Goal: Task Accomplishment & Management: Complete application form

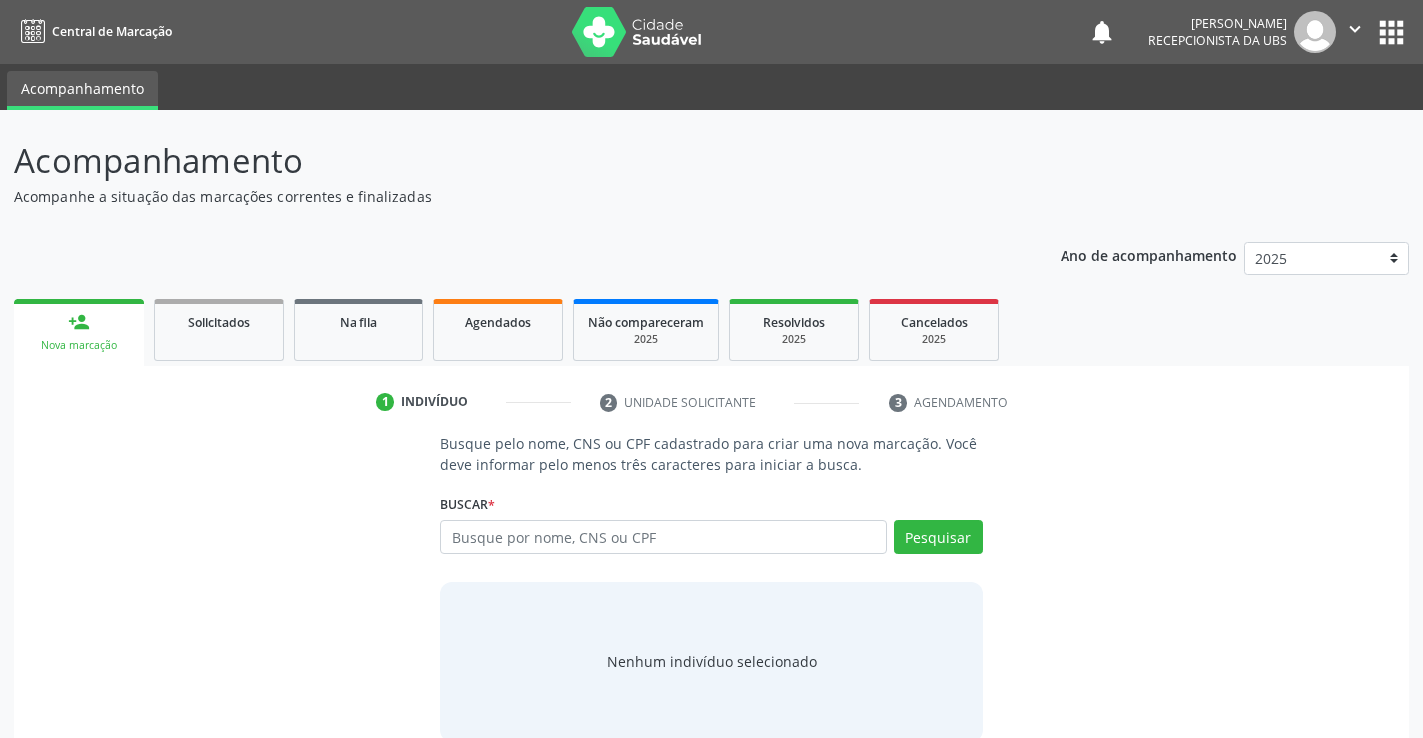
click at [522, 542] on input "text" at bounding box center [662, 537] width 445 height 34
type input "706405159436383"
click at [935, 544] on button "Pesquisar" at bounding box center [938, 537] width 89 height 34
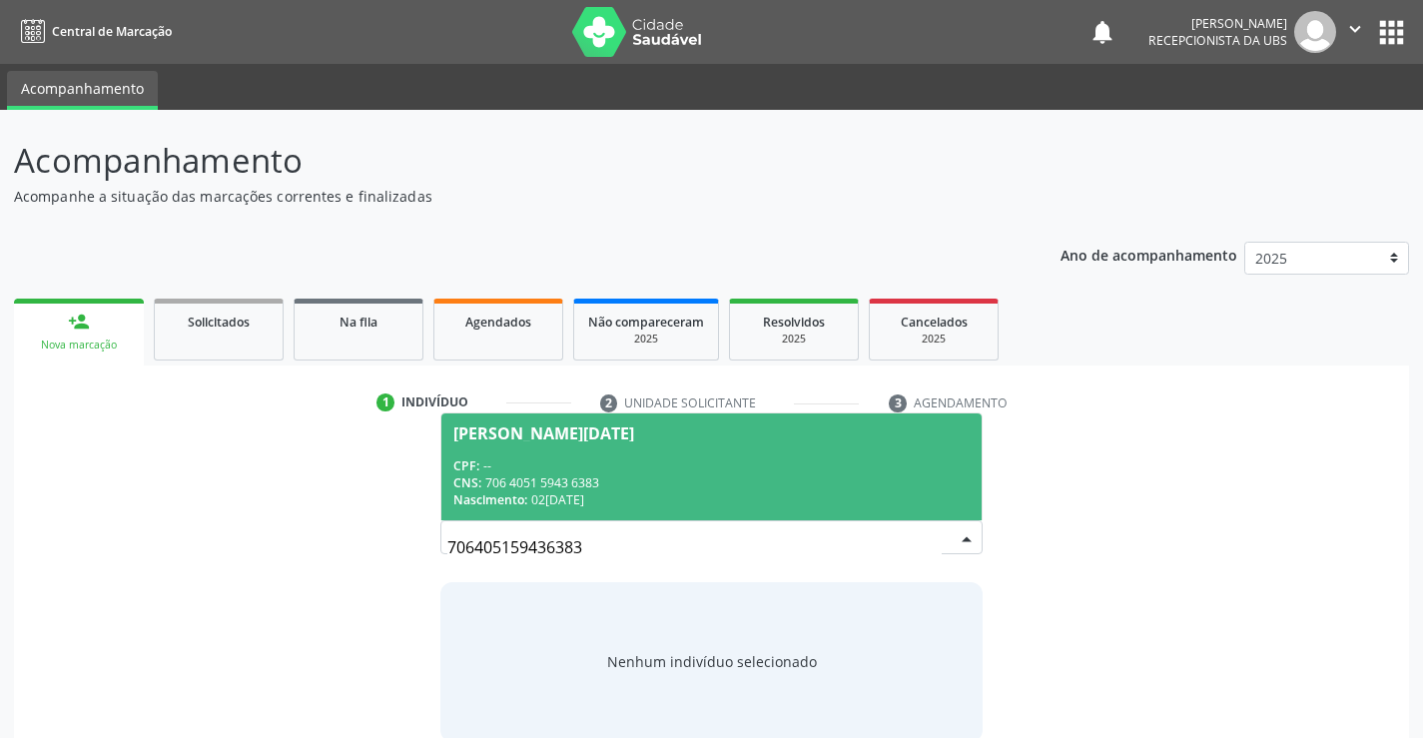
click at [762, 440] on span "[PERSON_NAME][DATE] CPF: -- CNS: 706 4051 5943 6383 Nascimento: 02[DATE]" at bounding box center [710, 466] width 539 height 107
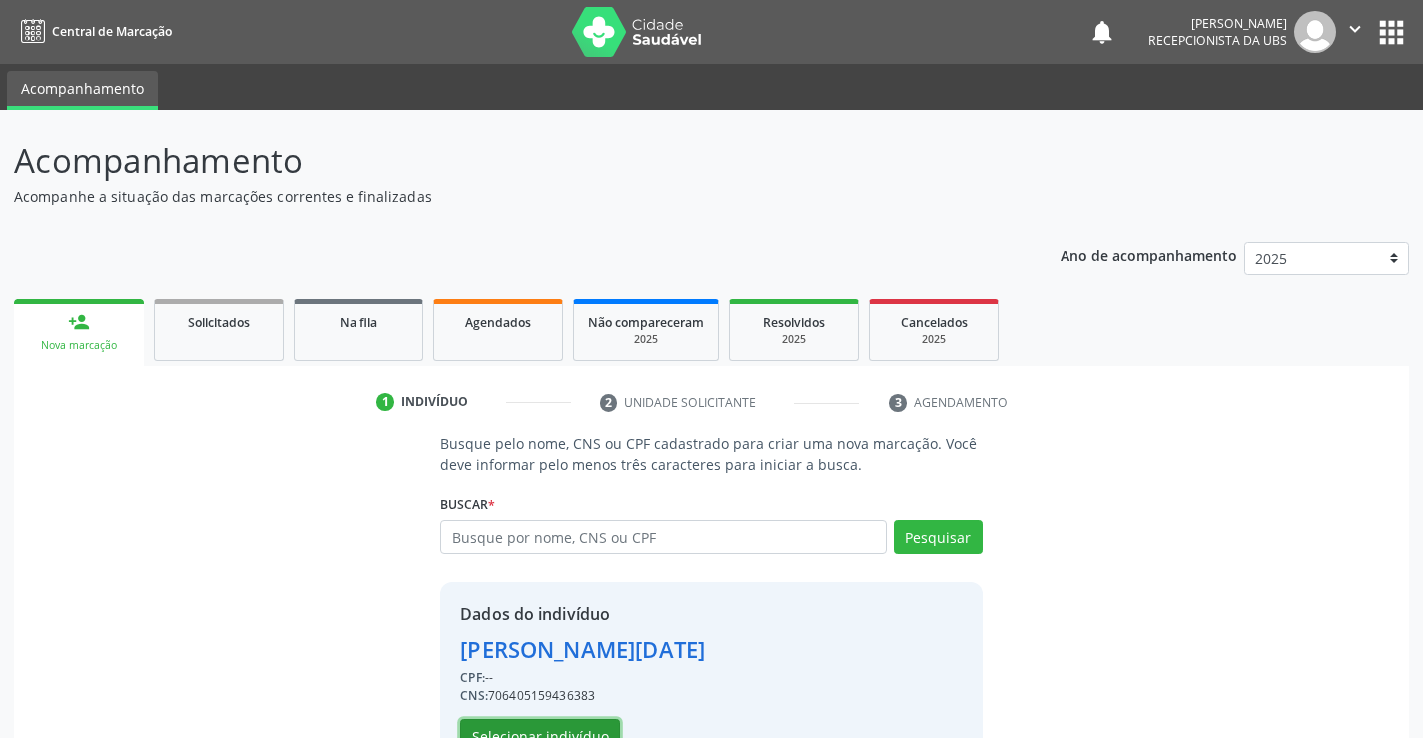
click at [526, 727] on button "Selecionar indivíduo" at bounding box center [540, 736] width 160 height 34
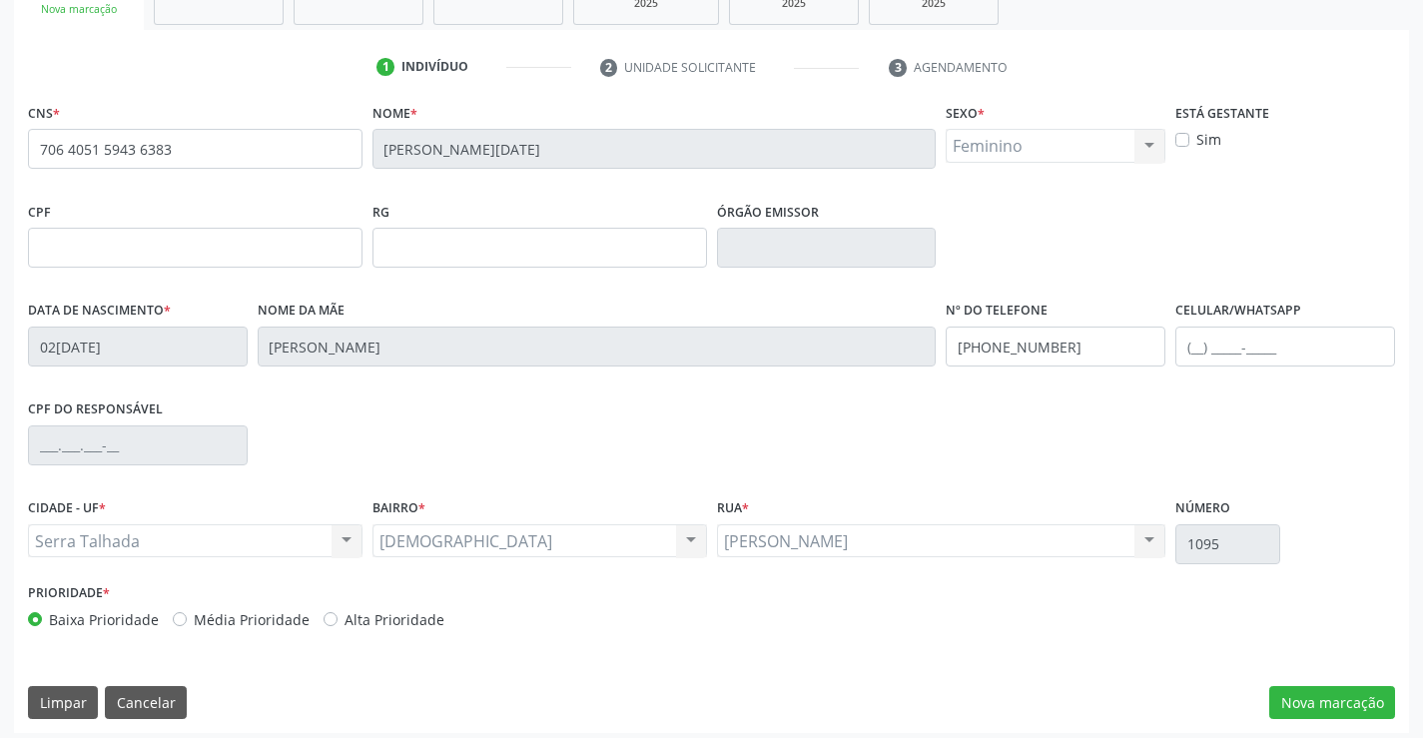
scroll to position [344, 0]
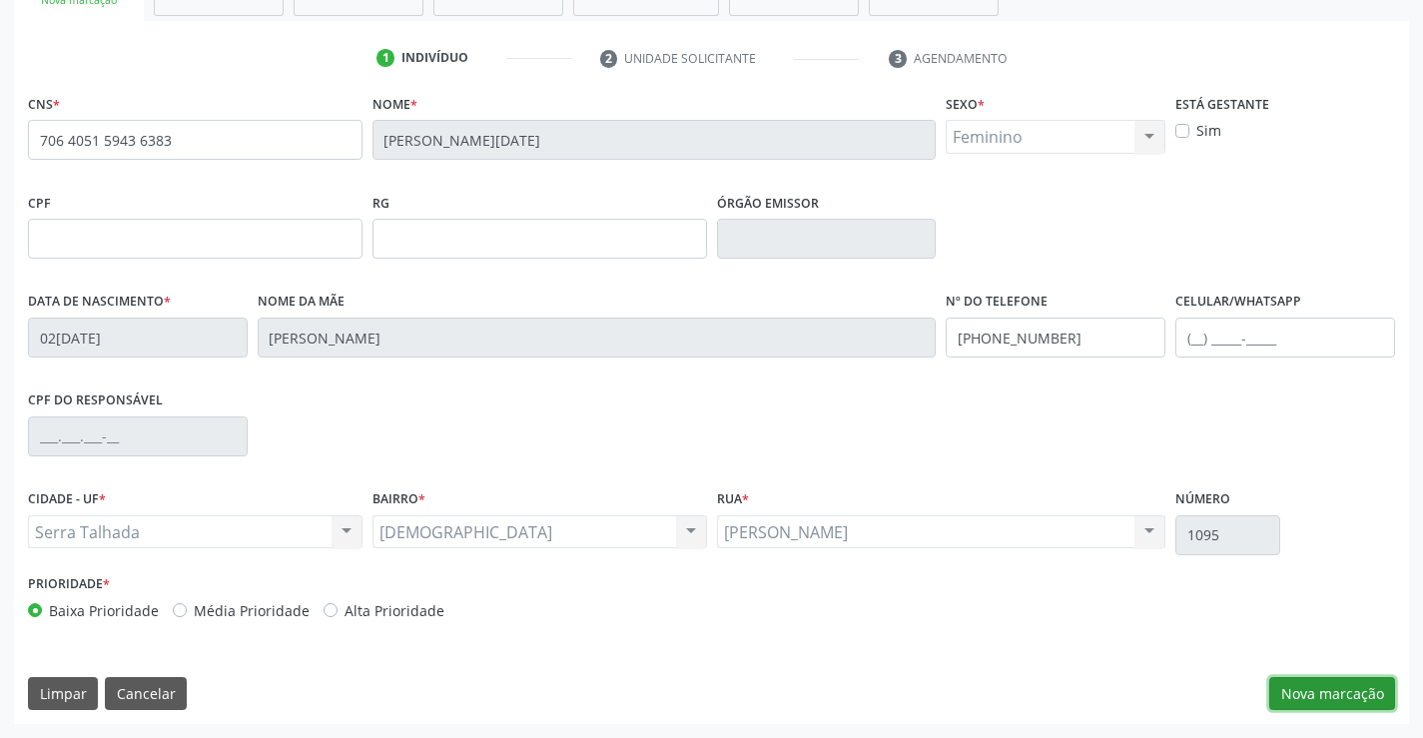
click at [1302, 692] on button "Nova marcação" at bounding box center [1332, 694] width 126 height 34
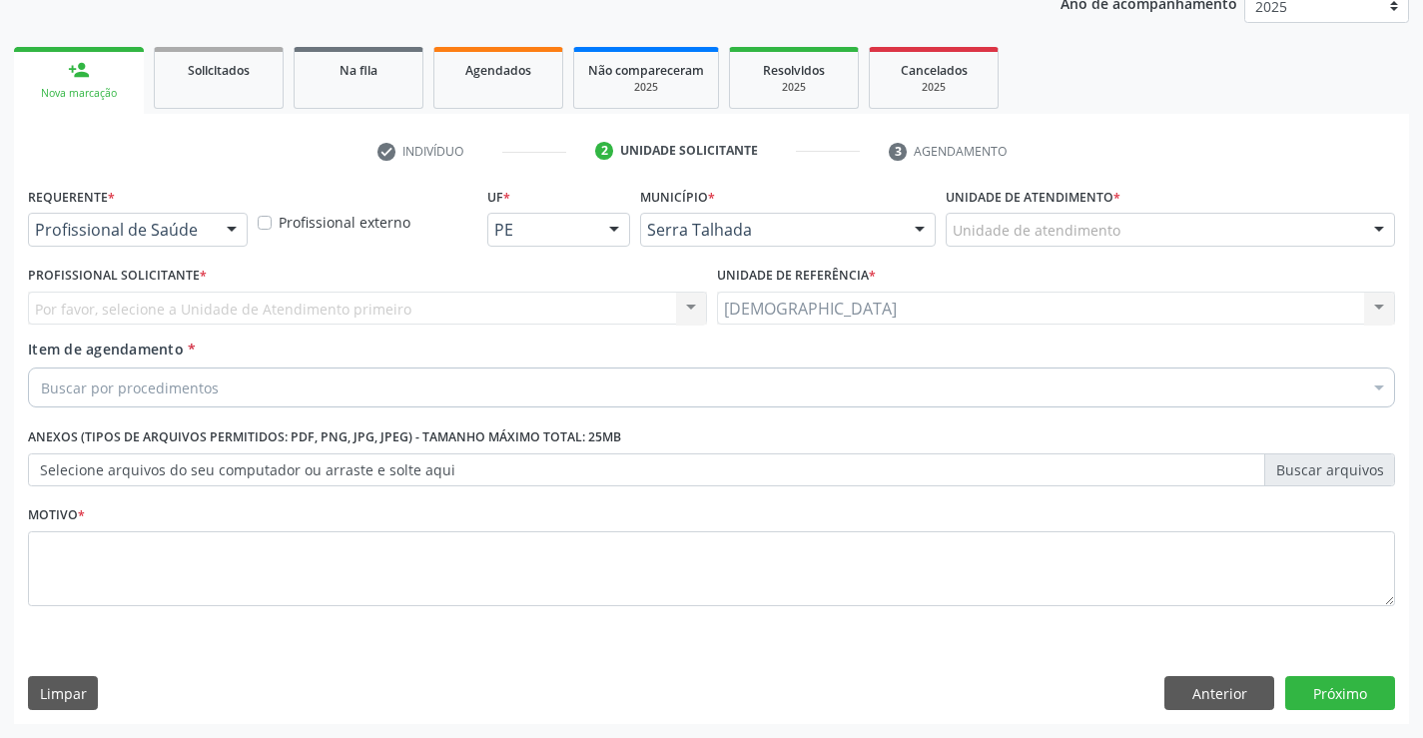
scroll to position [252, 0]
click at [232, 223] on div at bounding box center [232, 231] width 30 height 34
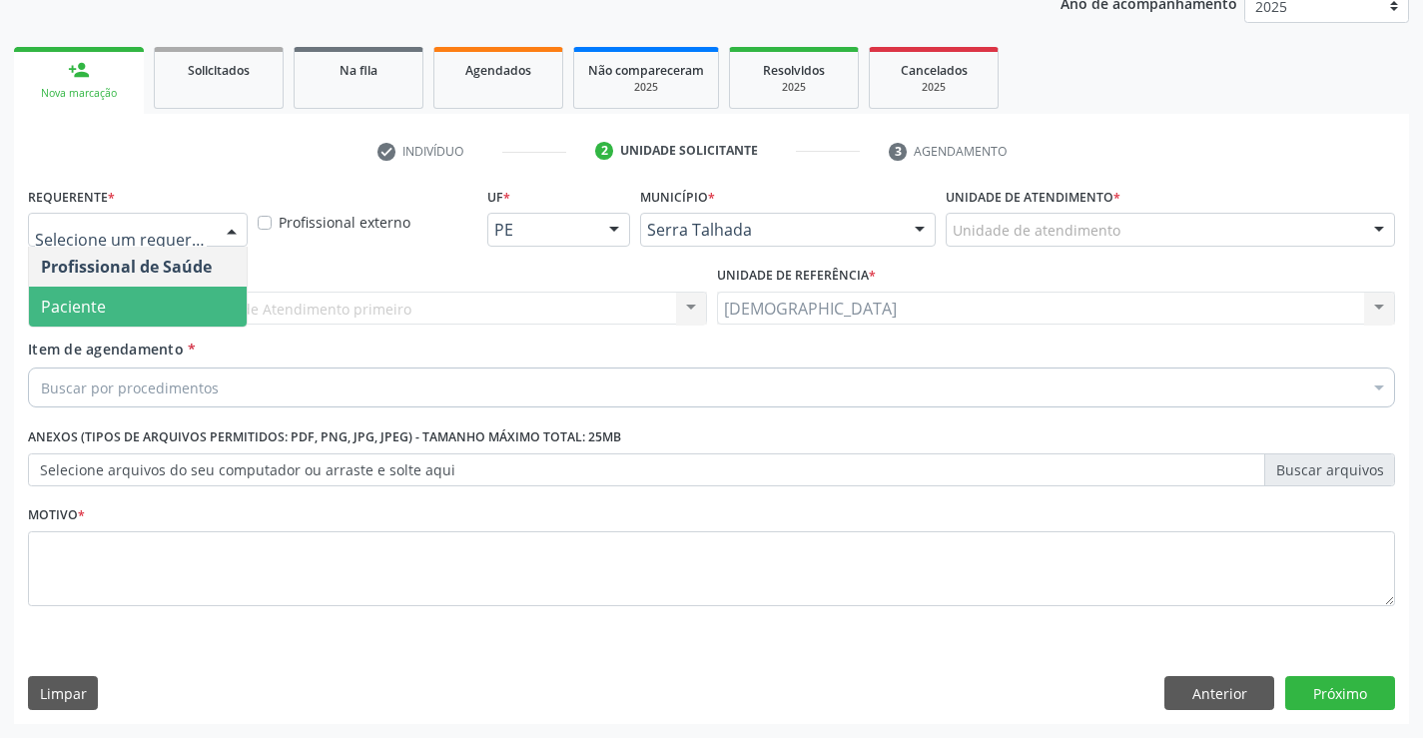
click at [161, 302] on span "Paciente" at bounding box center [138, 307] width 218 height 40
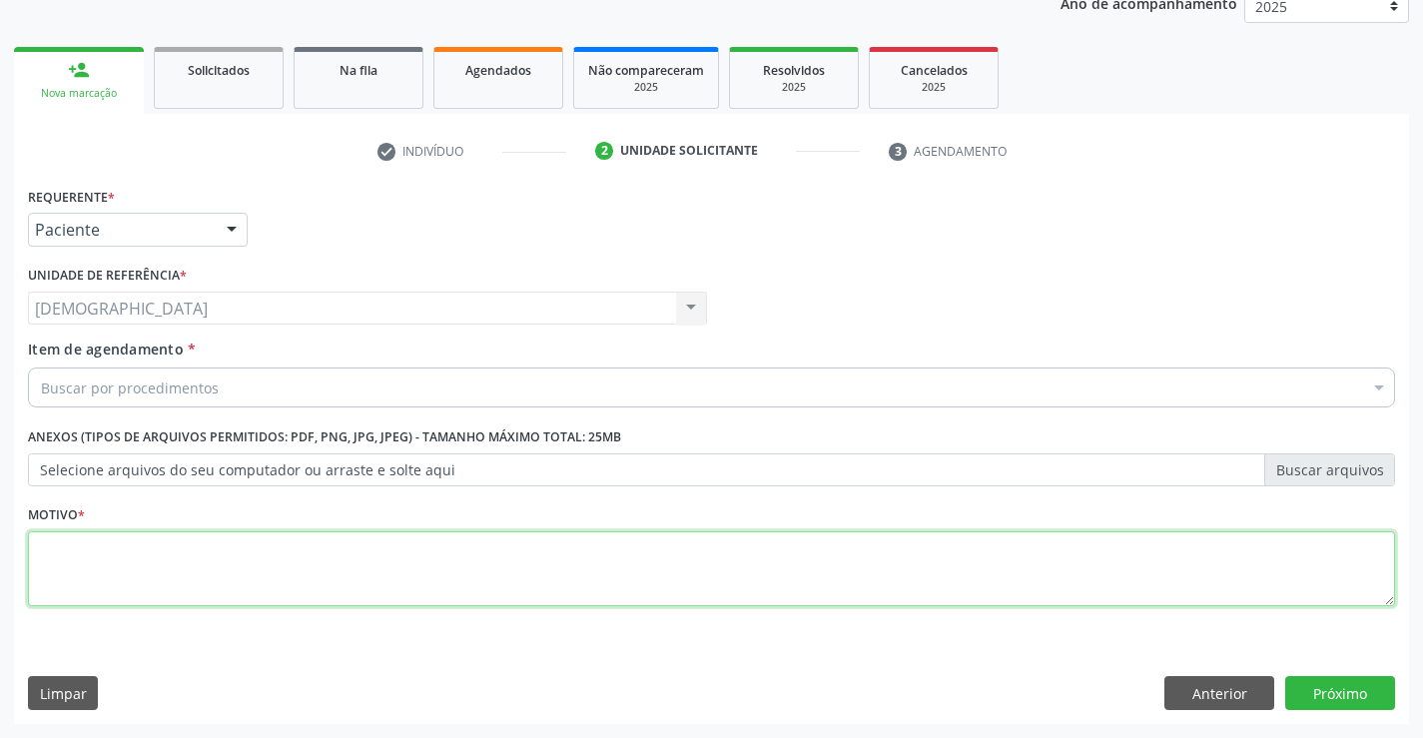
click at [139, 569] on textarea at bounding box center [711, 569] width 1367 height 76
type textarea "."
click at [294, 380] on div "Buscar por procedimentos" at bounding box center [711, 387] width 1367 height 40
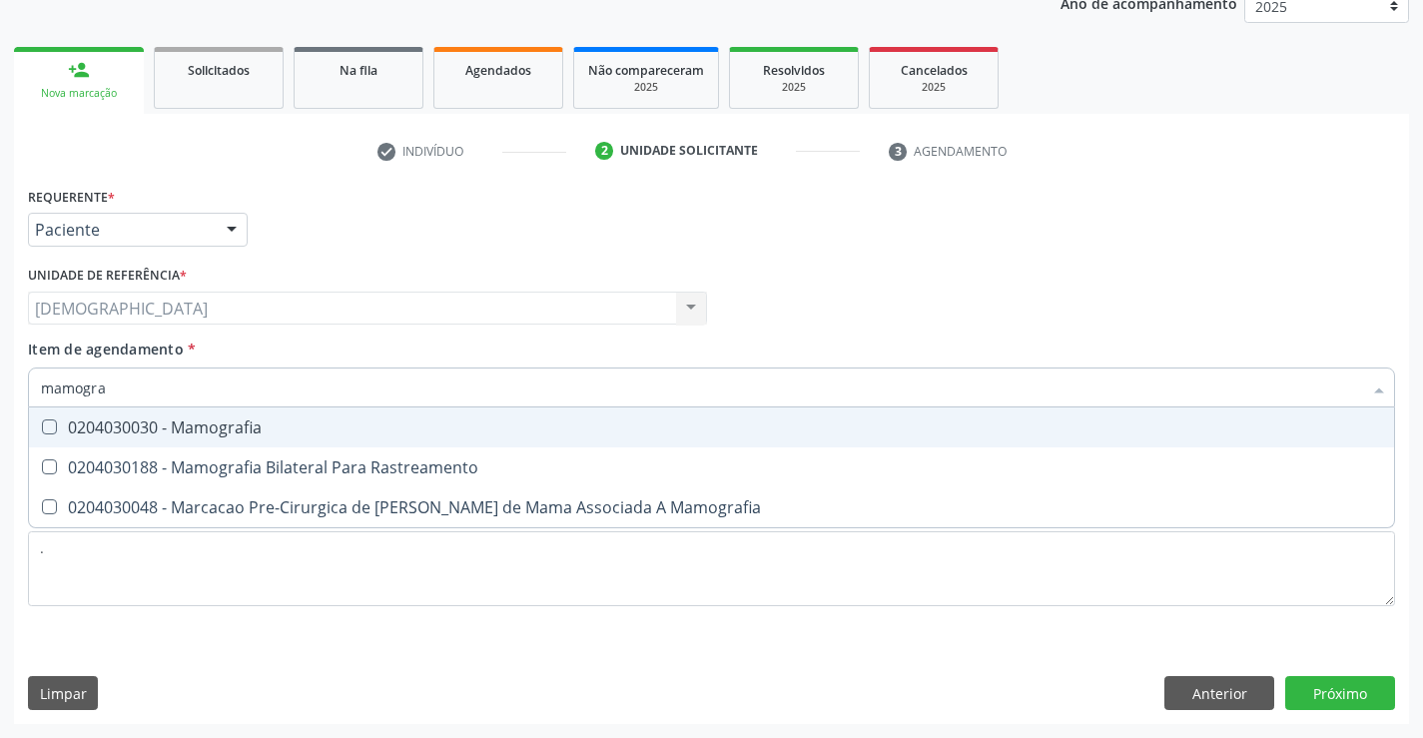
type input "mamograf"
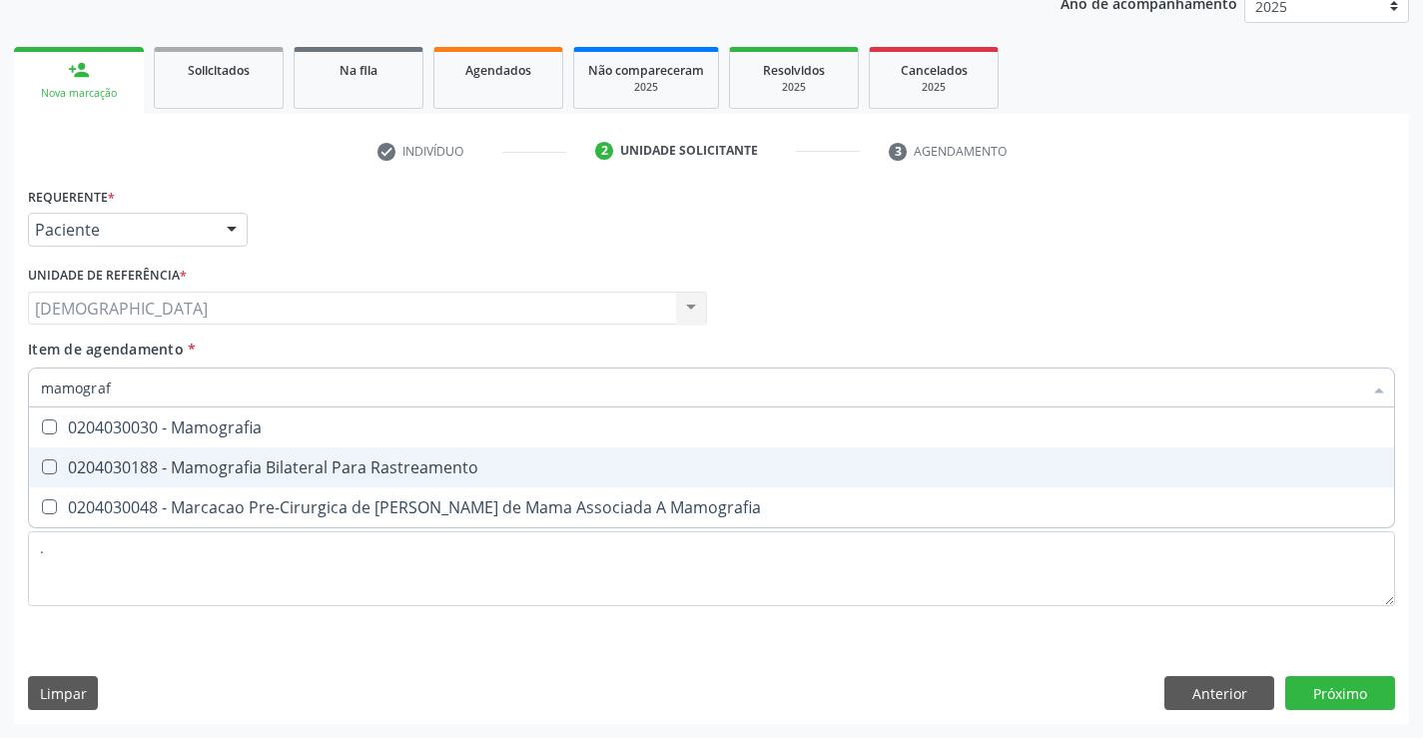
click at [419, 474] on div "0204030188 - Mamografia Bilateral Para Rastreamento" at bounding box center [711, 467] width 1341 height 16
checkbox Rastreamento "true"
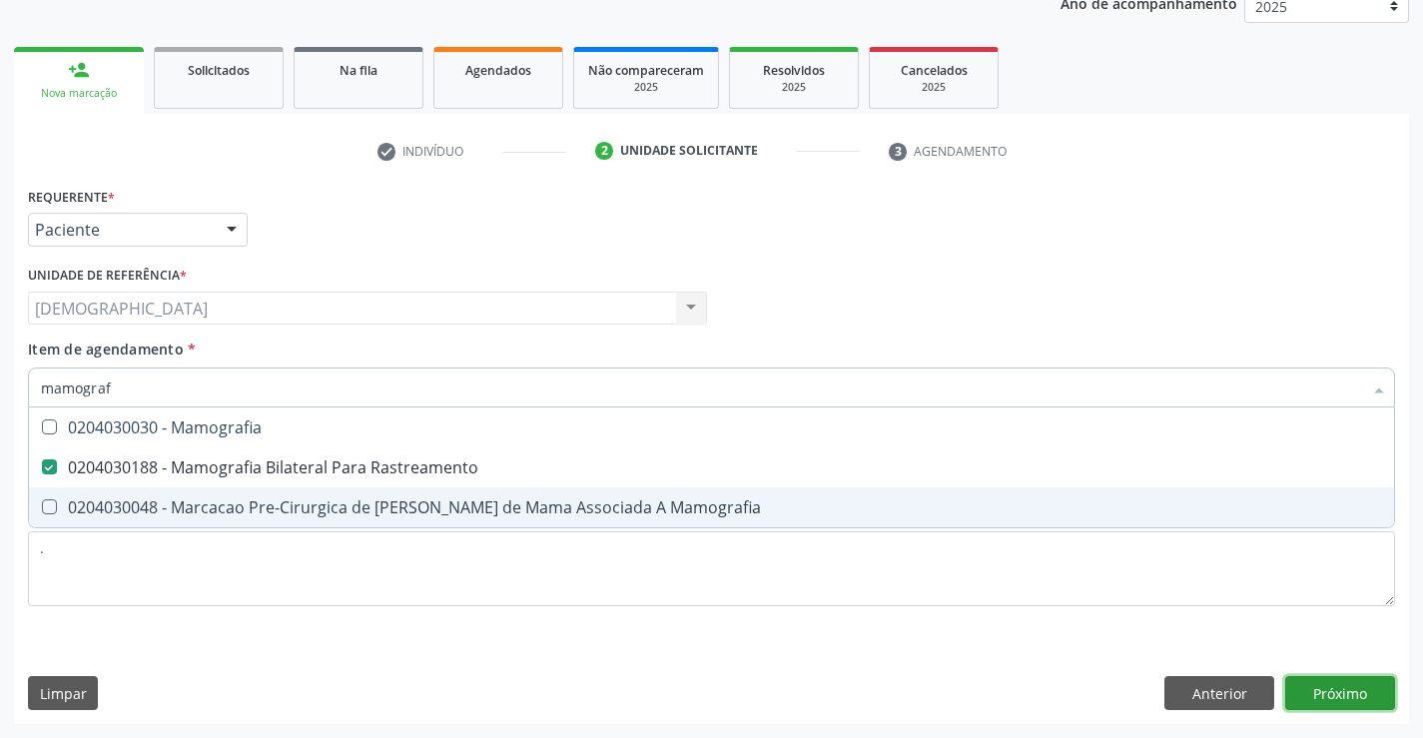
click at [1375, 688] on div "Requerente * Paciente Profissional de Saúde Paciente Nenhum resultado encontrad…" at bounding box center [711, 453] width 1395 height 542
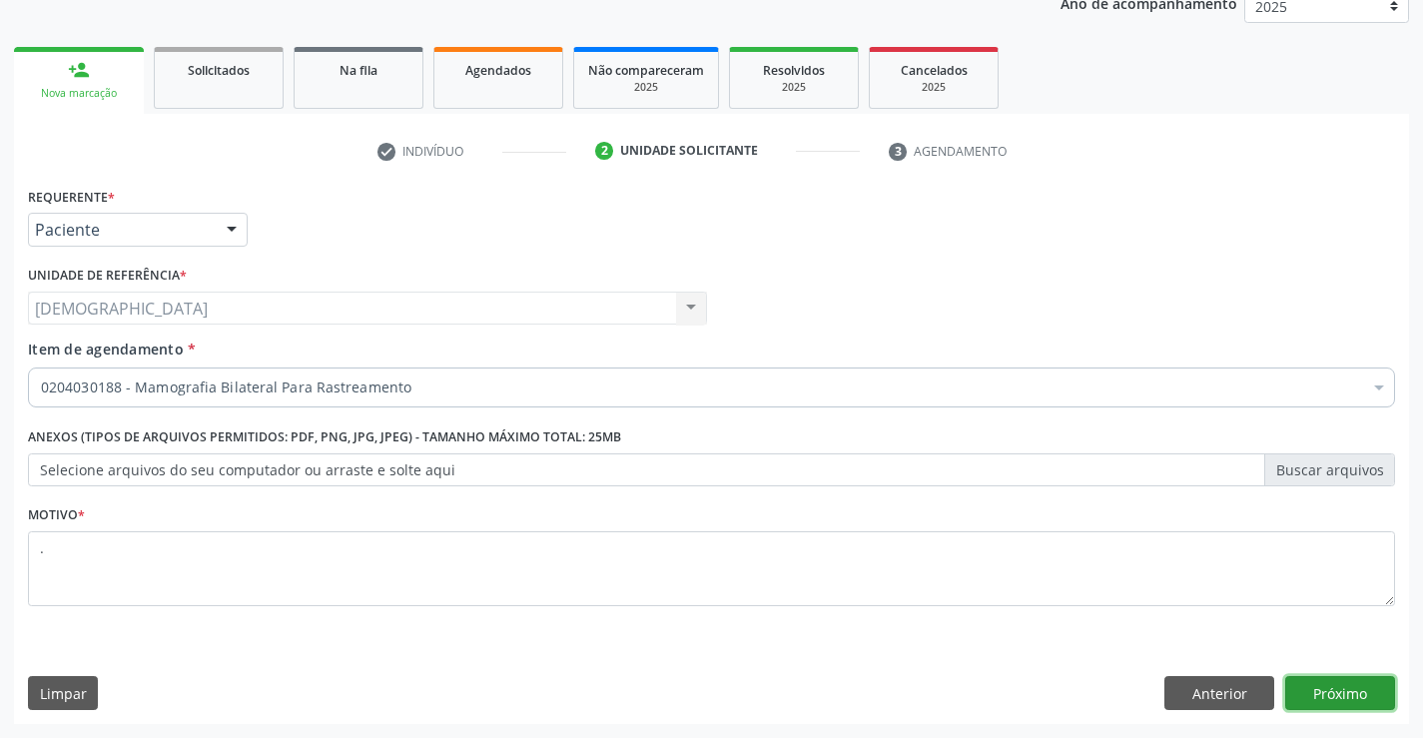
click at [1344, 684] on button "Próximo" at bounding box center [1340, 693] width 110 height 34
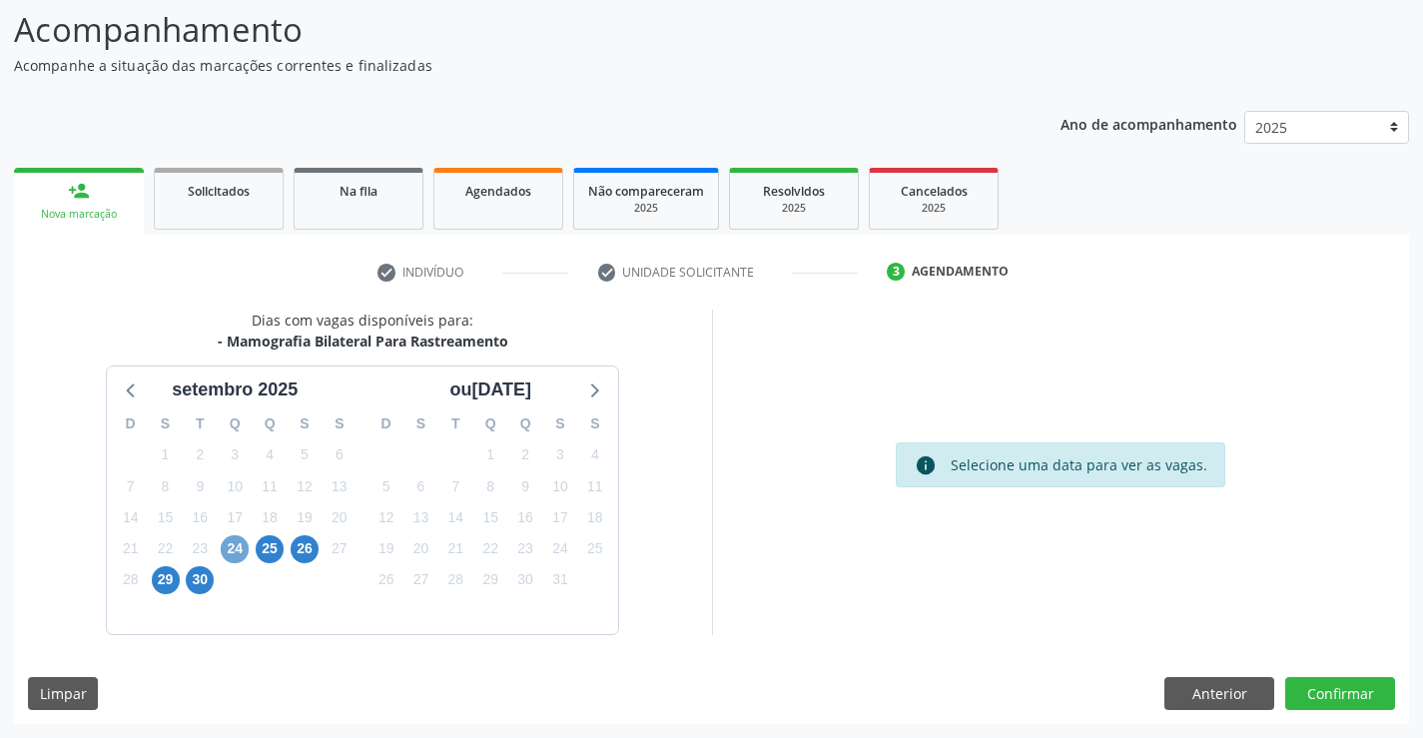
click at [231, 547] on span "24" at bounding box center [235, 549] width 28 height 28
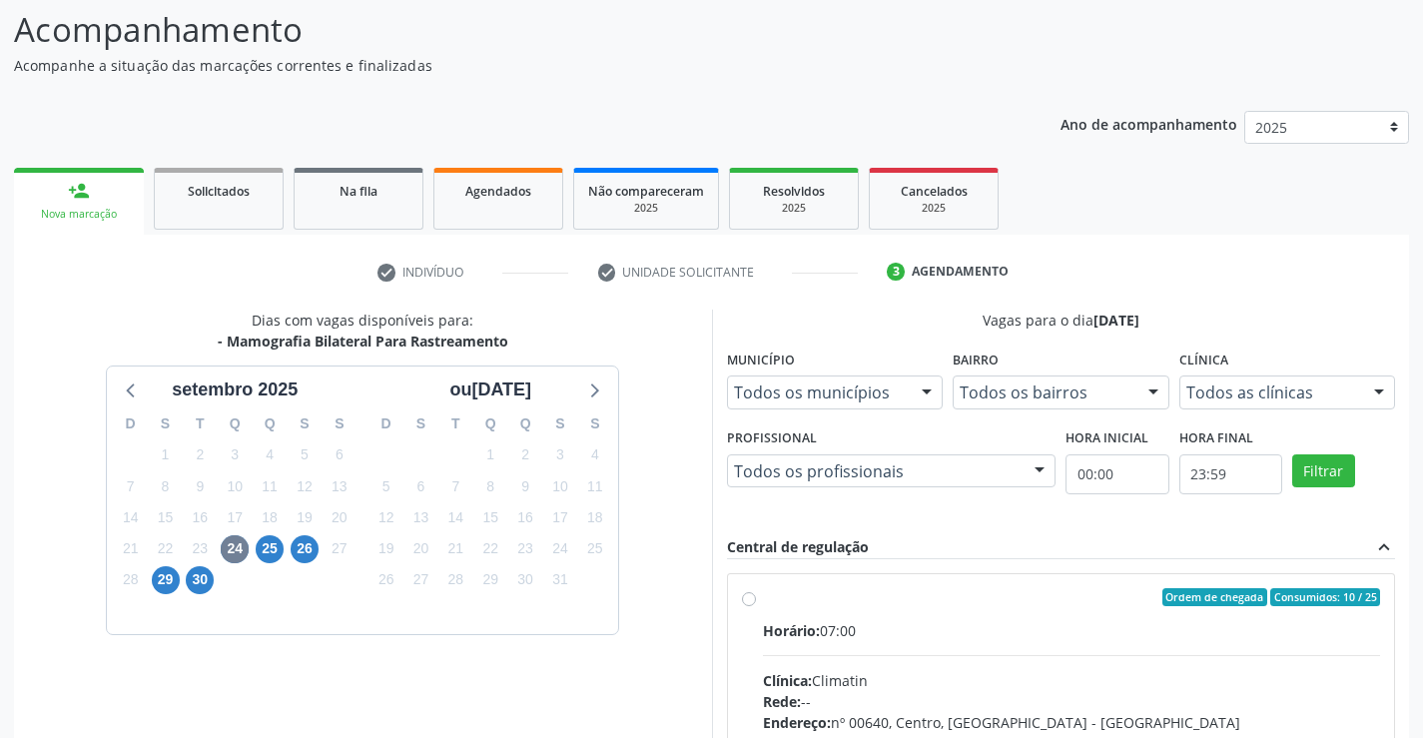
click at [857, 604] on div "Ordem de chegada Consumidos: 10 / 25" at bounding box center [1072, 597] width 618 height 18
click at [756, 604] on input "Ordem de chegada Consumidos: 10 / 25 Horário: 07:00 Clínica: Climatin Rede: -- …" at bounding box center [749, 597] width 14 height 18
radio input "true"
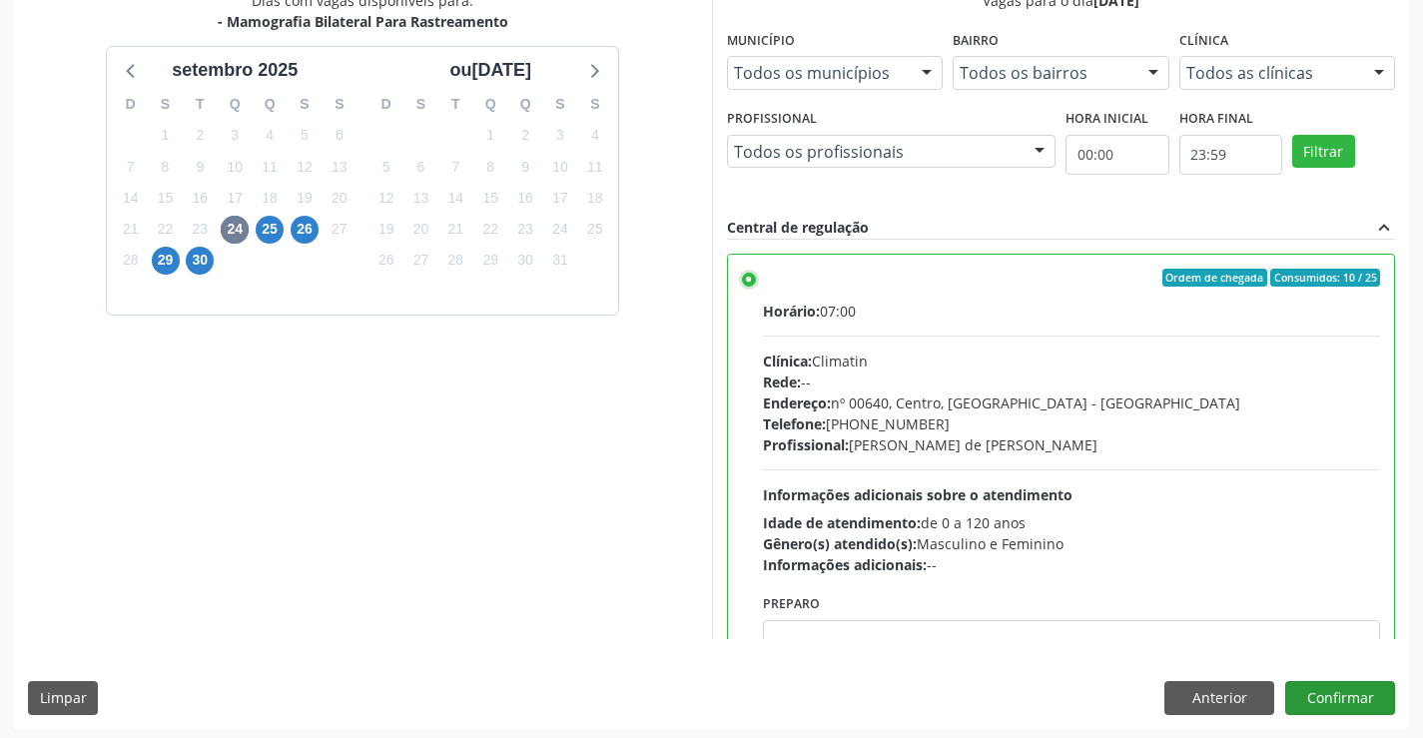
scroll to position [452, 0]
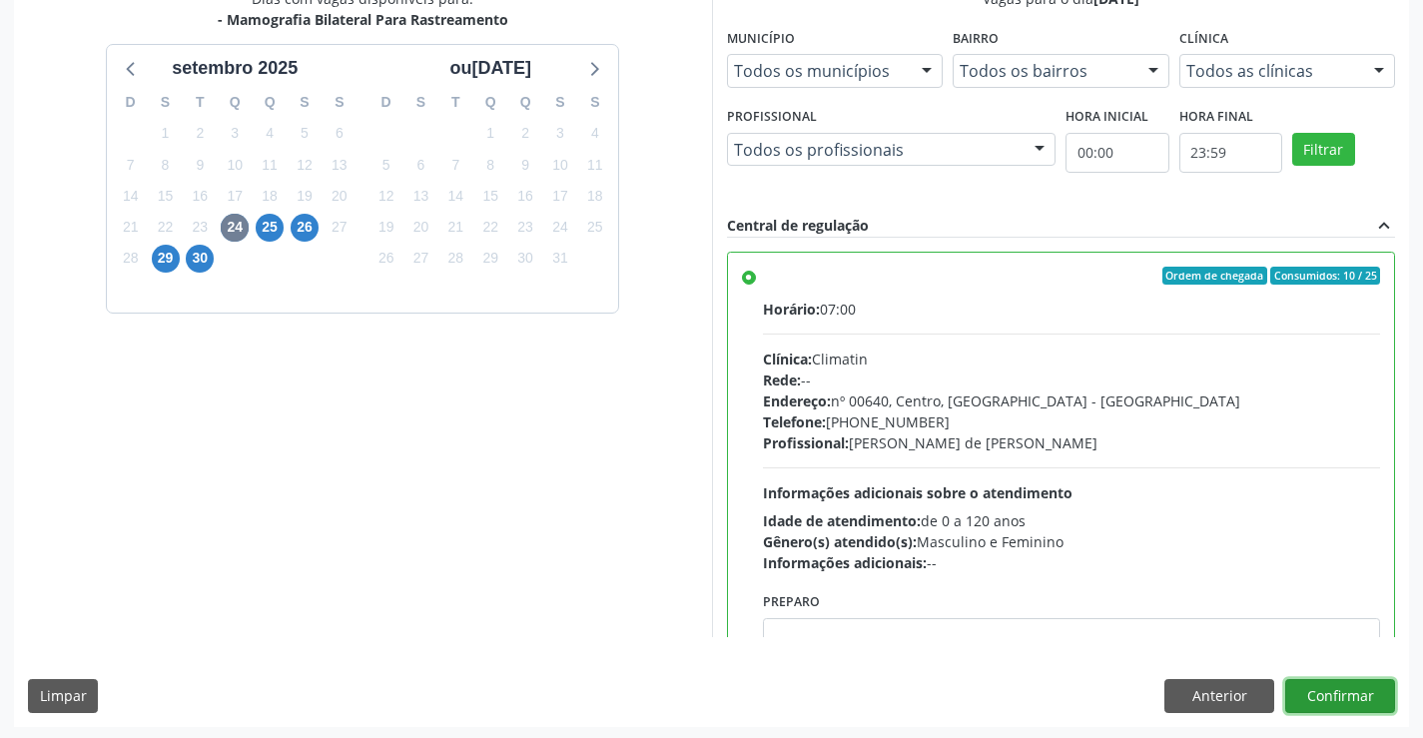
click at [1347, 689] on button "Confirmar" at bounding box center [1340, 696] width 110 height 34
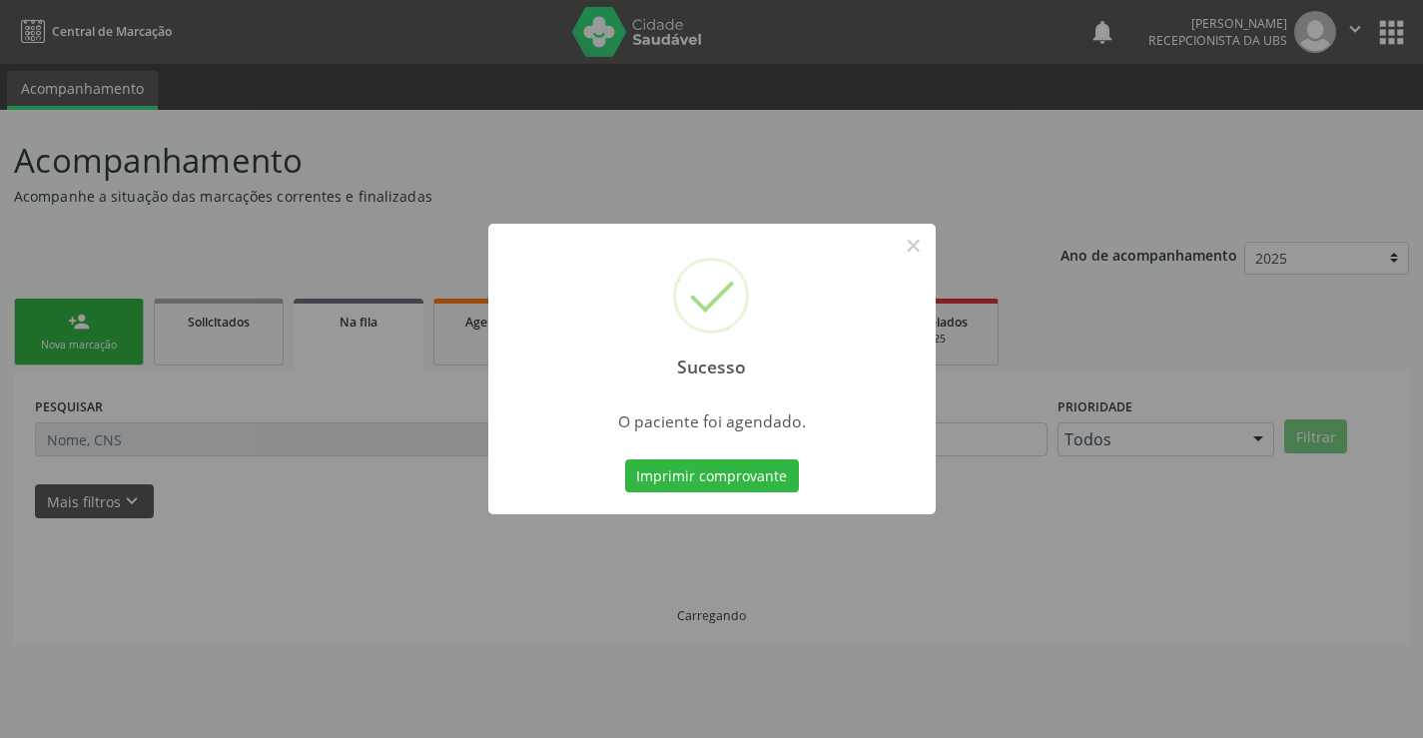
scroll to position [0, 0]
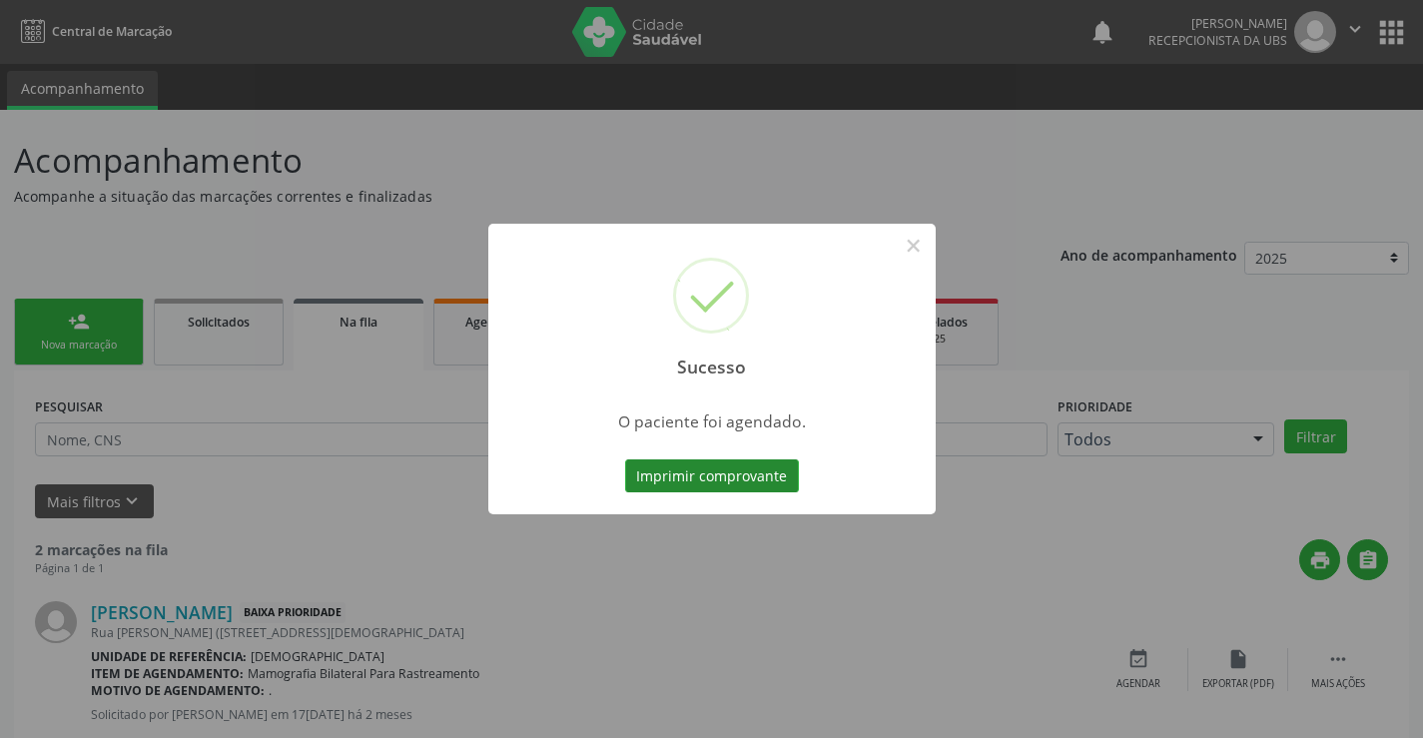
click at [716, 477] on button "Imprimir comprovante" at bounding box center [712, 476] width 174 height 34
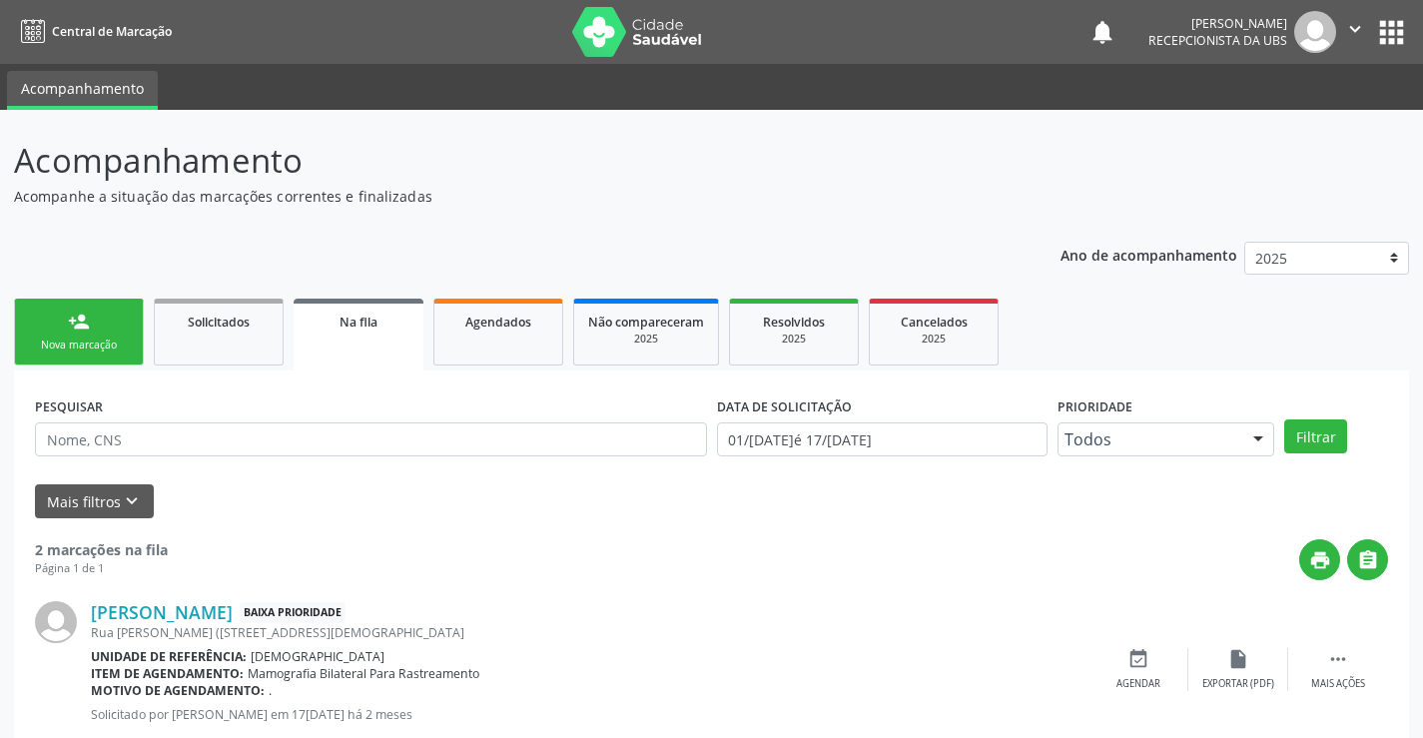
click at [67, 323] on link "person_add Nova marcação" at bounding box center [79, 332] width 130 height 67
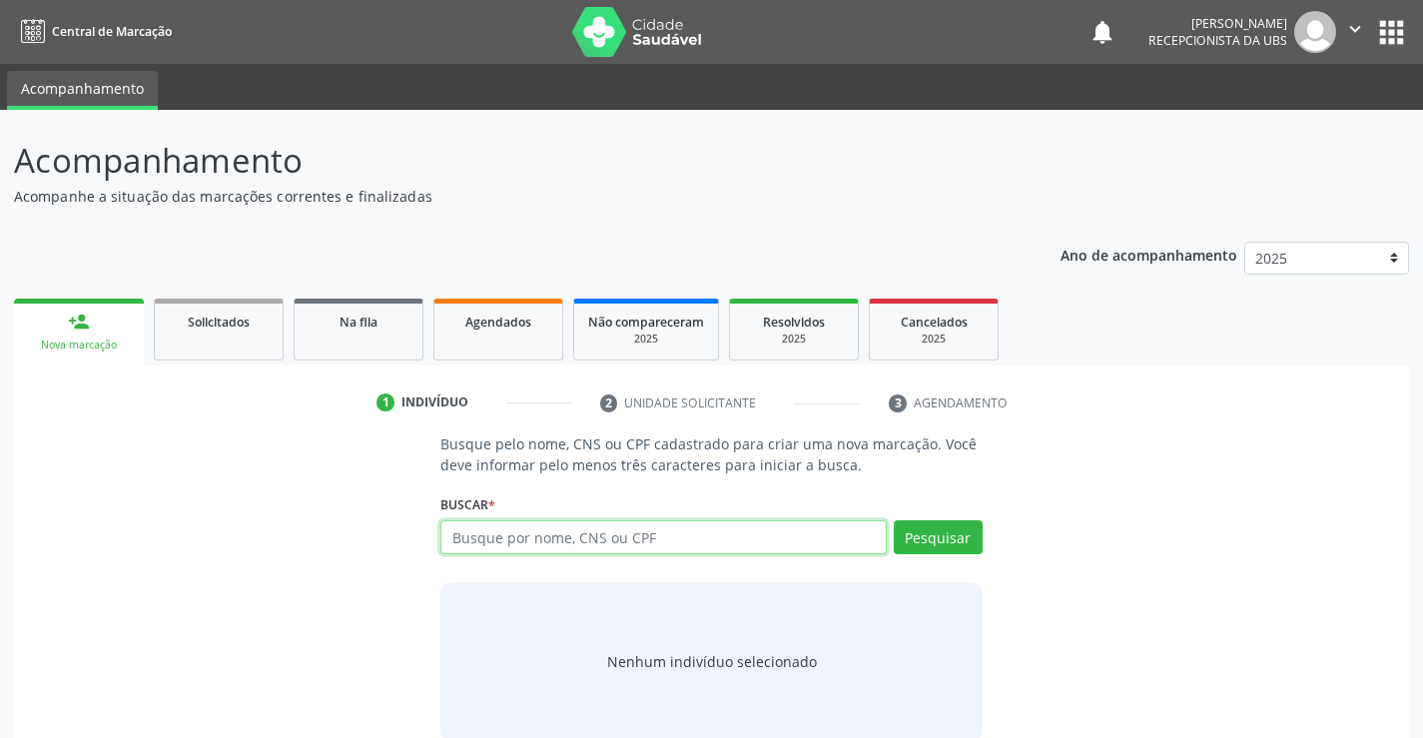
click at [734, 547] on input "text" at bounding box center [662, 537] width 445 height 34
type input "708103541788231"
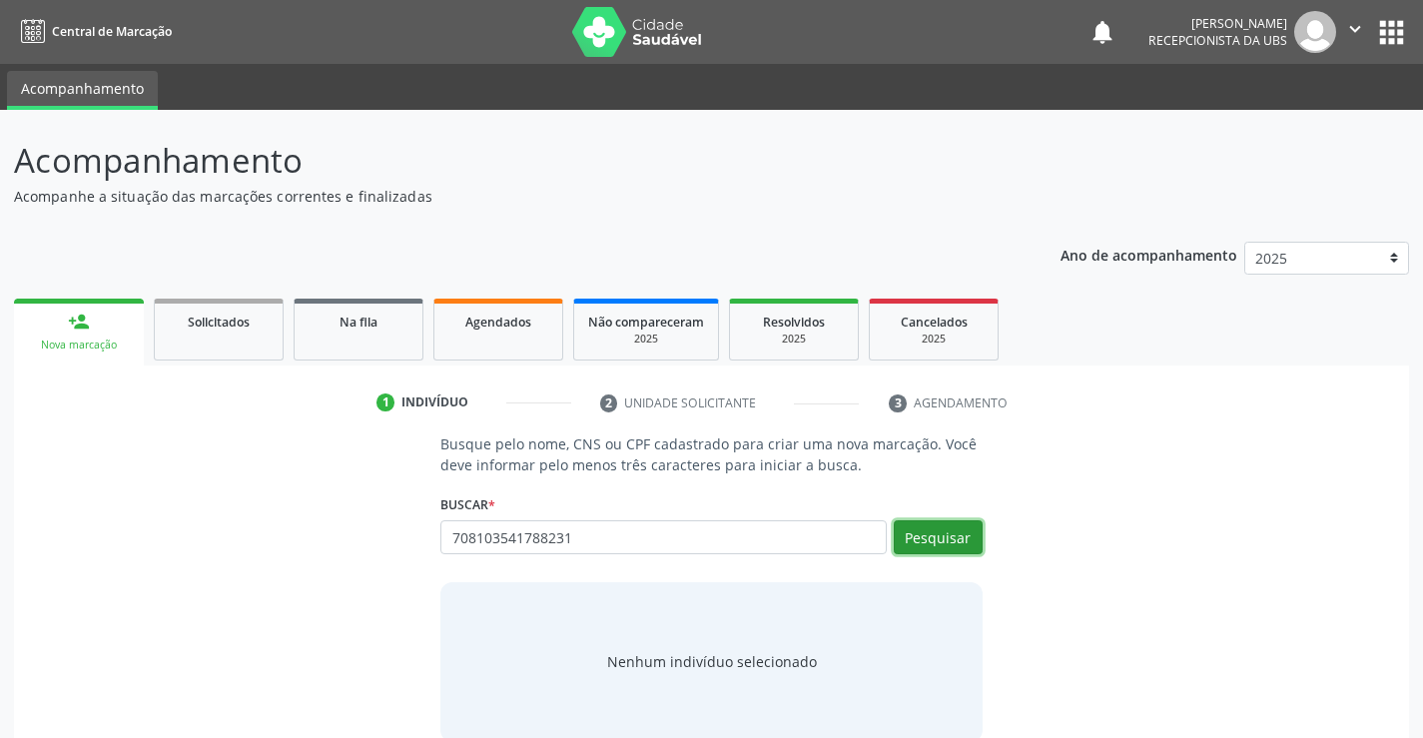
click at [931, 530] on button "Pesquisar" at bounding box center [938, 537] width 89 height 34
type input "708103541788231"
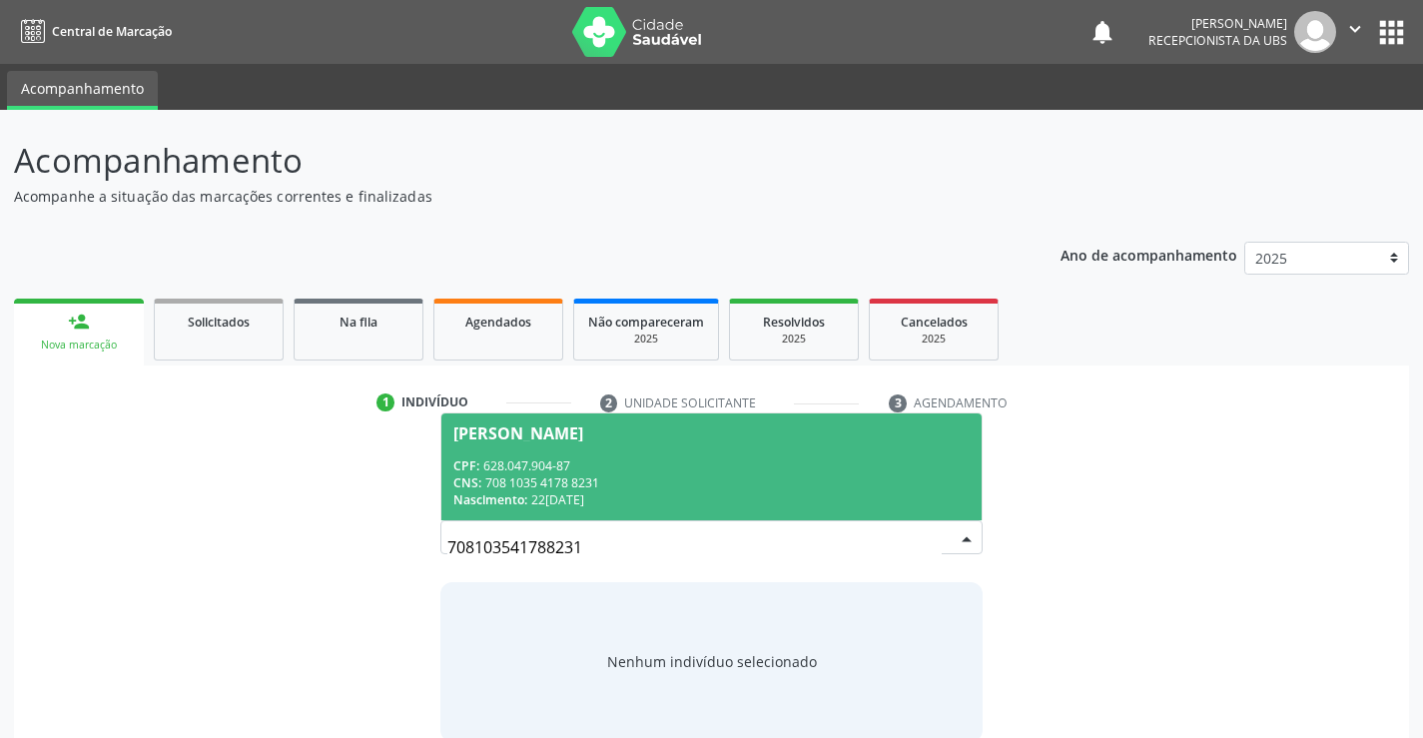
click at [794, 503] on div "Nascimento: 22[DATE]" at bounding box center [710, 499] width 515 height 17
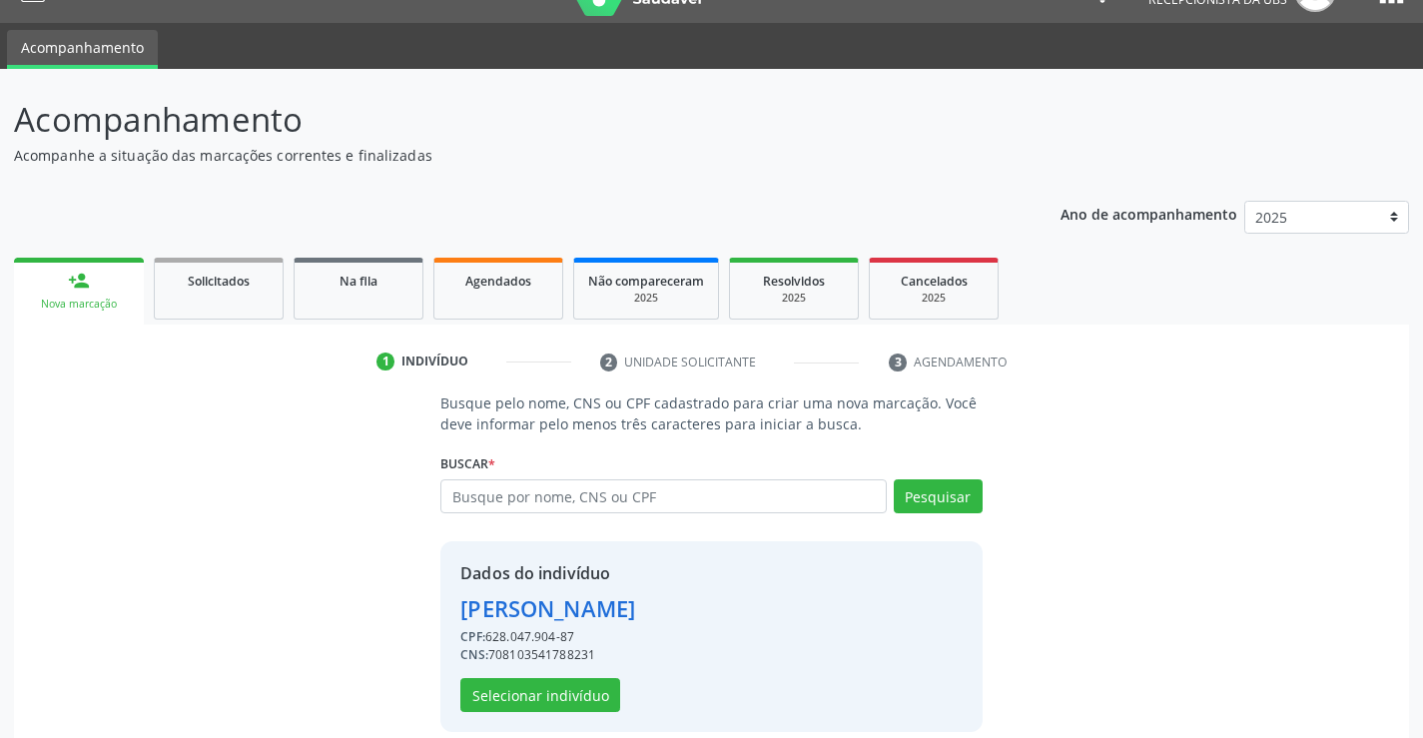
scroll to position [63, 0]
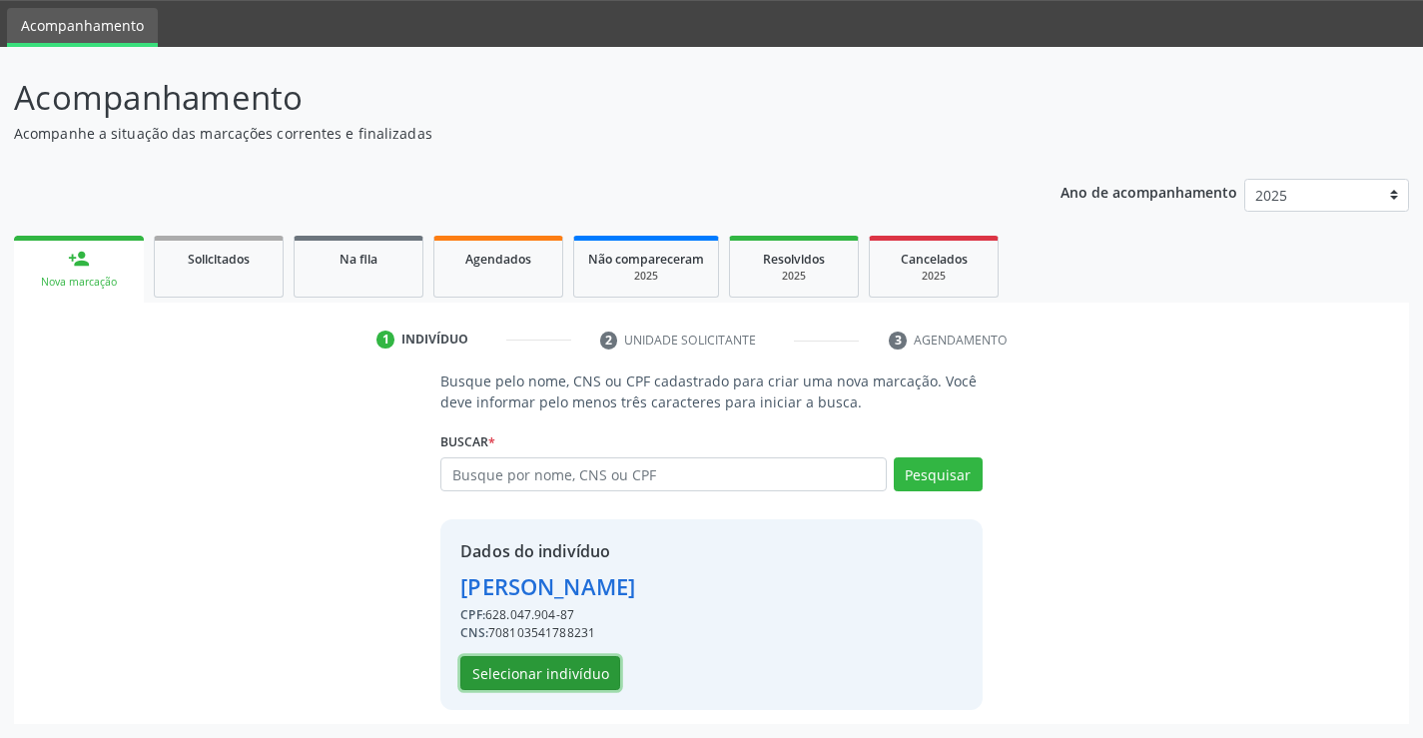
click at [520, 671] on button "Selecionar indivíduo" at bounding box center [540, 673] width 160 height 34
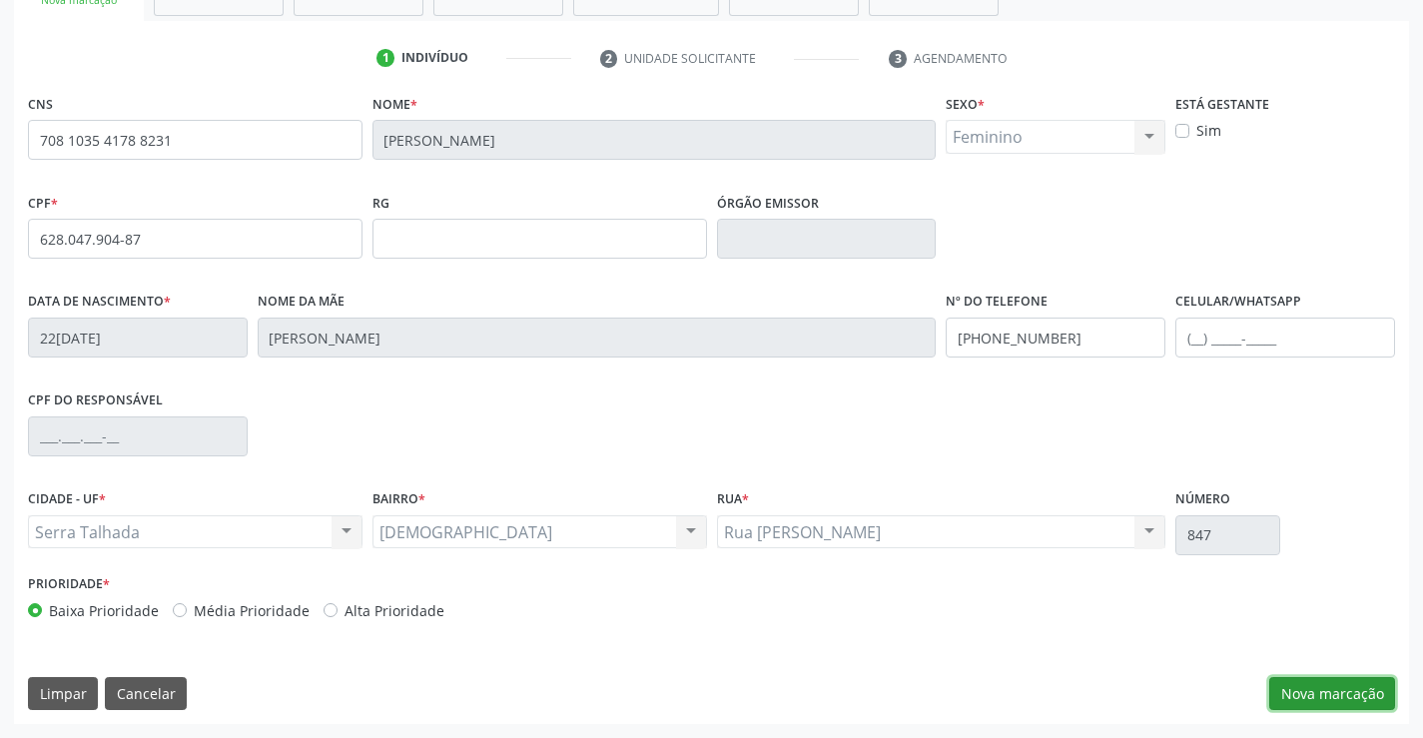
click at [1325, 705] on button "Nova marcação" at bounding box center [1332, 694] width 126 height 34
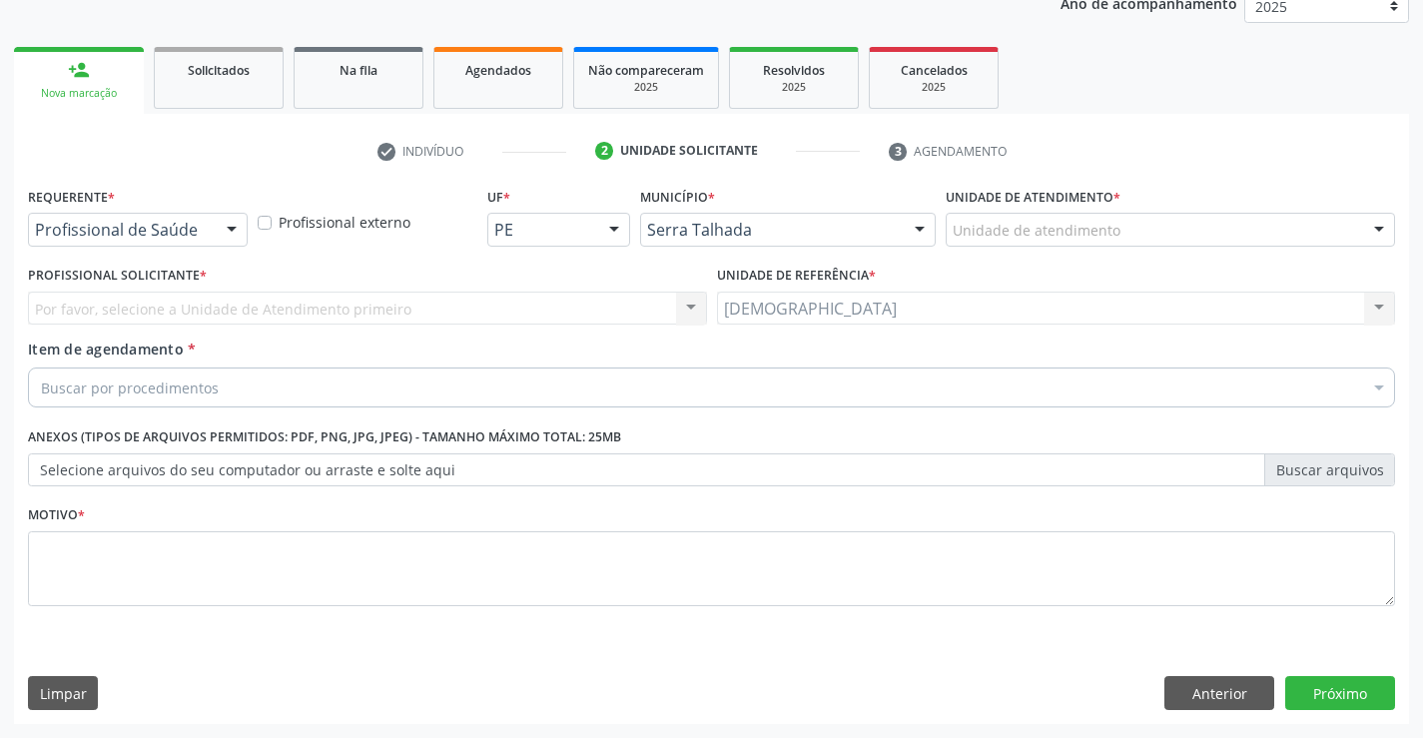
scroll to position [252, 0]
click at [221, 230] on div at bounding box center [232, 231] width 30 height 34
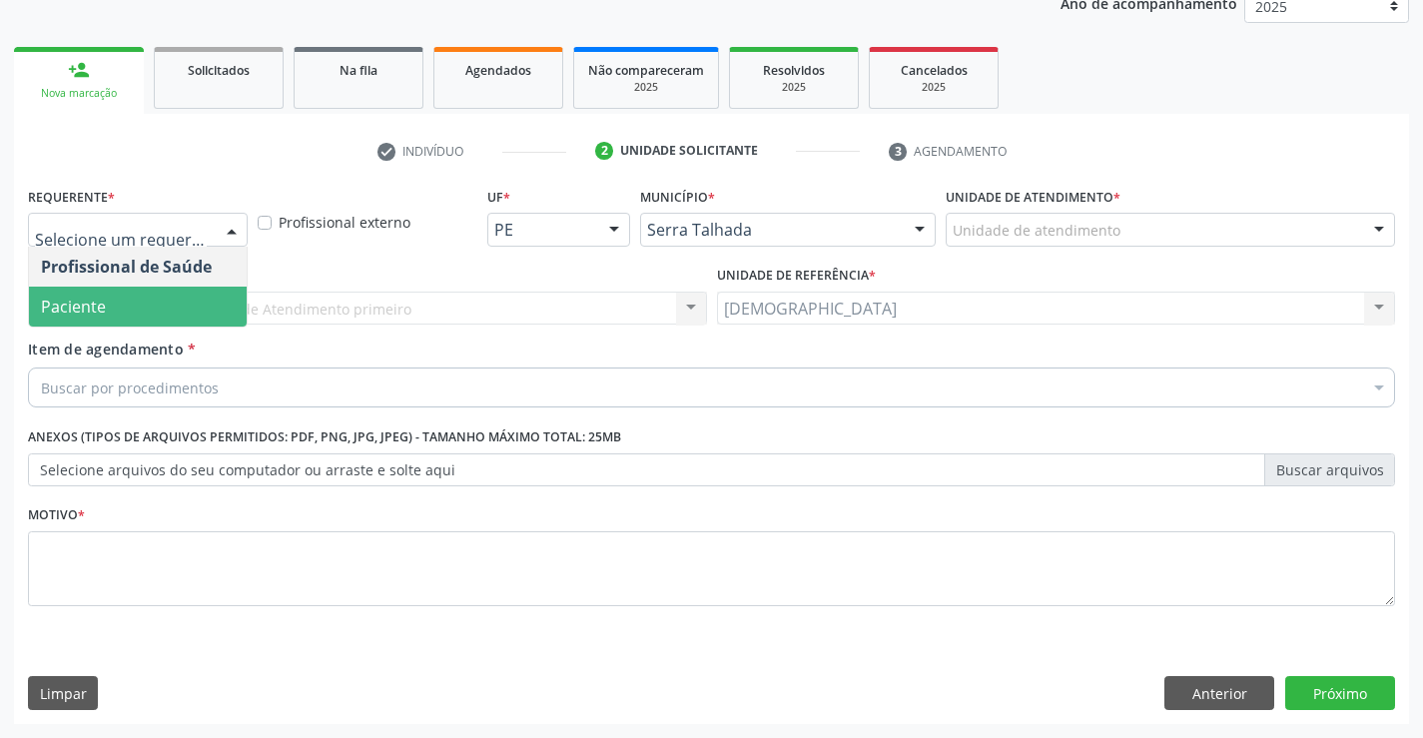
click at [137, 298] on span "Paciente" at bounding box center [138, 307] width 218 height 40
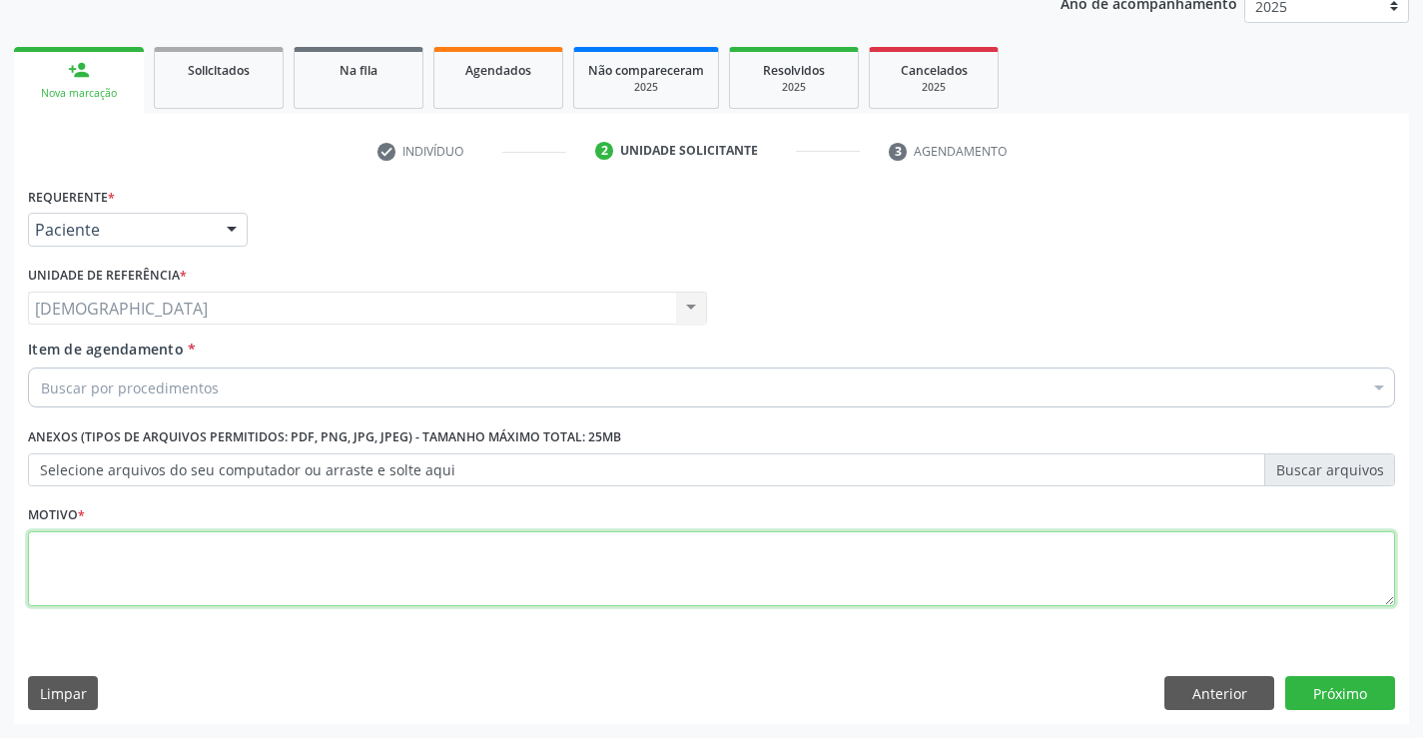
click at [61, 547] on textarea at bounding box center [711, 569] width 1367 height 76
type textarea "."
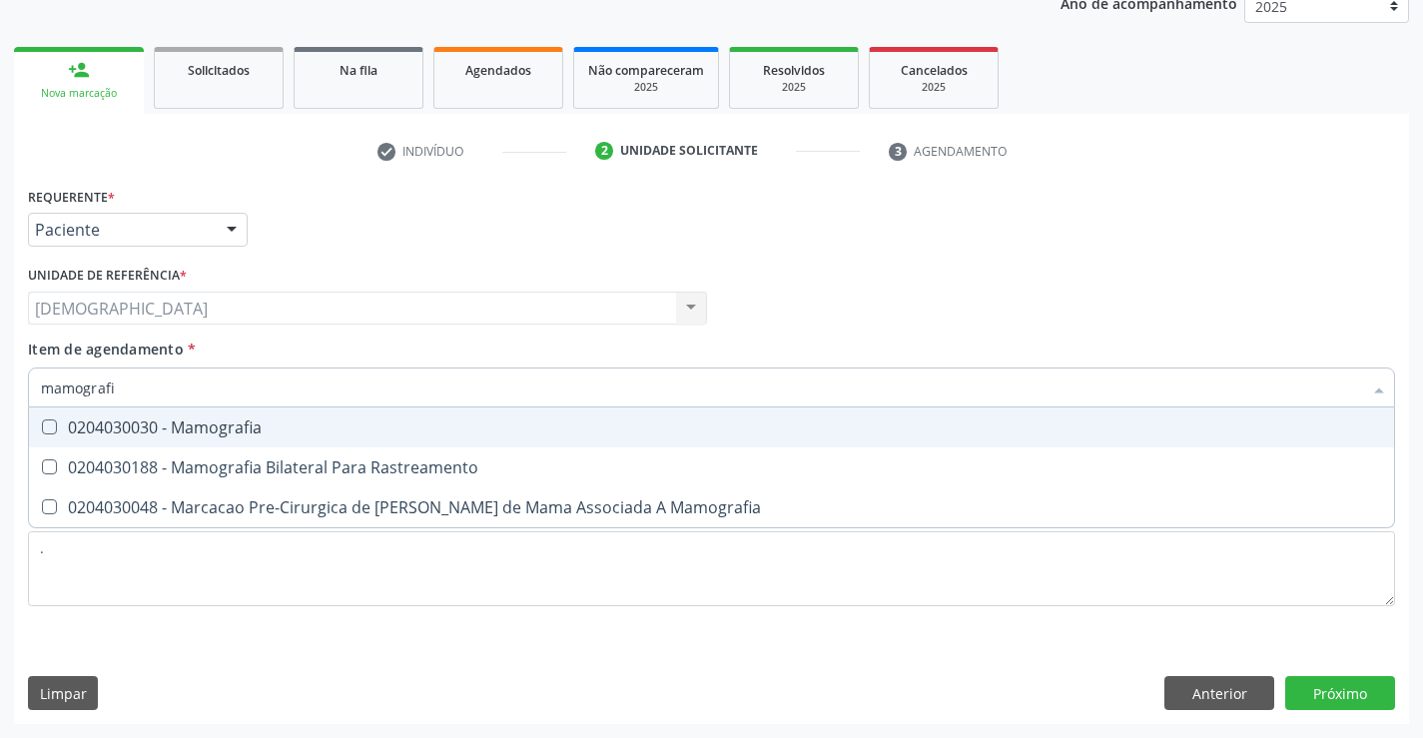
type input "mamografia"
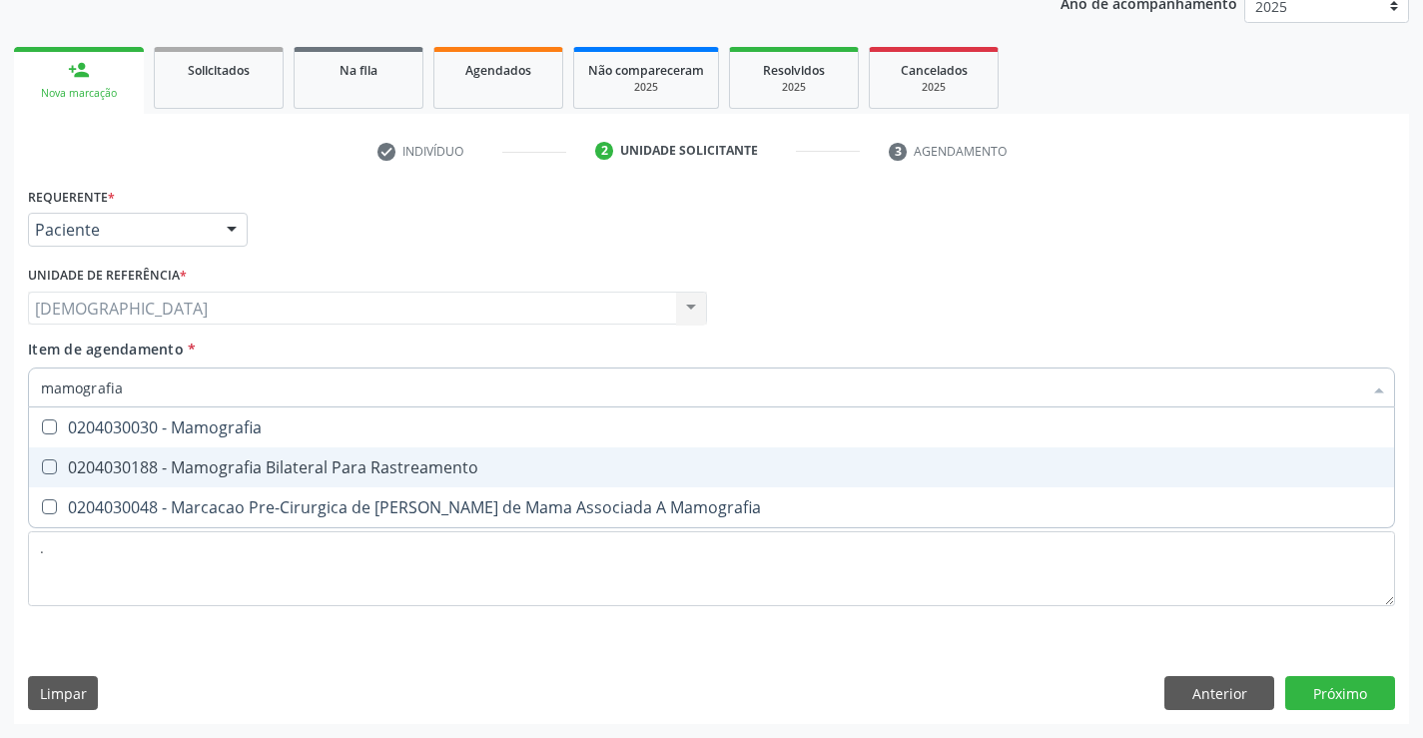
click at [192, 464] on div "0204030188 - Mamografia Bilateral Para Rastreamento" at bounding box center [711, 467] width 1341 height 16
checkbox Rastreamento "true"
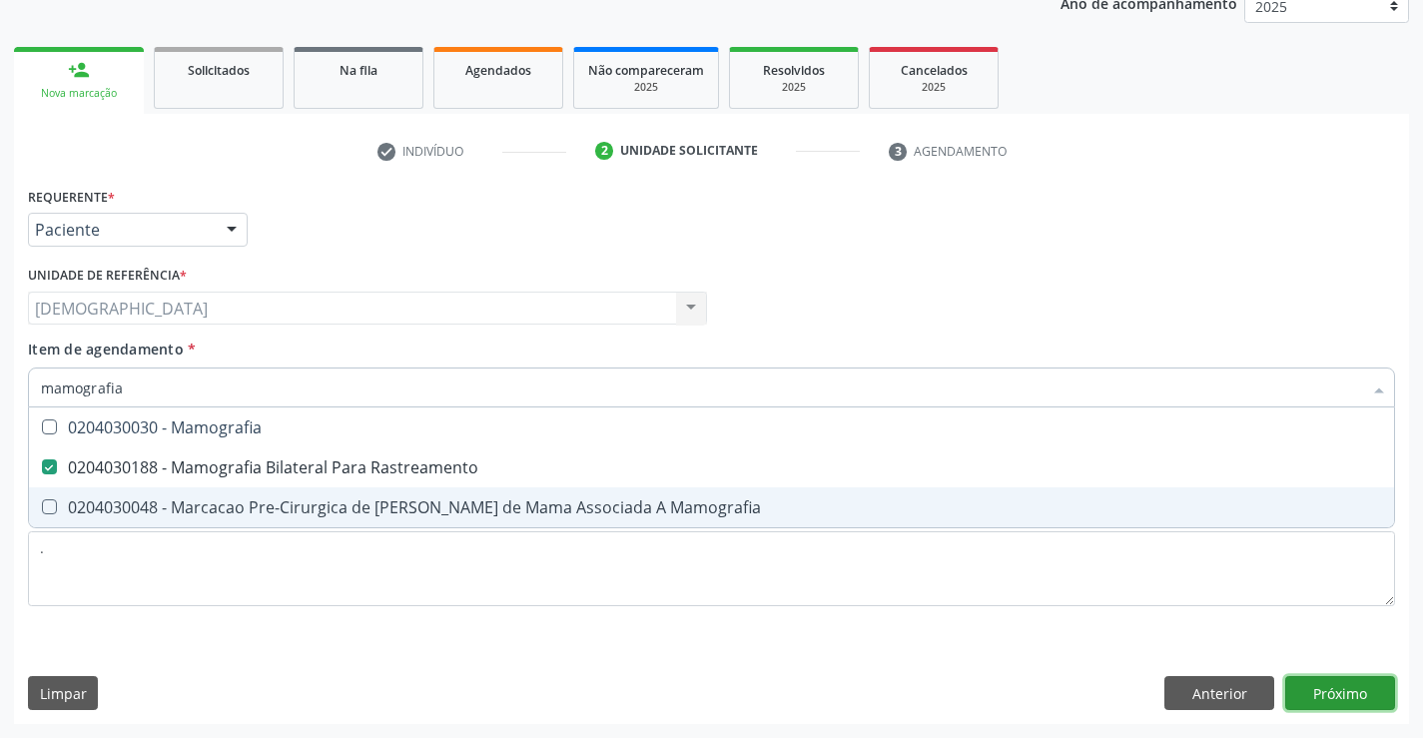
click at [1360, 685] on div "Requerente * Paciente Profissional de Saúde Paciente Nenhum resultado encontrad…" at bounding box center [711, 453] width 1395 height 542
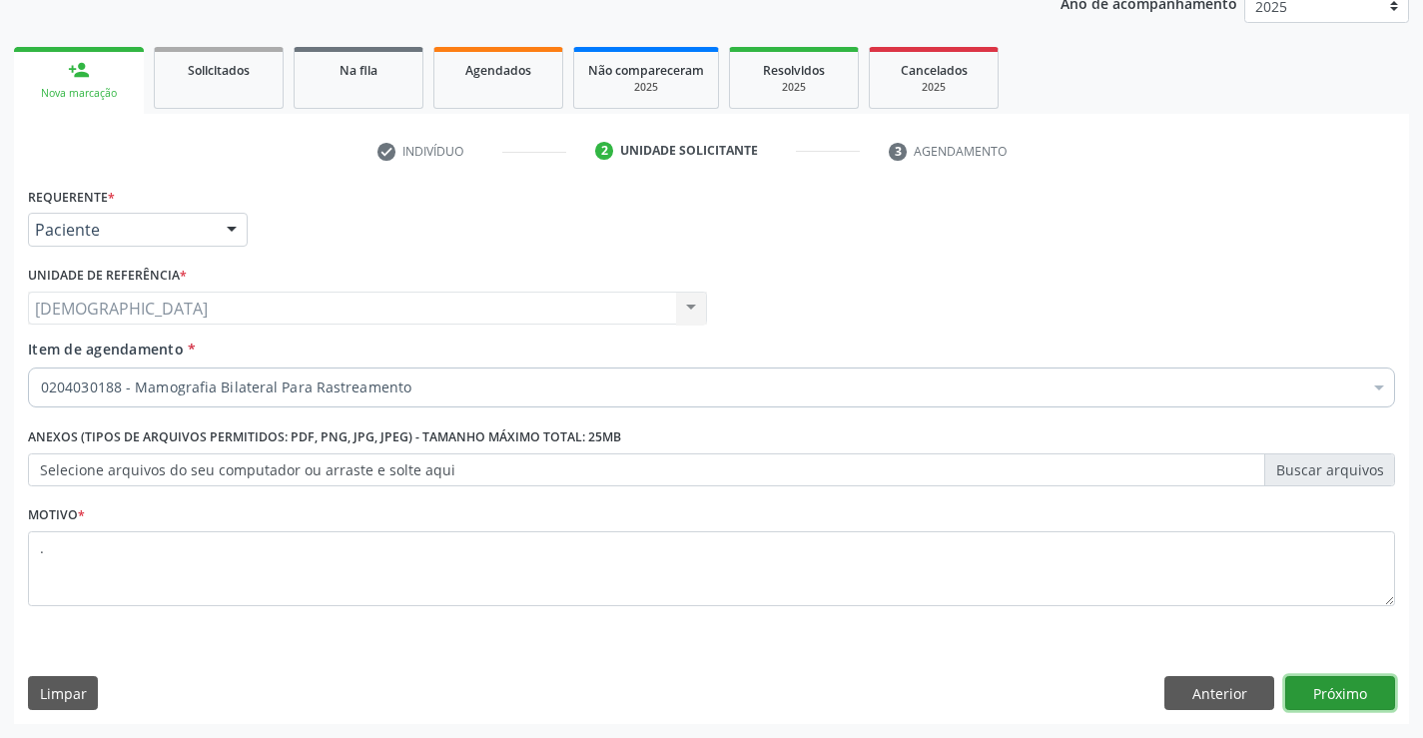
click at [1324, 696] on button "Próximo" at bounding box center [1340, 693] width 110 height 34
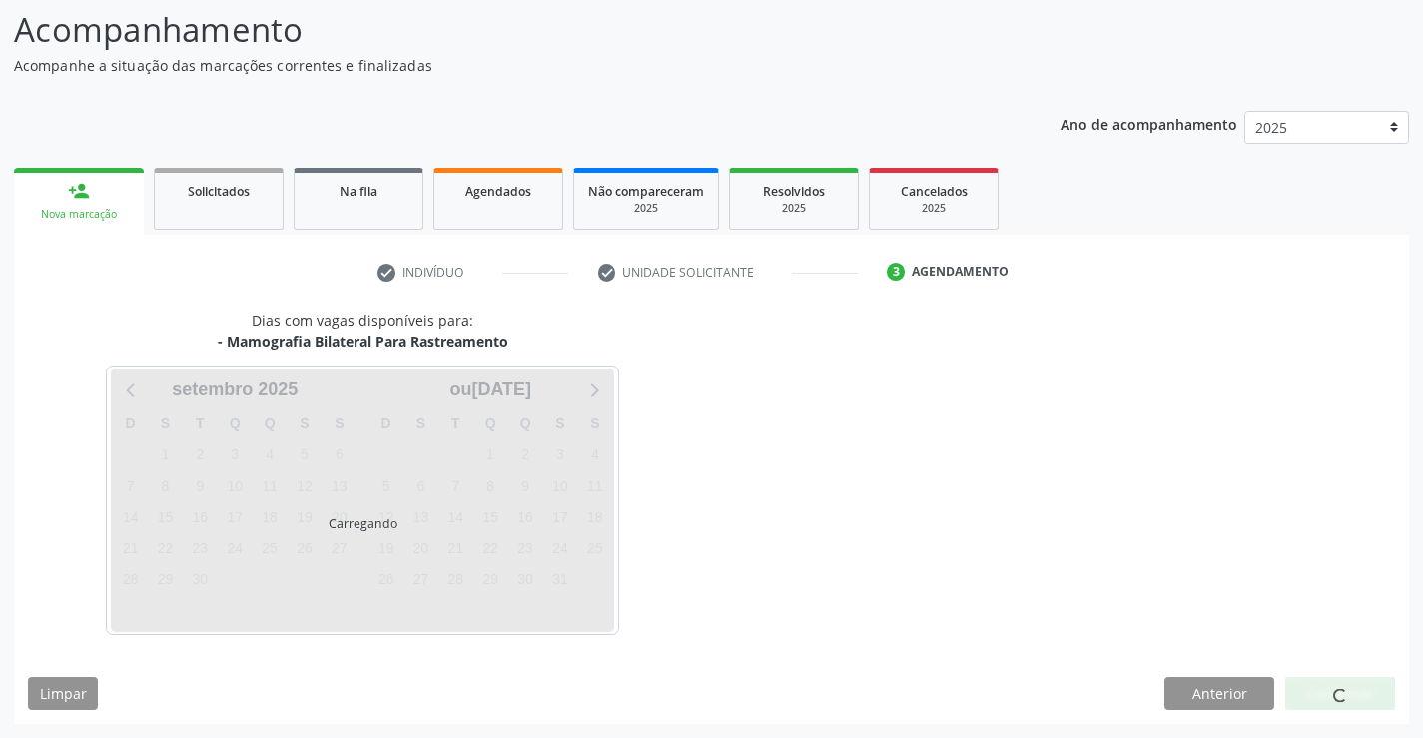
scroll to position [131, 0]
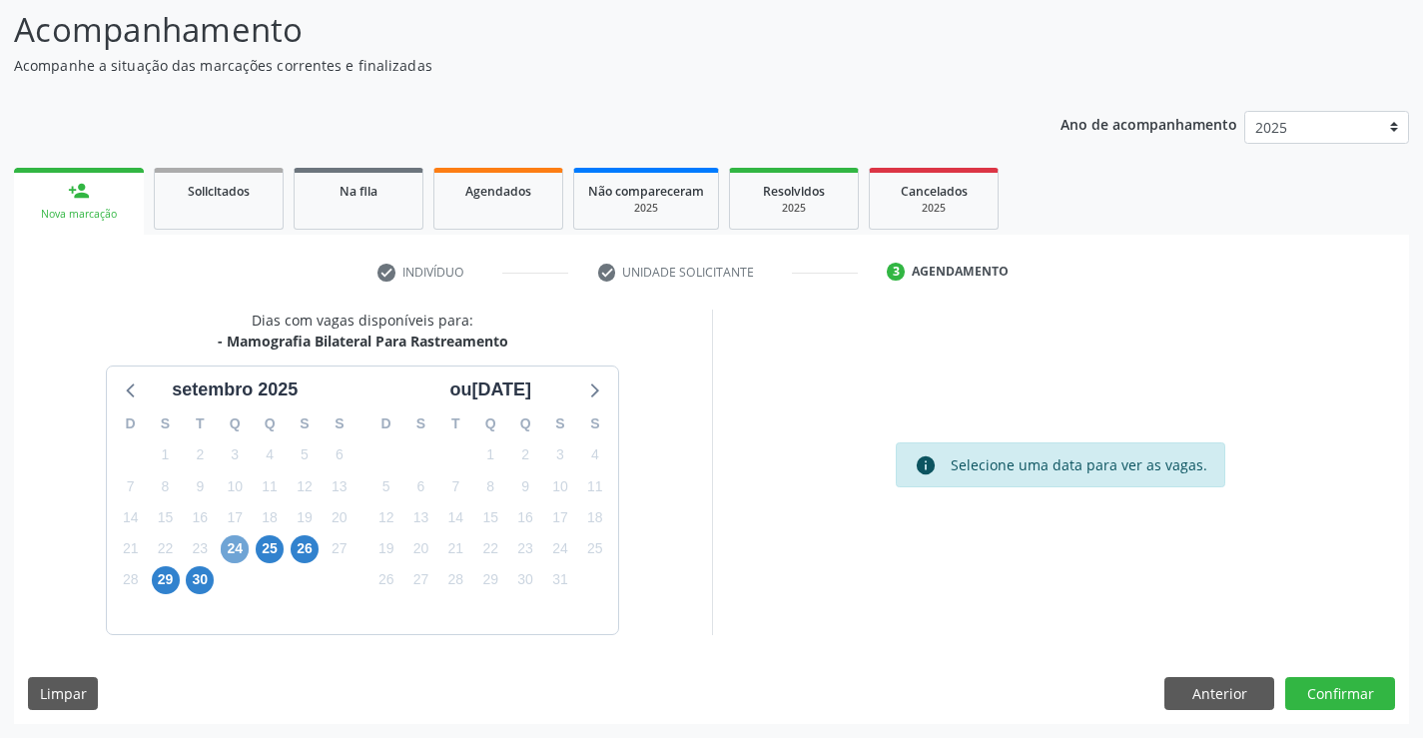
click at [231, 548] on span "24" at bounding box center [235, 549] width 28 height 28
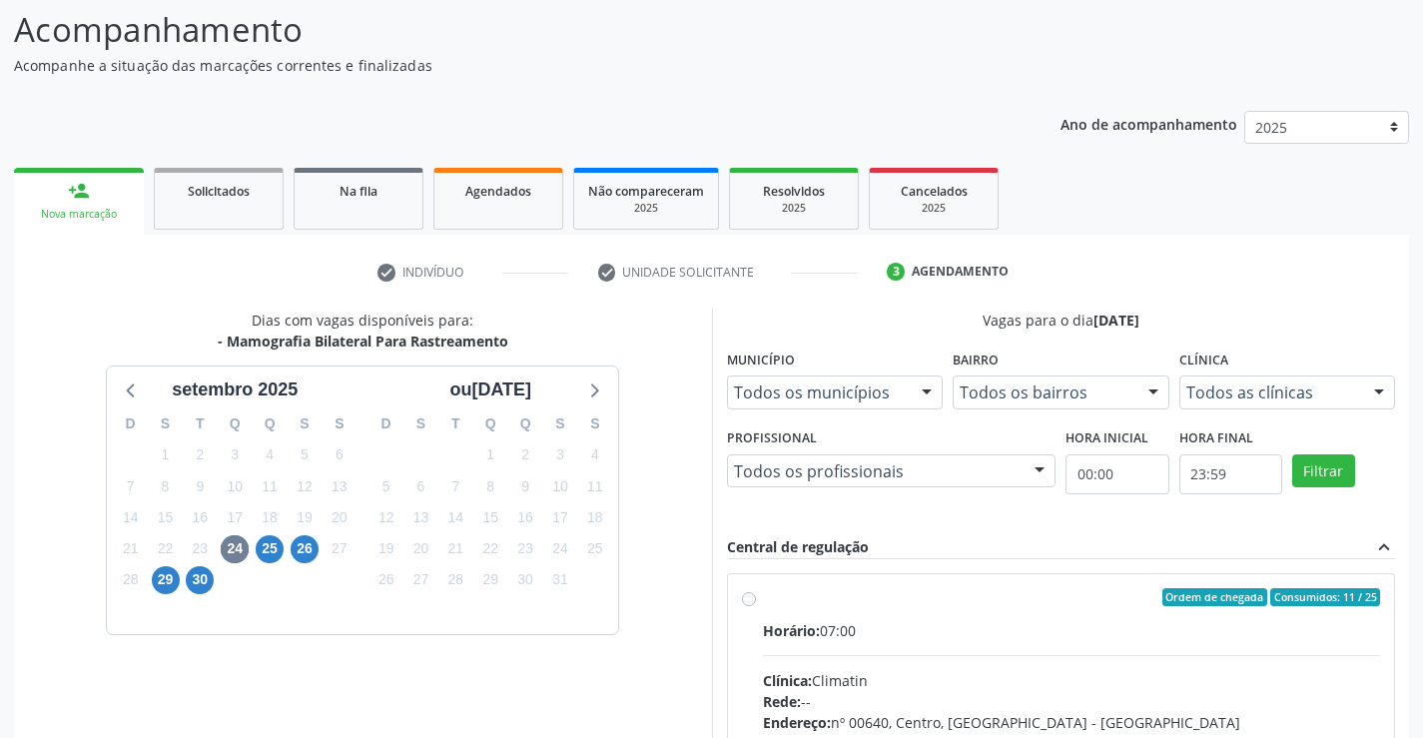
click at [814, 612] on label "Ordem de chegada Consumidos: 11 / 25 Horário: 07:00 Clínica: Climatin Rede: -- …" at bounding box center [1072, 741] width 618 height 306
click at [756, 606] on input "Ordem de chegada Consumidos: 11 / 25 Horário: 07:00 Clínica: Climatin Rede: -- …" at bounding box center [749, 597] width 14 height 18
radio input "true"
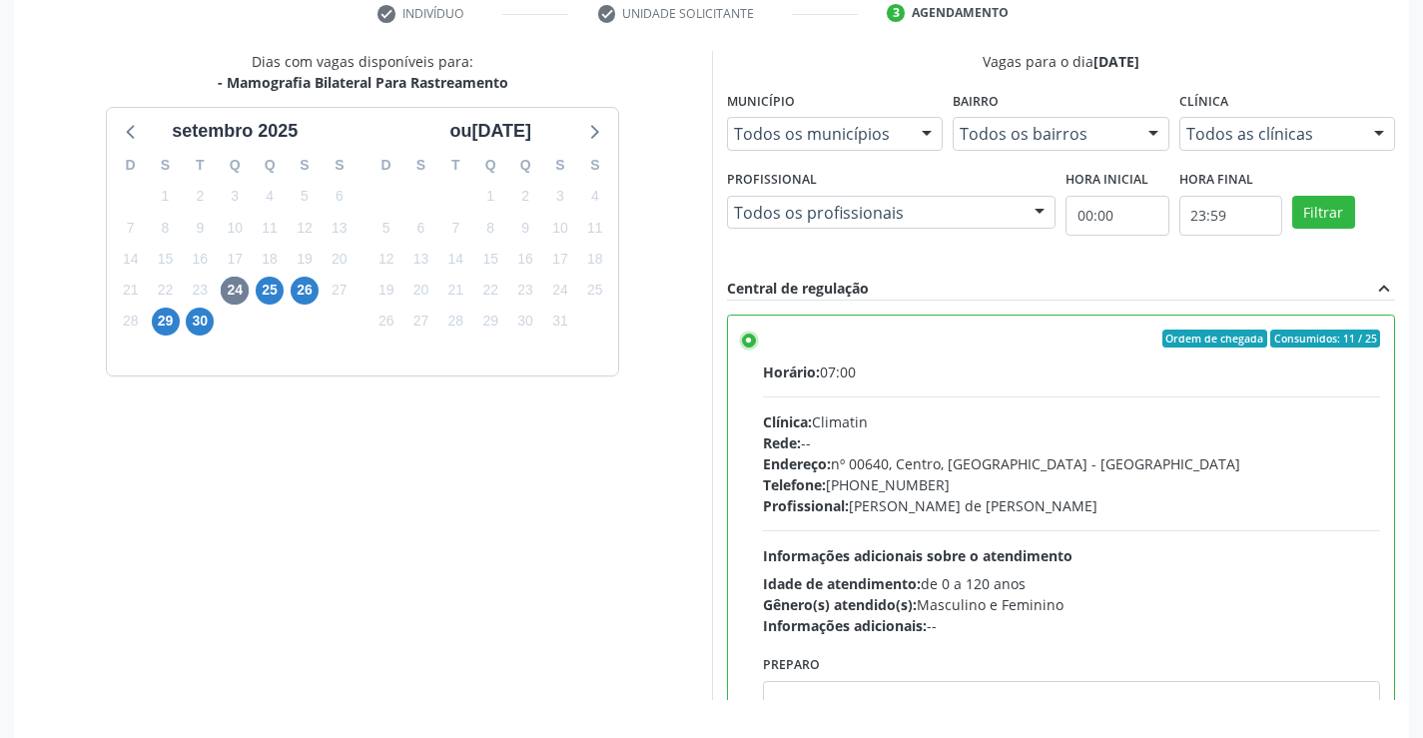
scroll to position [455, 0]
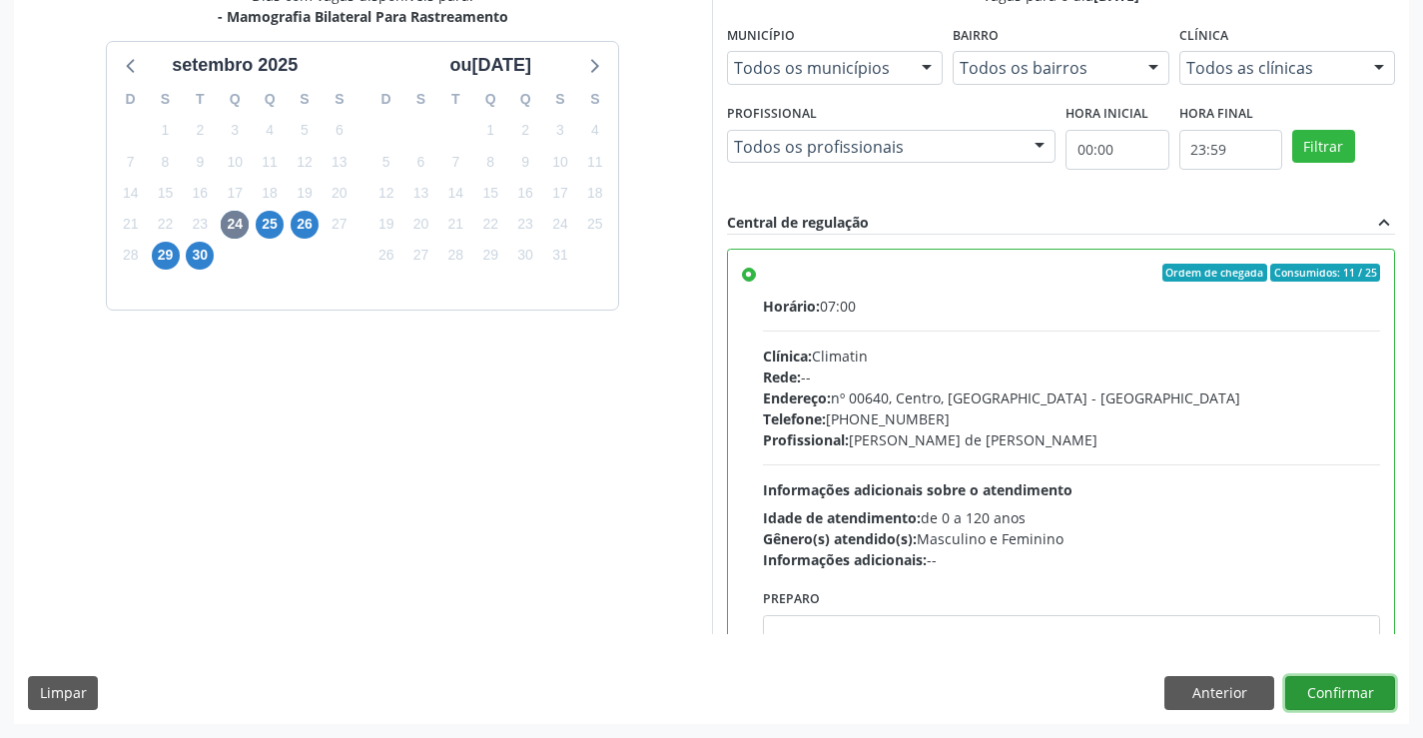
click at [1369, 698] on button "Confirmar" at bounding box center [1340, 693] width 110 height 34
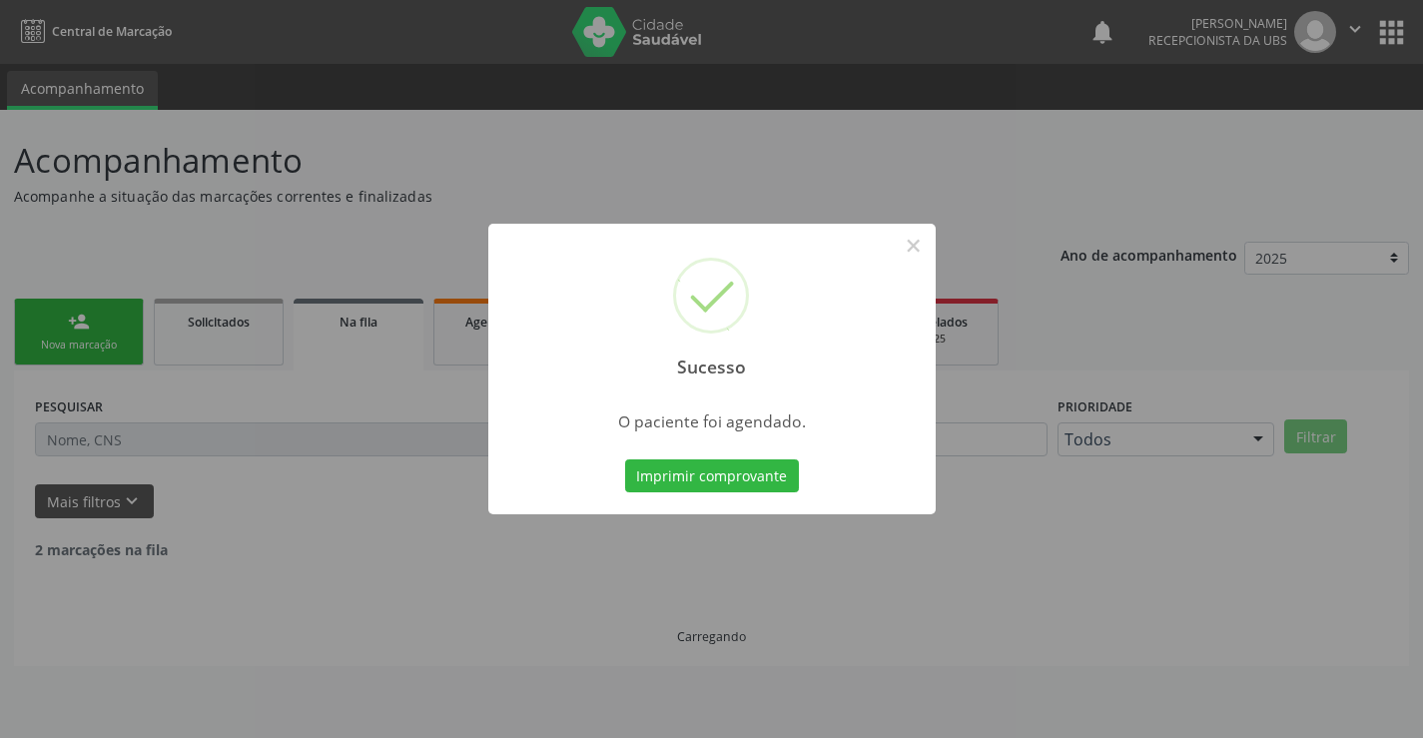
scroll to position [0, 0]
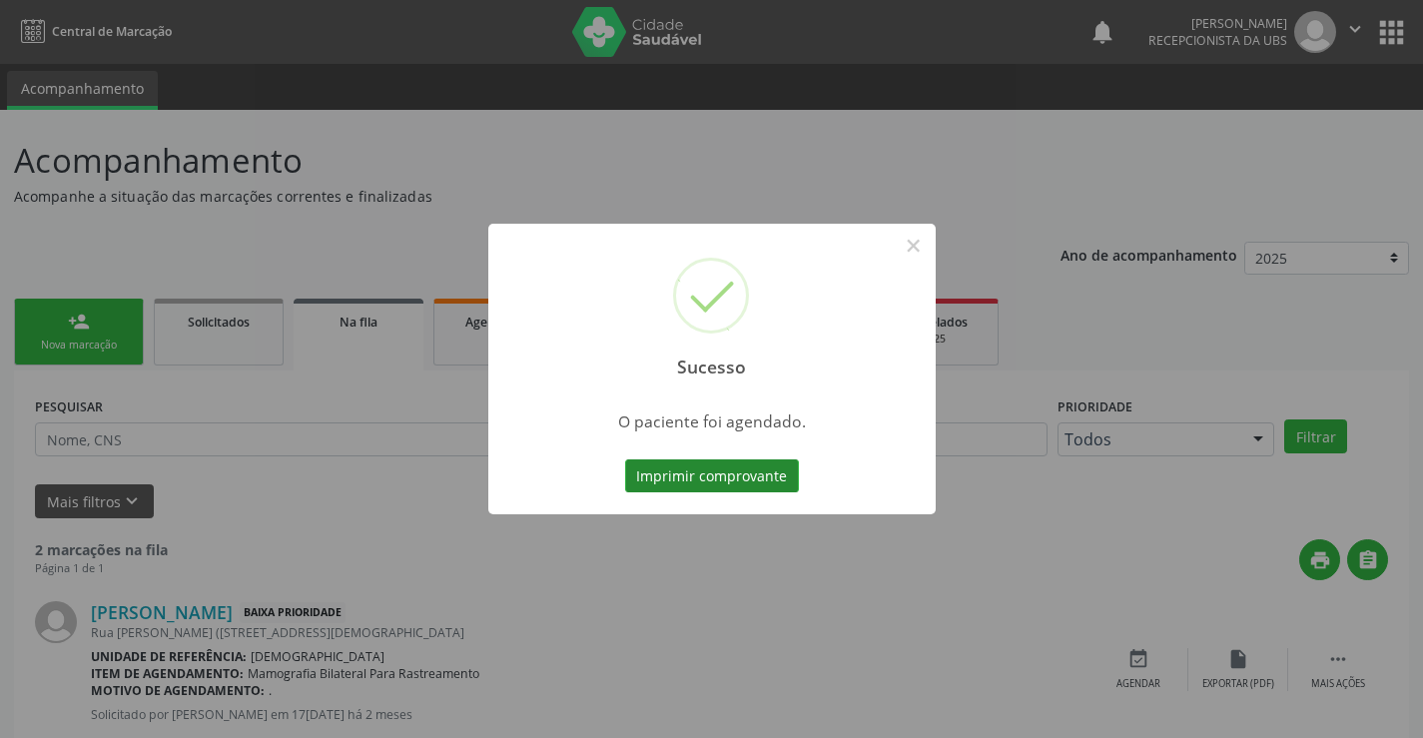
click at [762, 480] on button "Imprimir comprovante" at bounding box center [712, 476] width 174 height 34
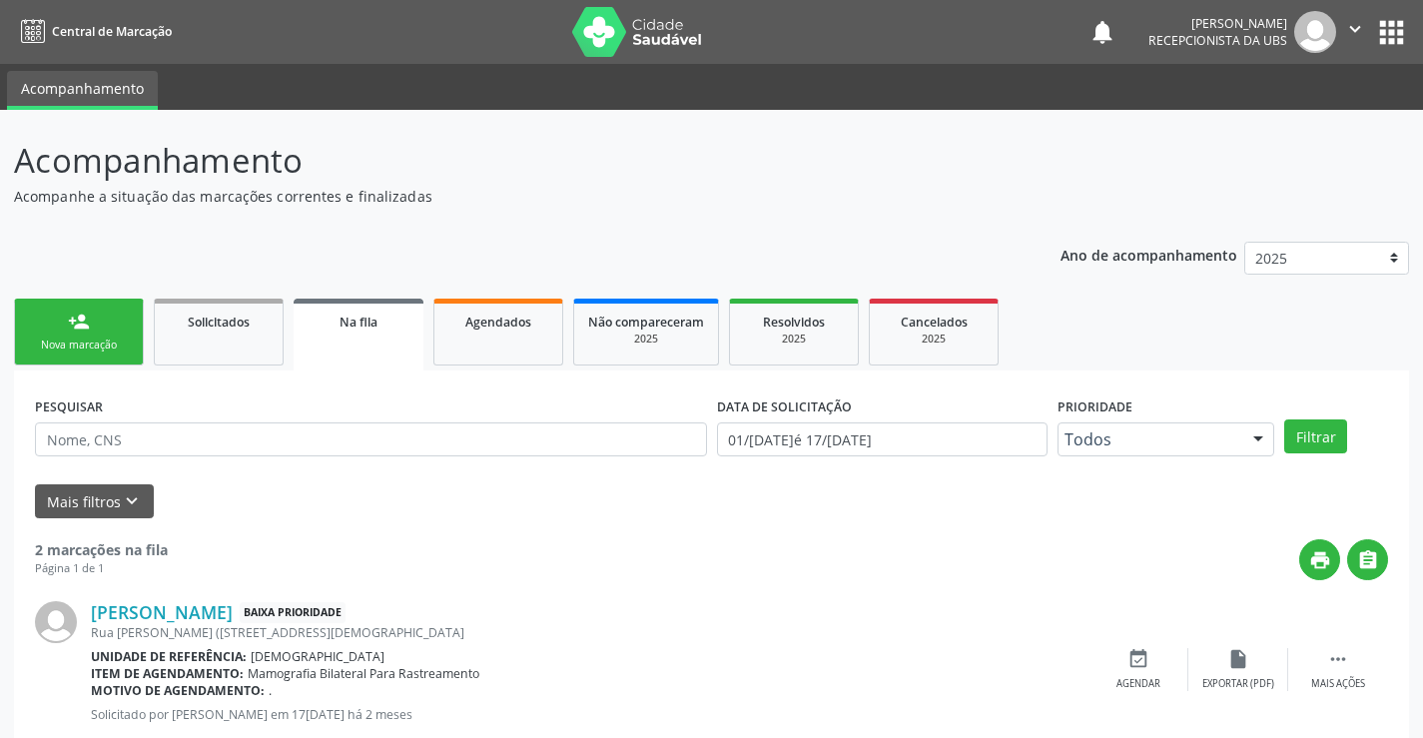
click at [114, 332] on link "person_add Nova marcação" at bounding box center [79, 332] width 130 height 67
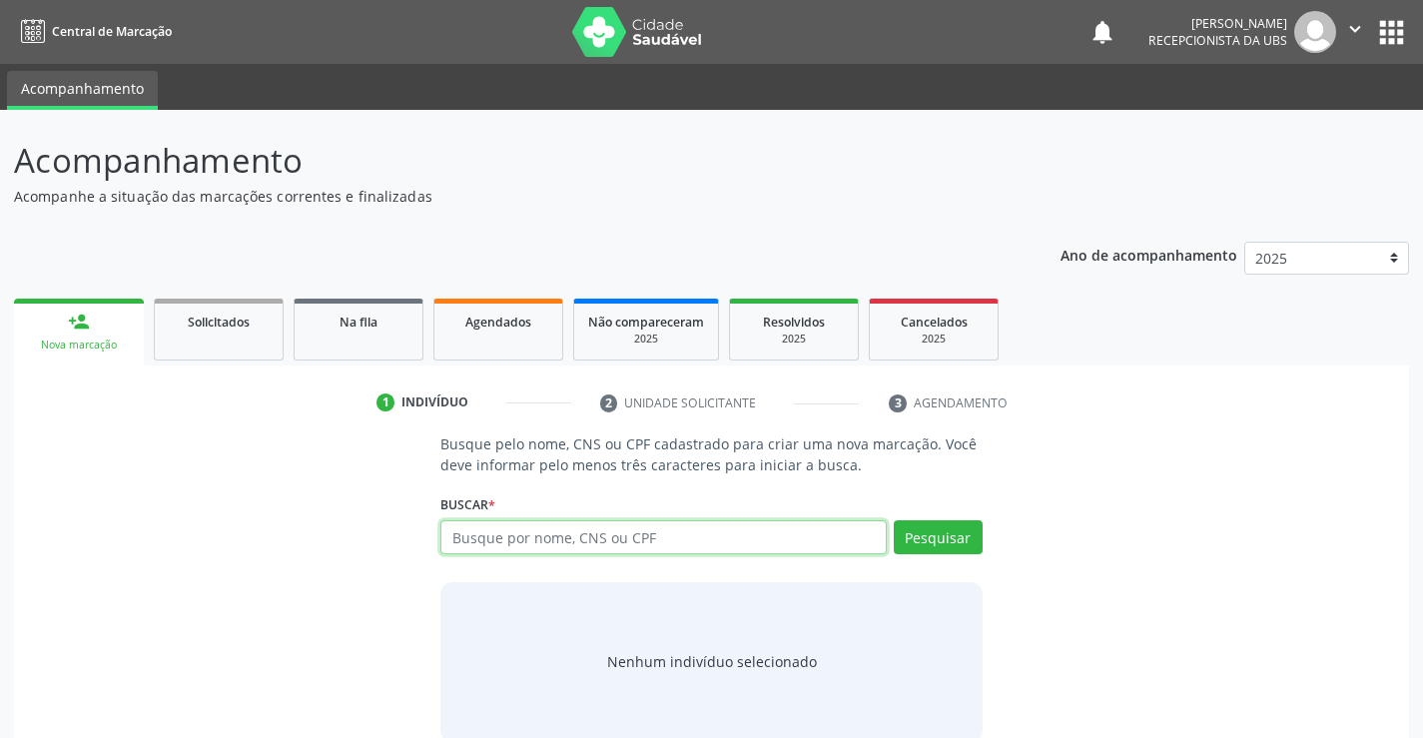
click at [731, 549] on input "text" at bounding box center [662, 537] width 445 height 34
type input "704708752007333"
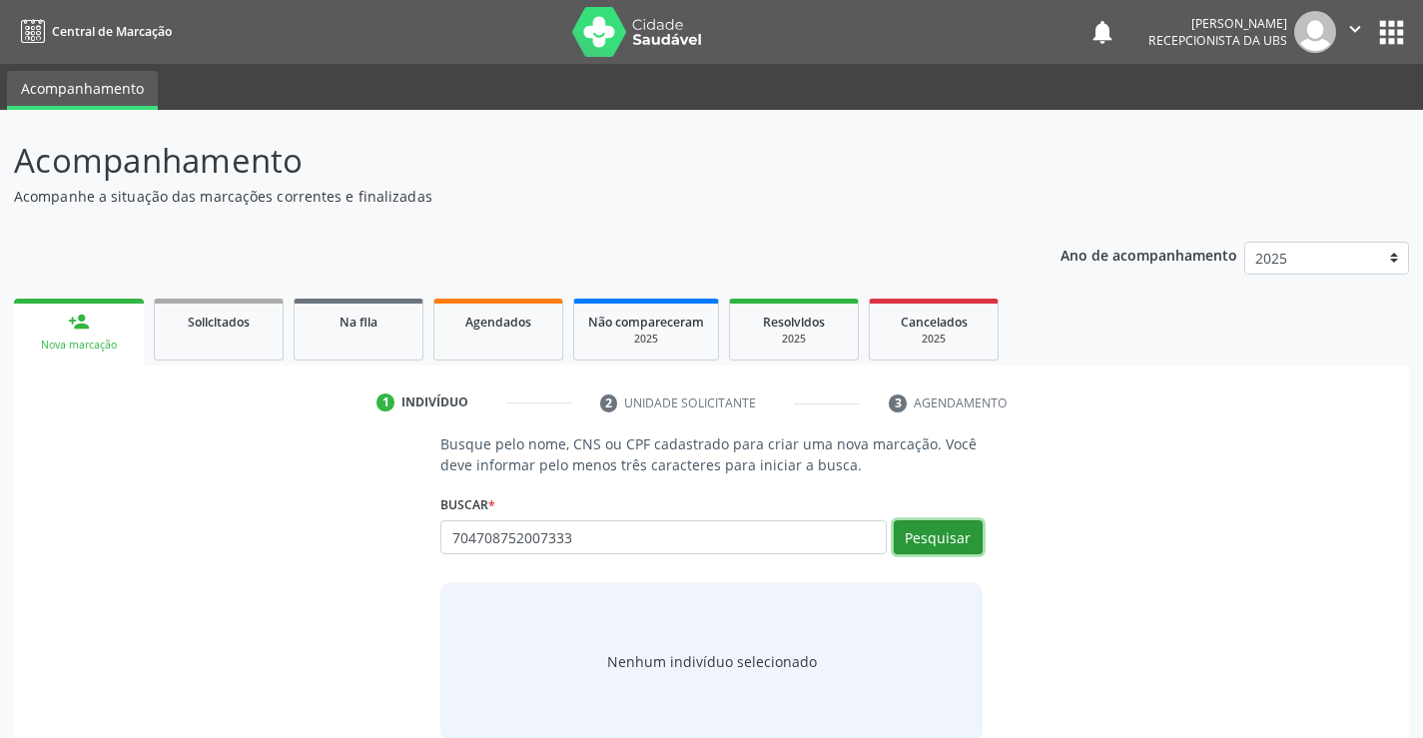
click at [940, 543] on button "Pesquisar" at bounding box center [938, 537] width 89 height 34
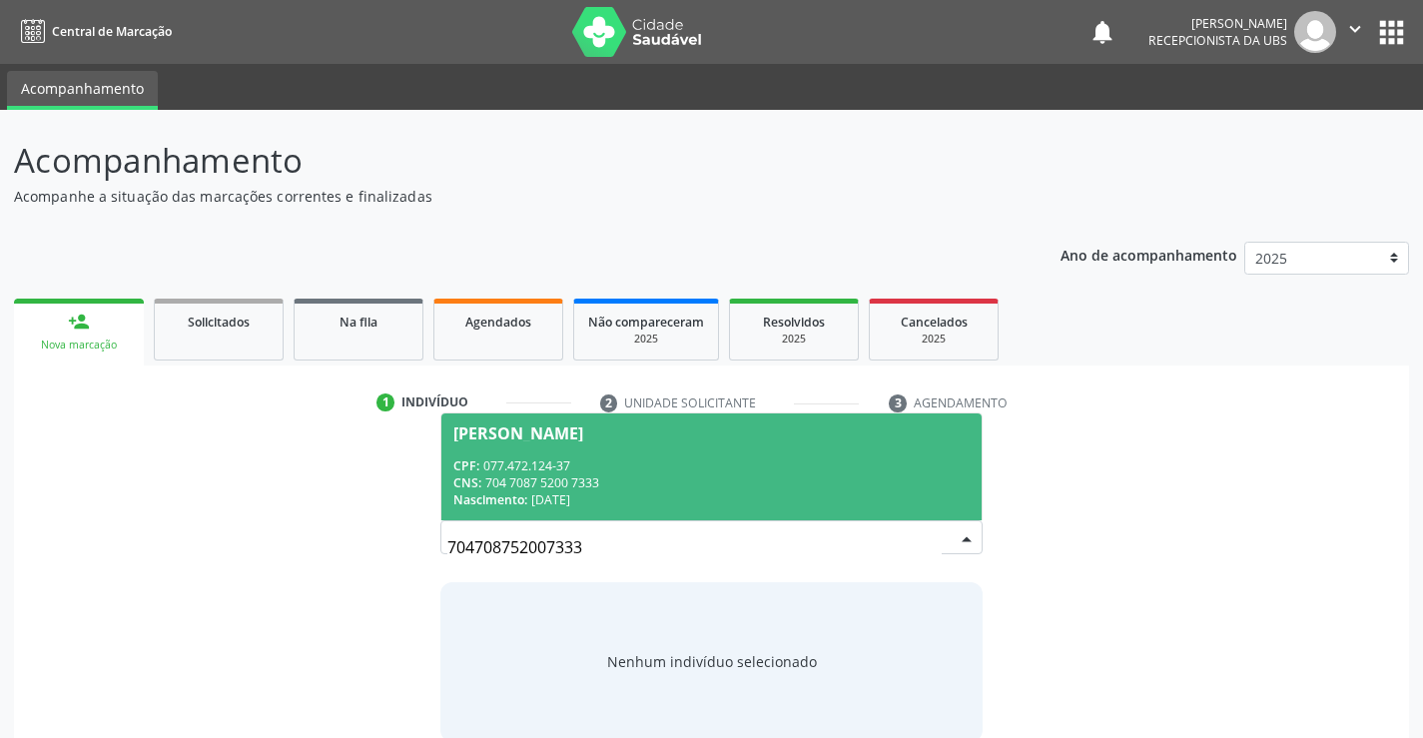
click at [669, 455] on span "[PERSON_NAME] CPF: 077.472.124-37 CNS: 704 7087 5200 7333 Nascimento: [DATE]" at bounding box center [710, 466] width 539 height 107
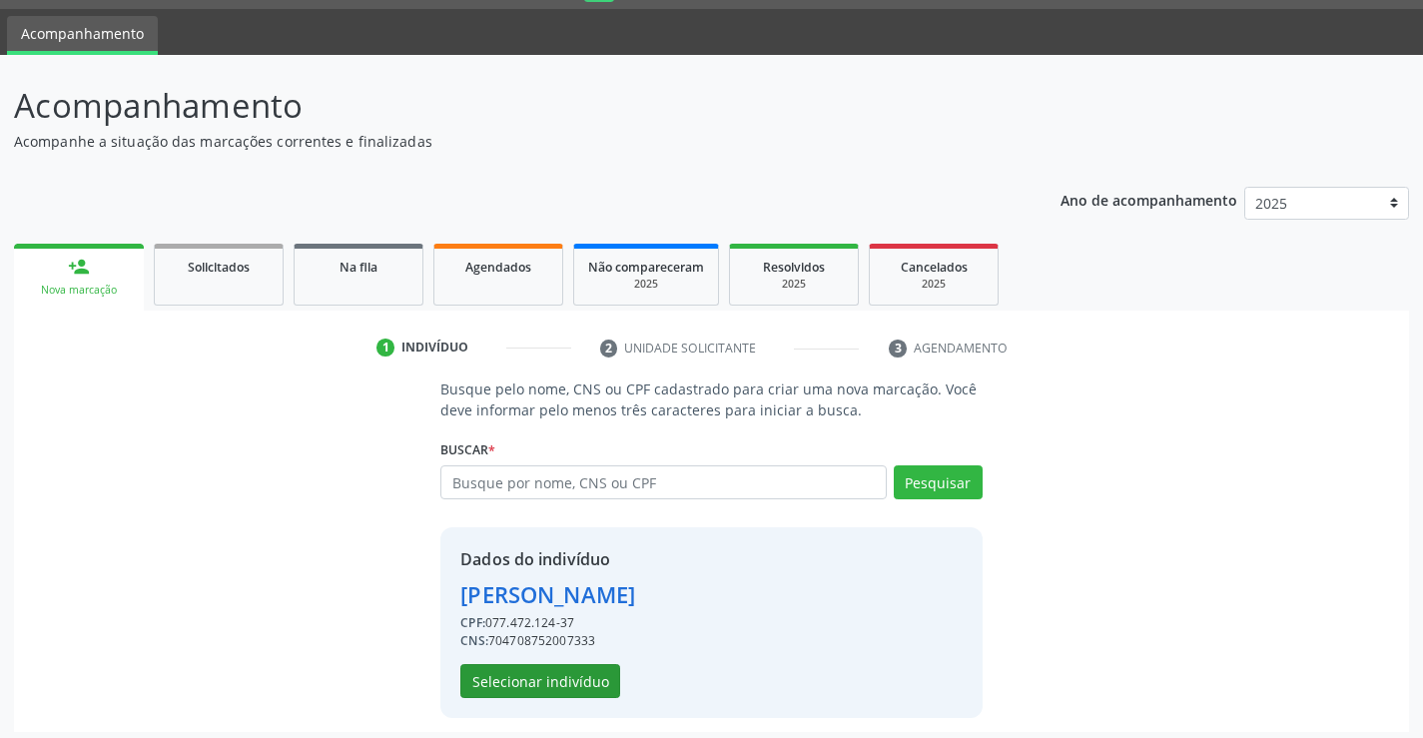
scroll to position [63, 0]
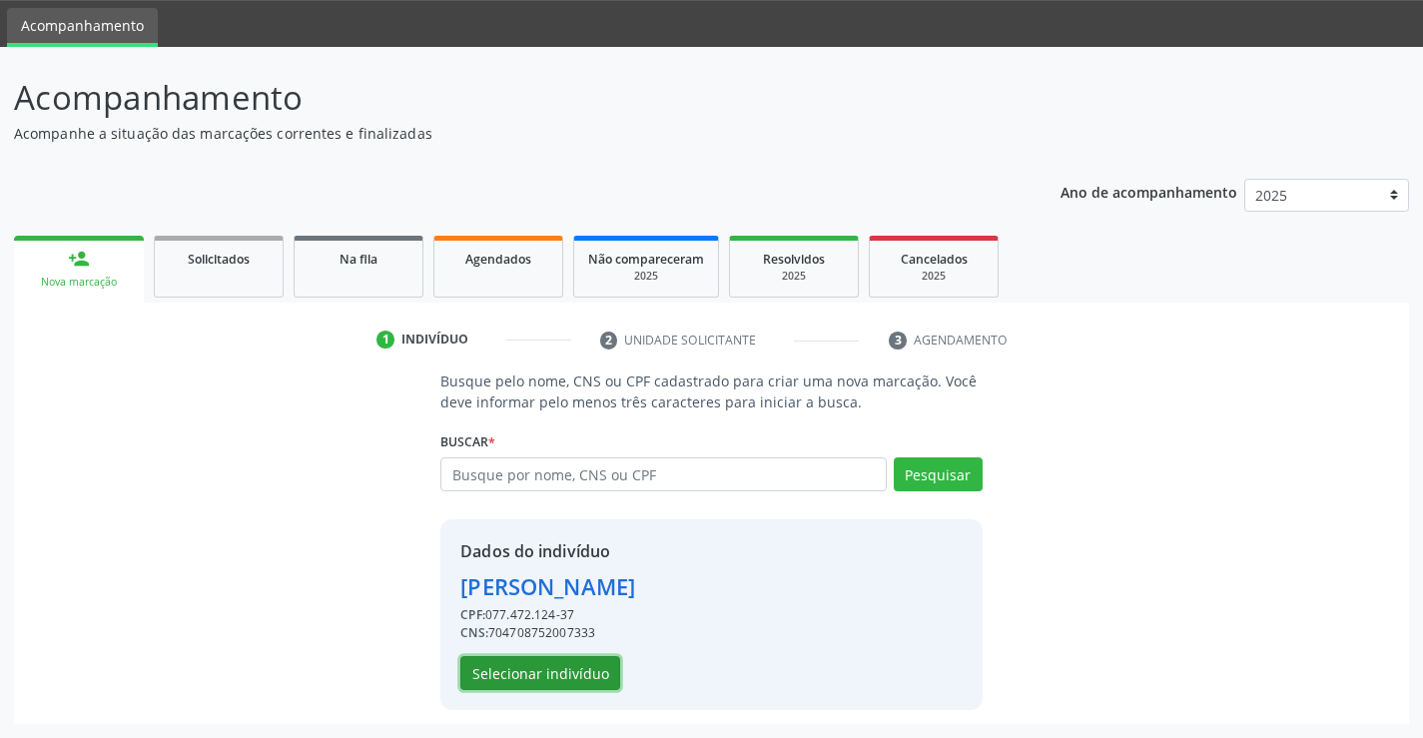
click at [564, 672] on button "Selecionar indivíduo" at bounding box center [540, 673] width 160 height 34
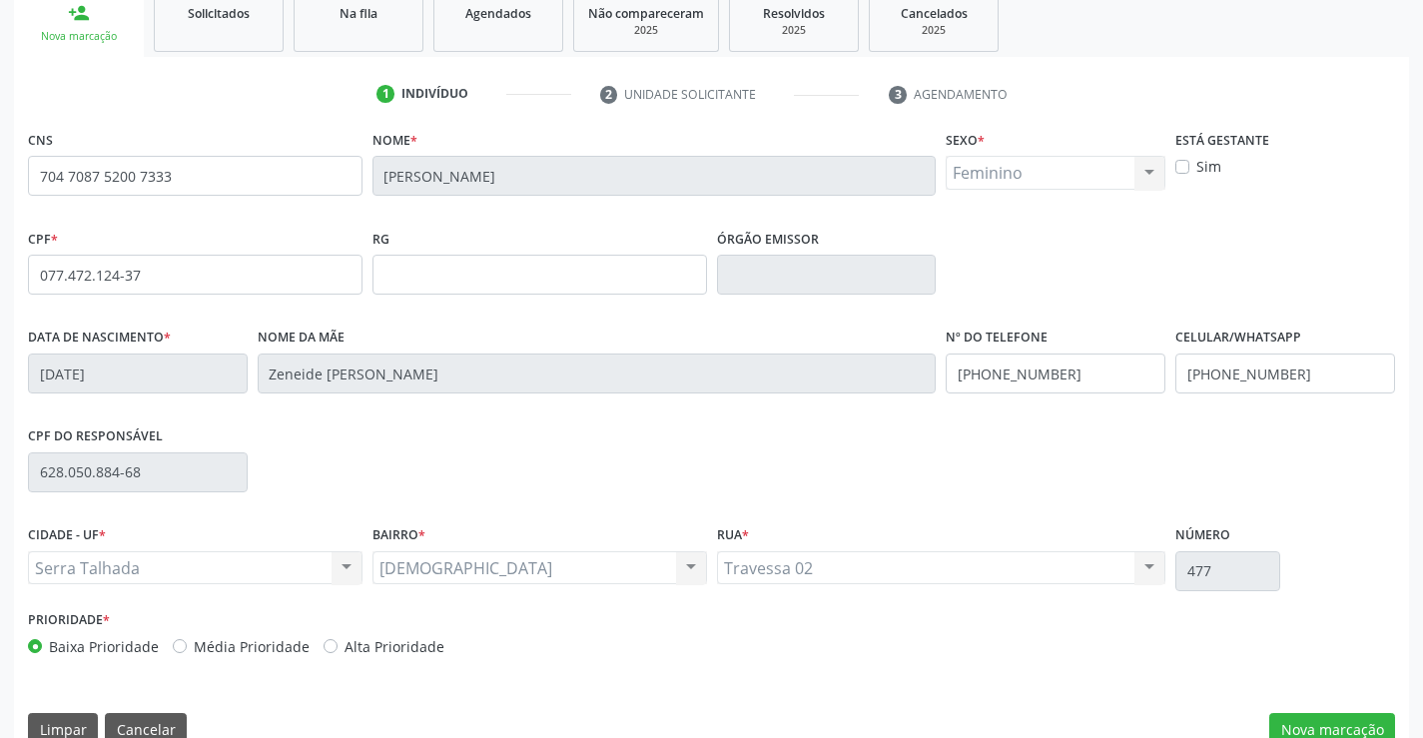
scroll to position [344, 0]
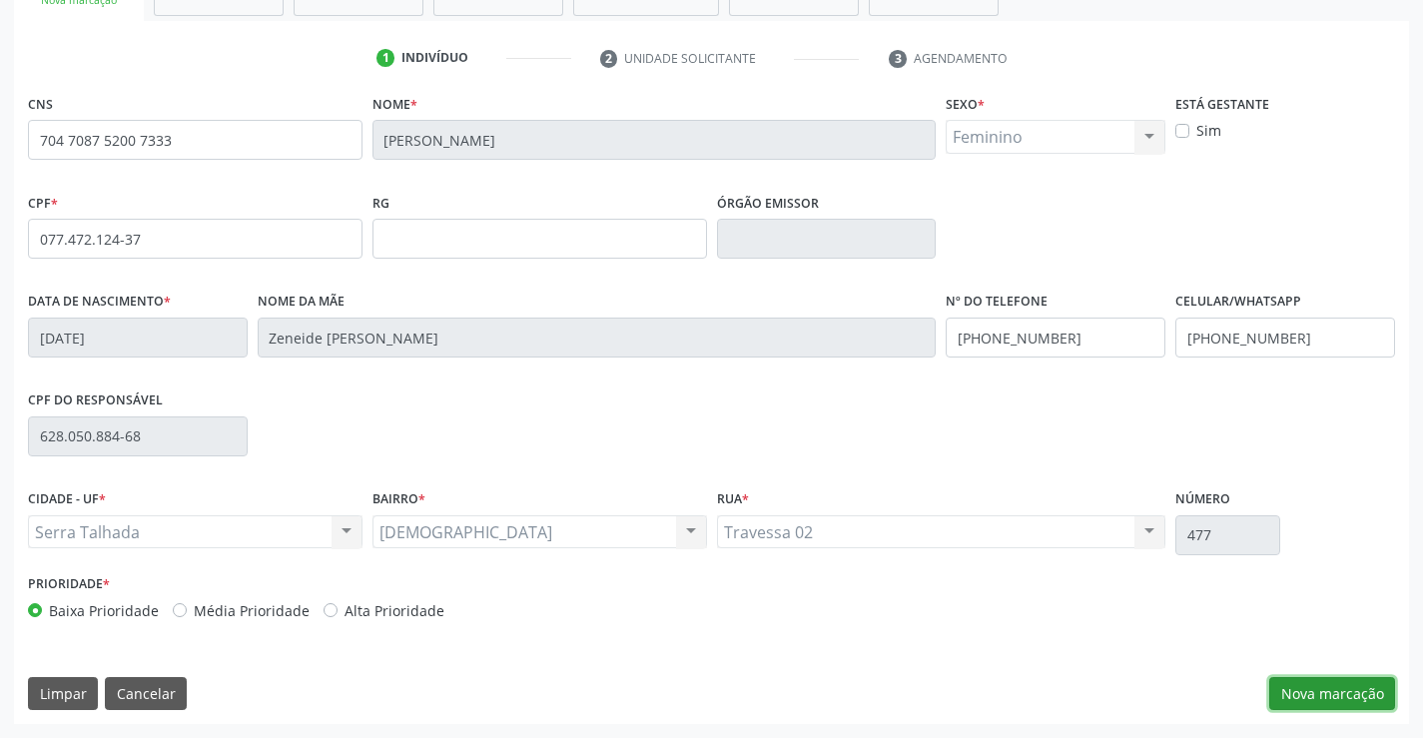
click at [1315, 699] on button "Nova marcação" at bounding box center [1332, 694] width 126 height 34
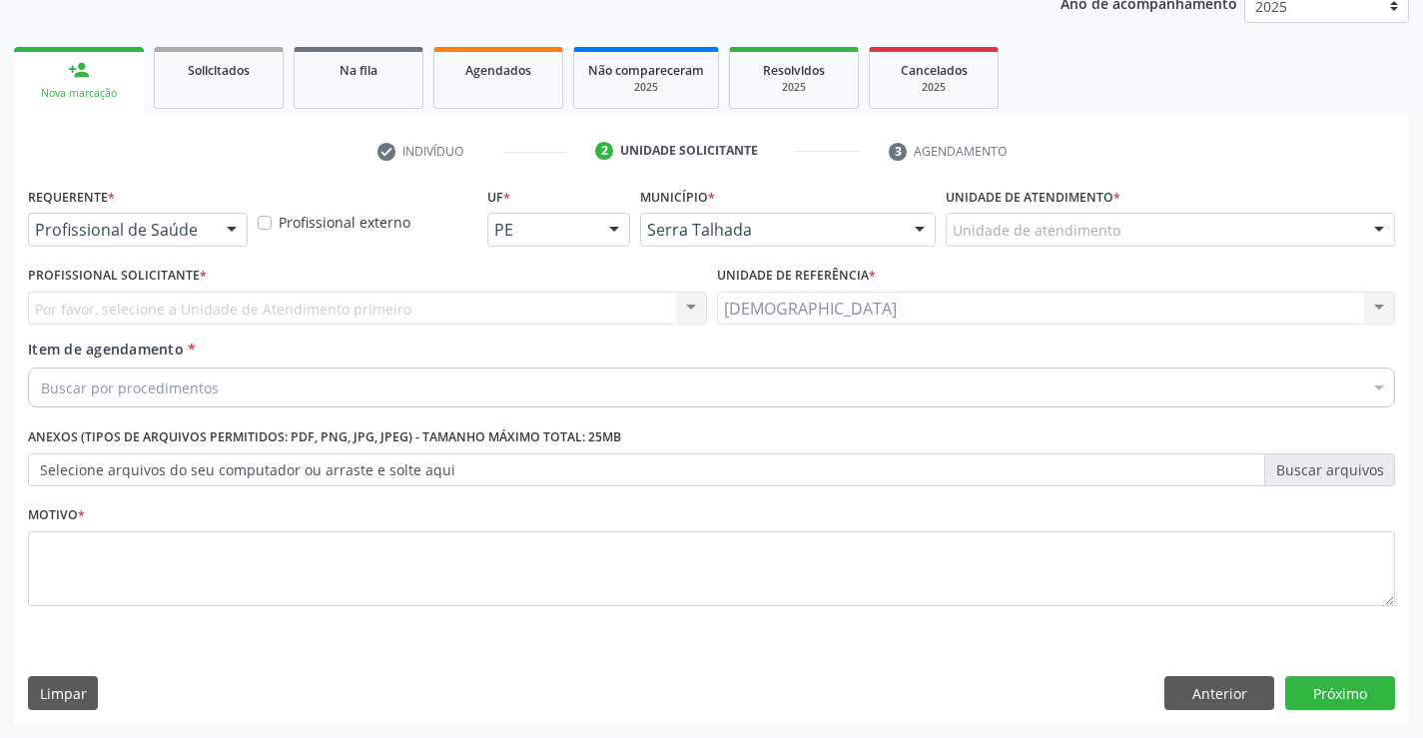
click at [238, 221] on div at bounding box center [232, 231] width 30 height 34
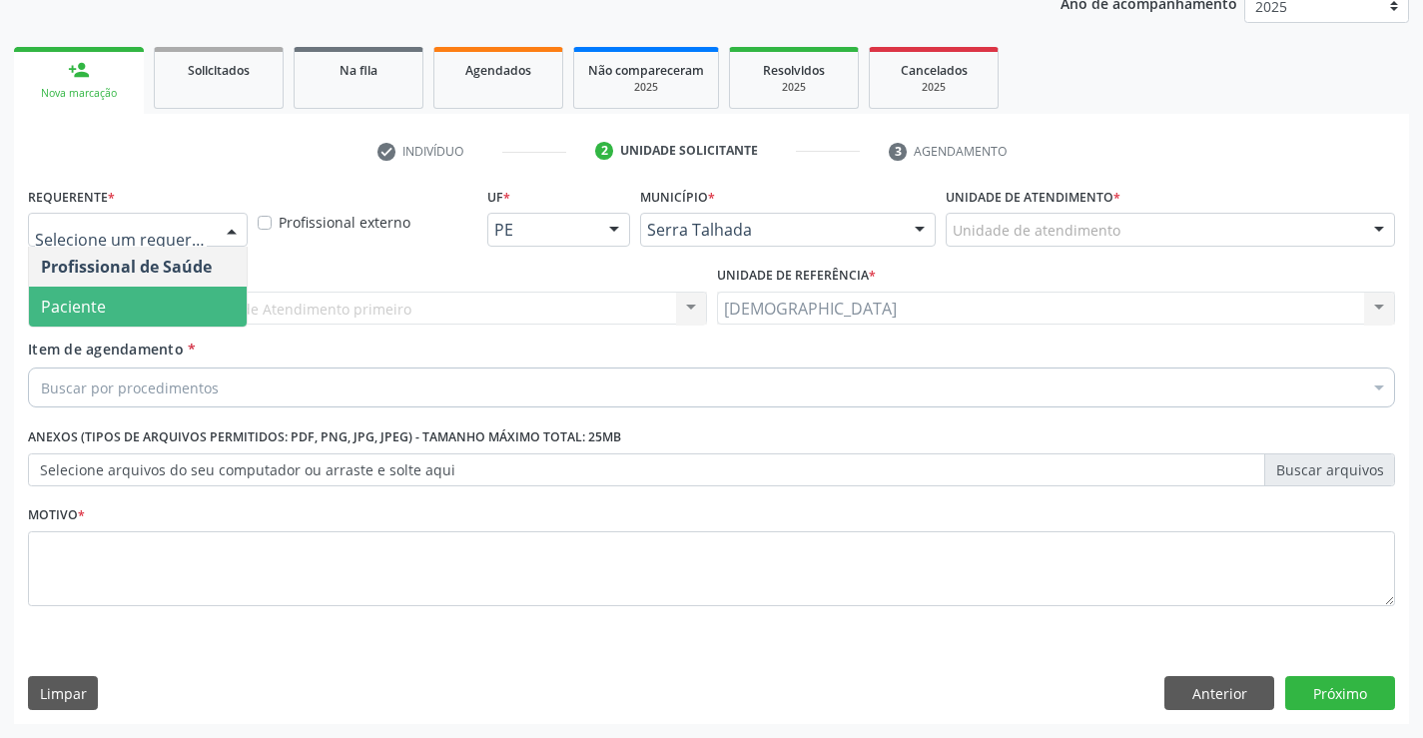
click at [153, 299] on span "Paciente" at bounding box center [138, 307] width 218 height 40
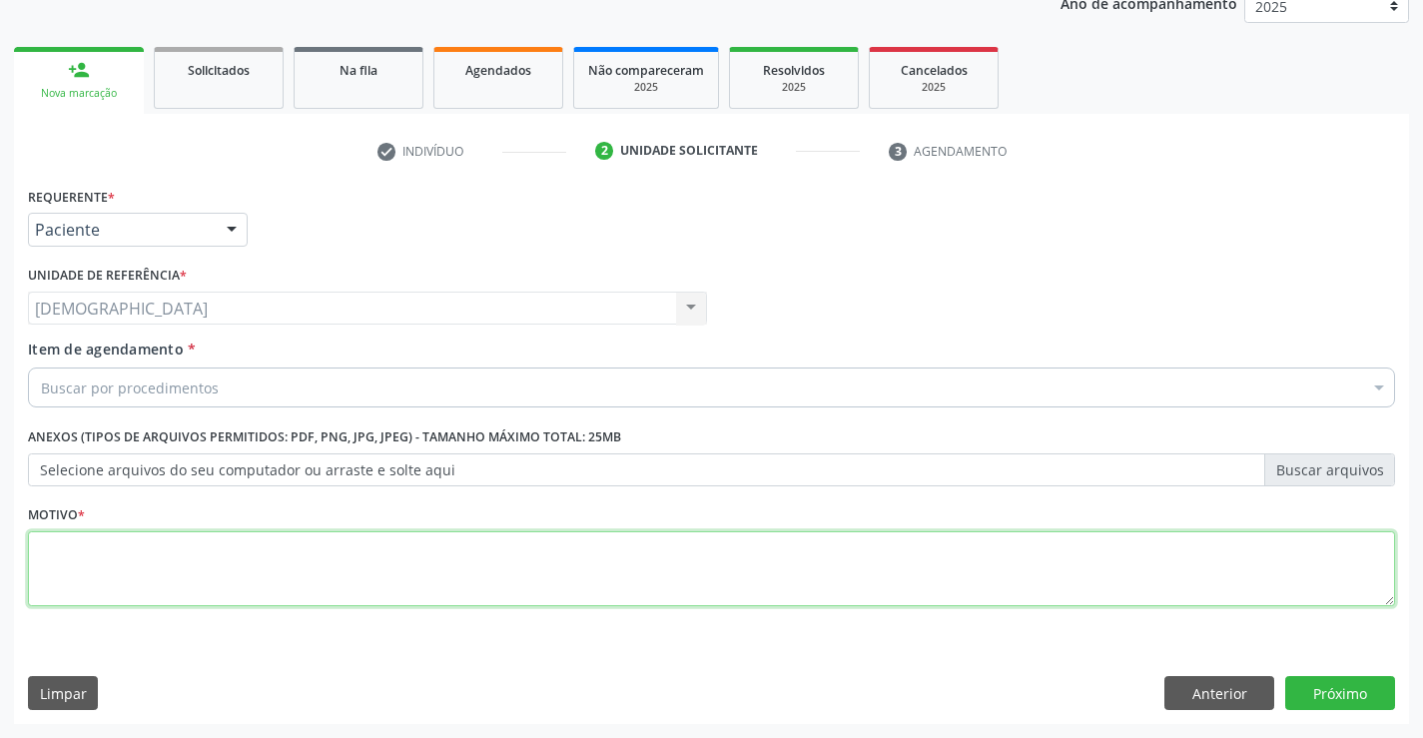
click at [70, 568] on textarea at bounding box center [711, 569] width 1367 height 76
type textarea "."
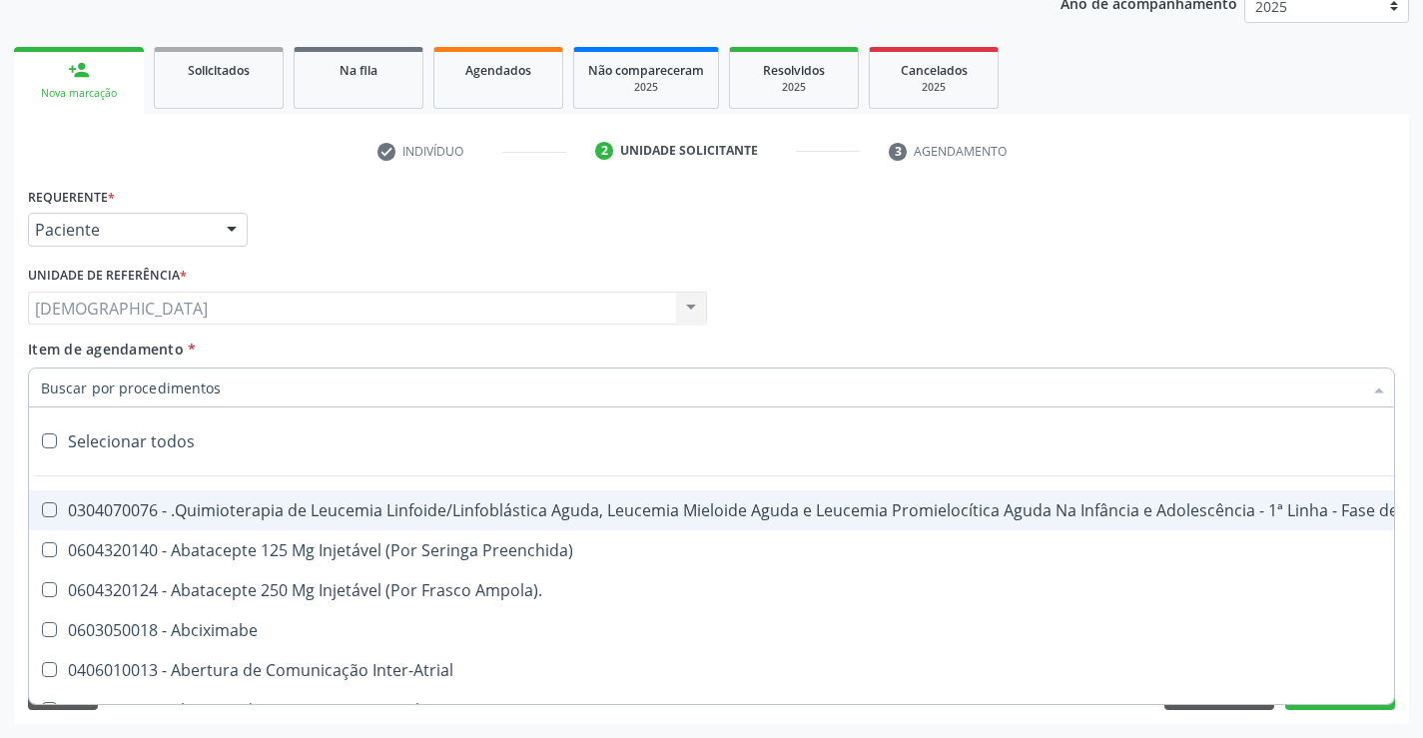
click at [456, 389] on div at bounding box center [711, 387] width 1367 height 40
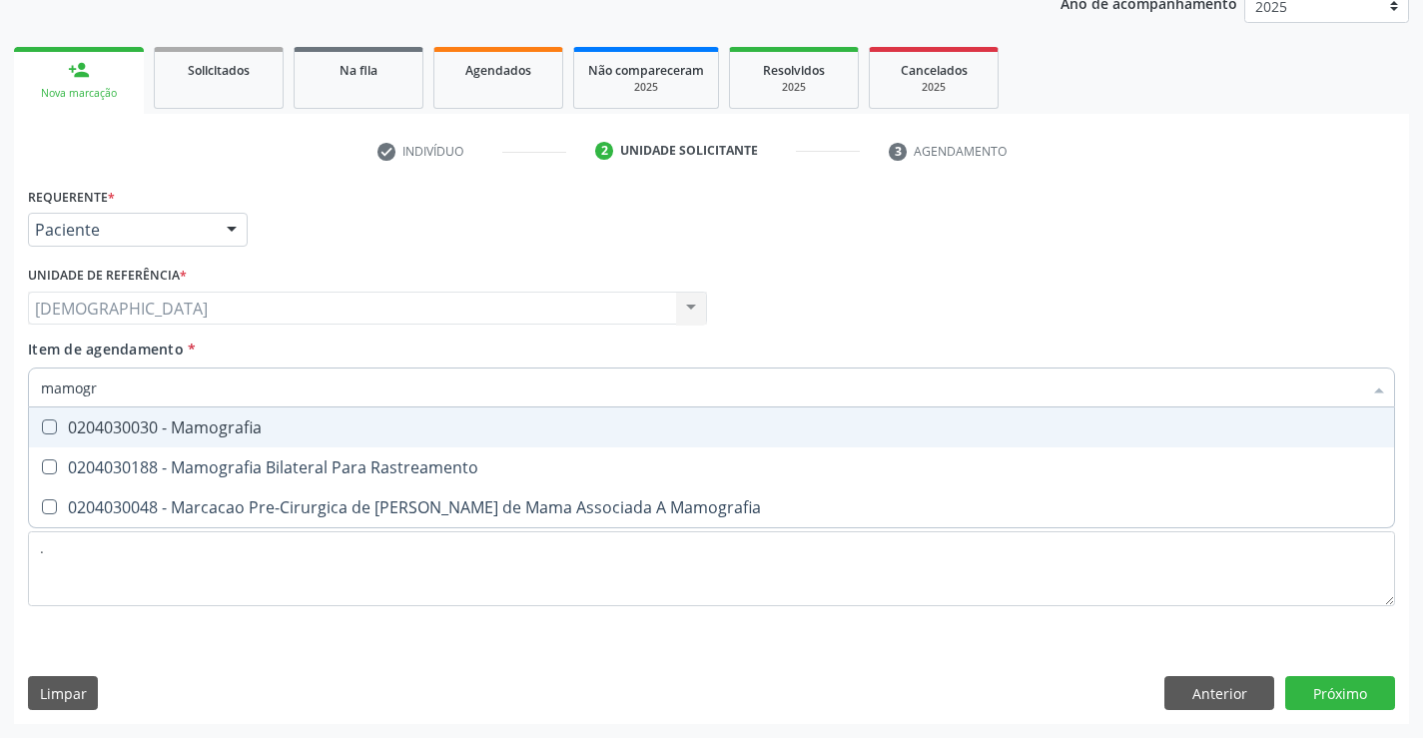
type input "mamogra"
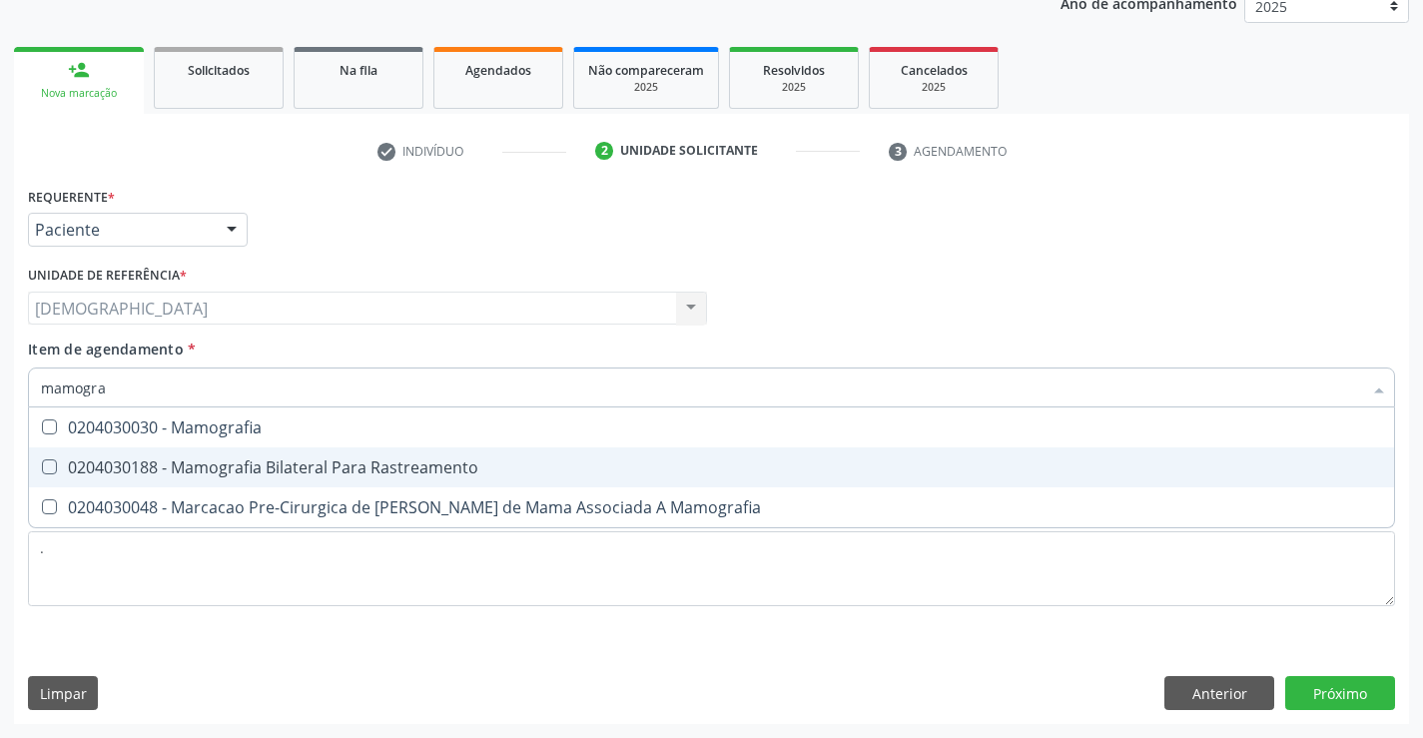
click at [441, 463] on div "0204030188 - Mamografia Bilateral Para Rastreamento" at bounding box center [711, 467] width 1341 height 16
checkbox Rastreamento "true"
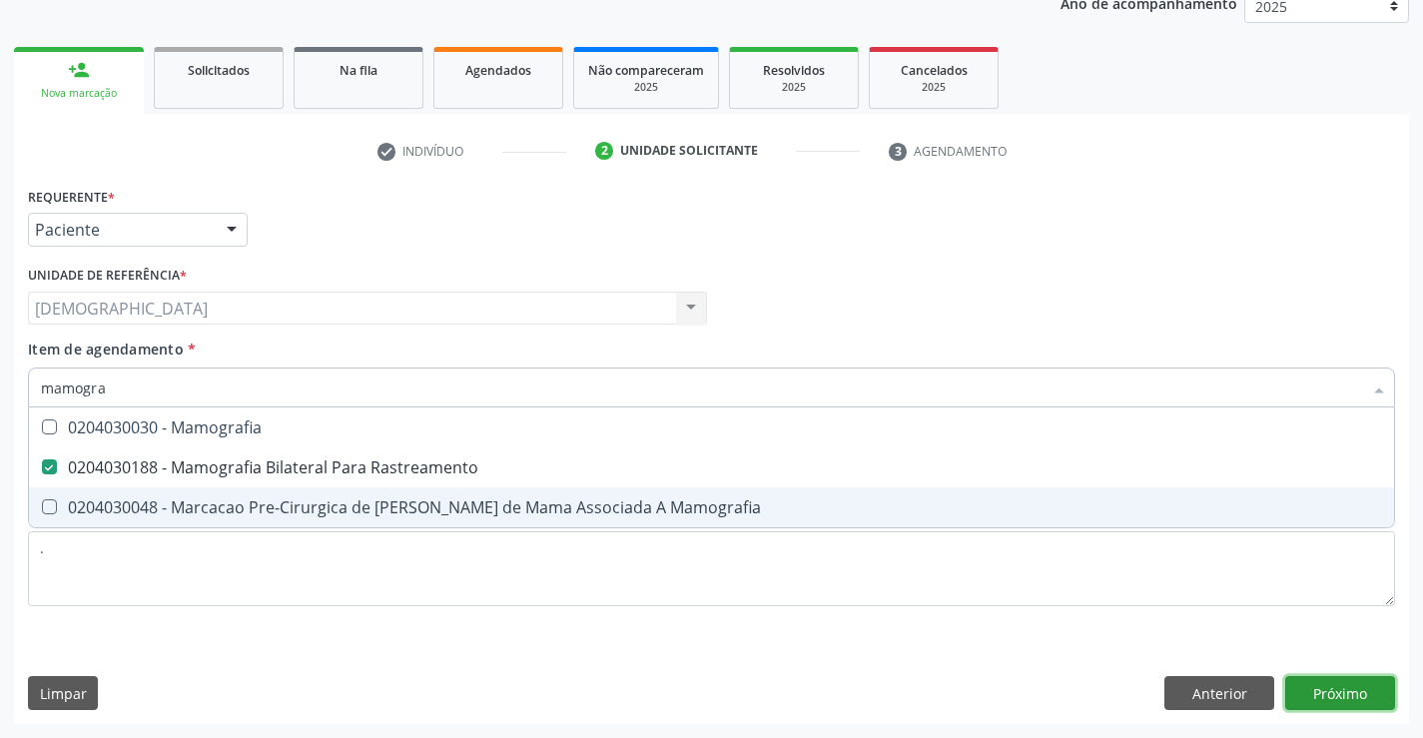
click at [1365, 700] on div "Requerente * Paciente Profissional de Saúde Paciente Nenhum resultado encontrad…" at bounding box center [711, 453] width 1395 height 542
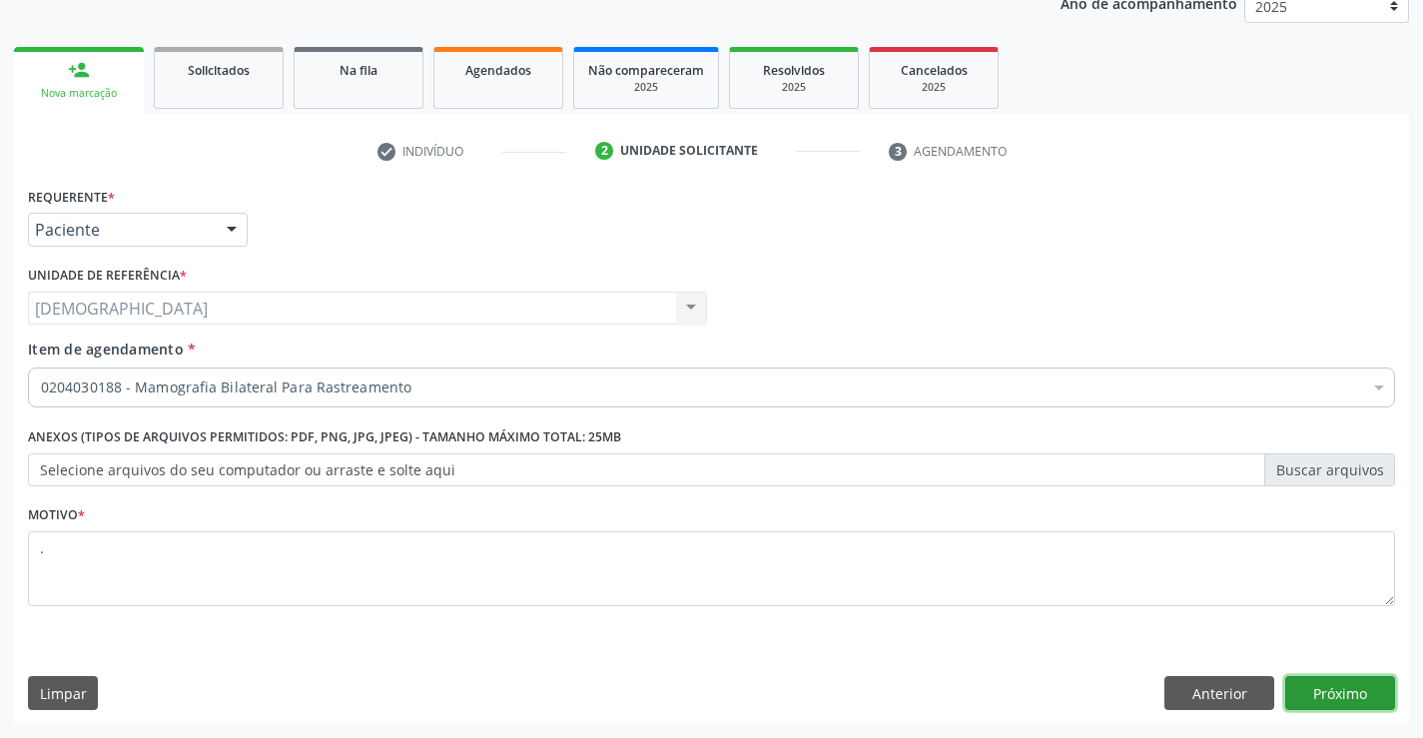
click at [1365, 699] on button "Próximo" at bounding box center [1340, 693] width 110 height 34
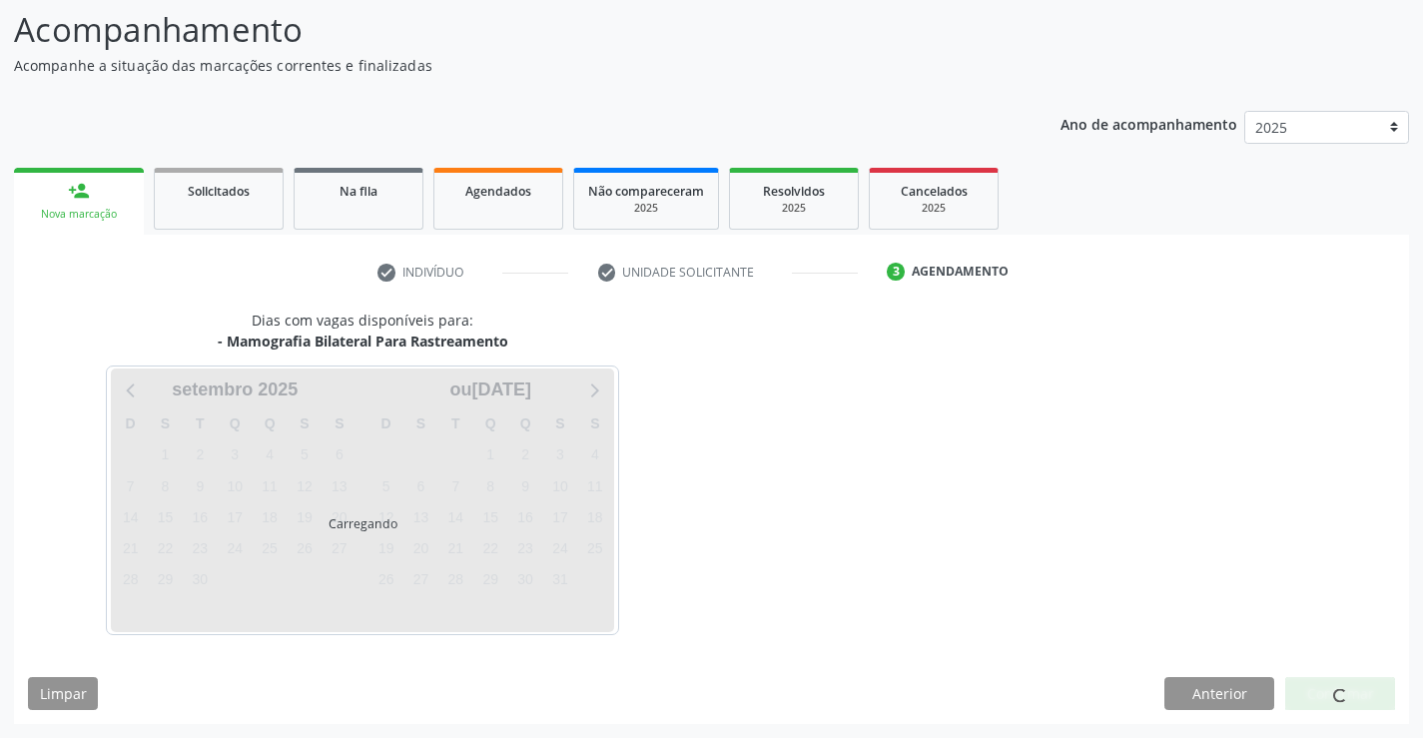
scroll to position [131, 0]
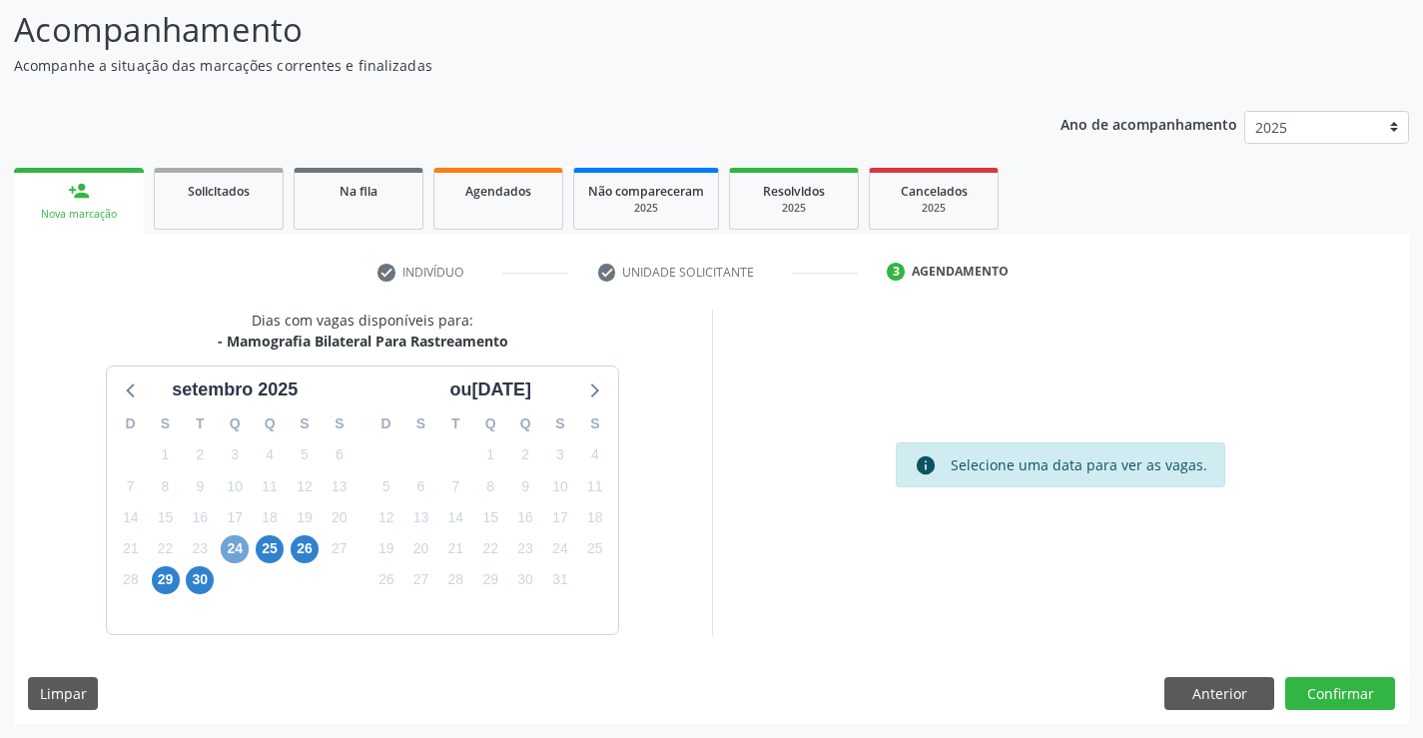
click at [241, 551] on span "24" at bounding box center [235, 549] width 28 height 28
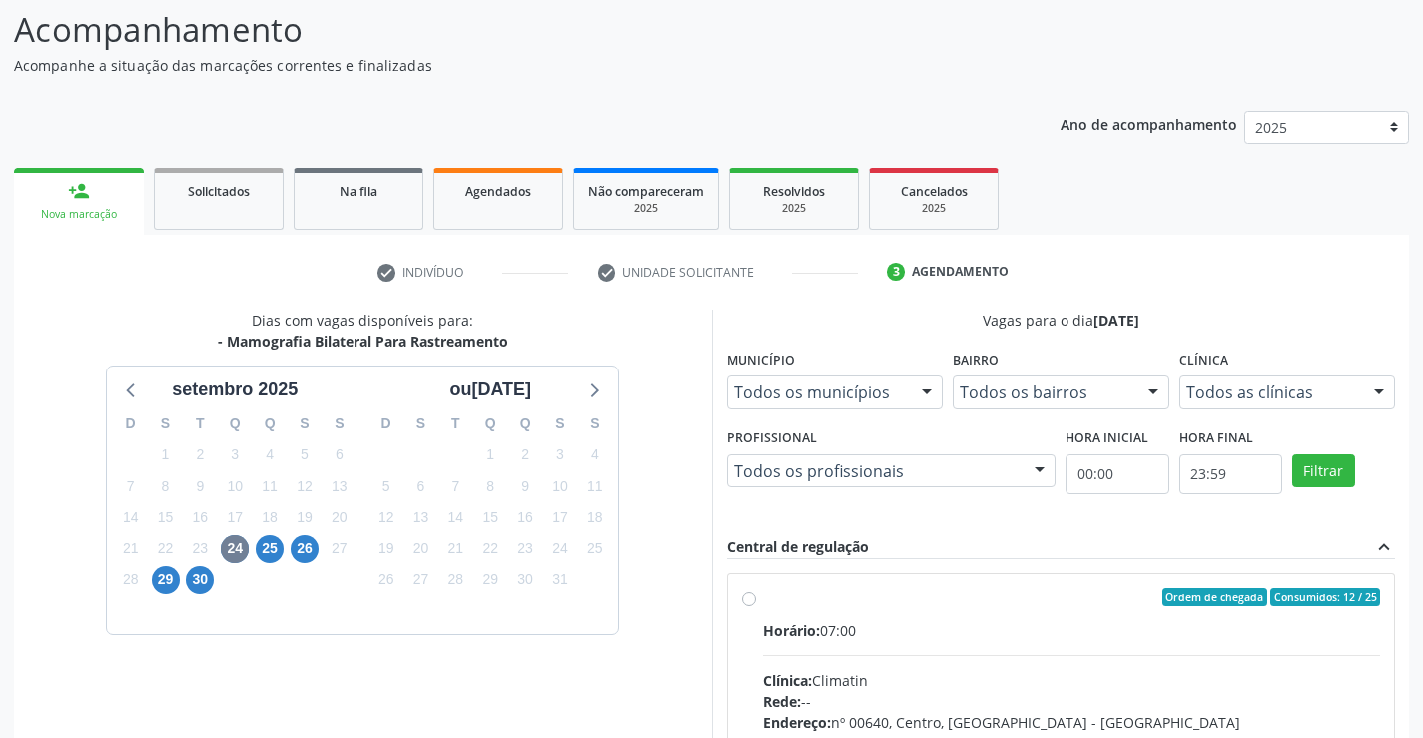
click at [774, 604] on div "Ordem de chegada Consumidos: 12 / 25" at bounding box center [1072, 597] width 618 height 18
click at [756, 604] on input "Ordem de chegada Consumidos: 12 / 25 Horário: 07:00 Clínica: Climatin Rede: -- …" at bounding box center [749, 597] width 14 height 18
radio input "true"
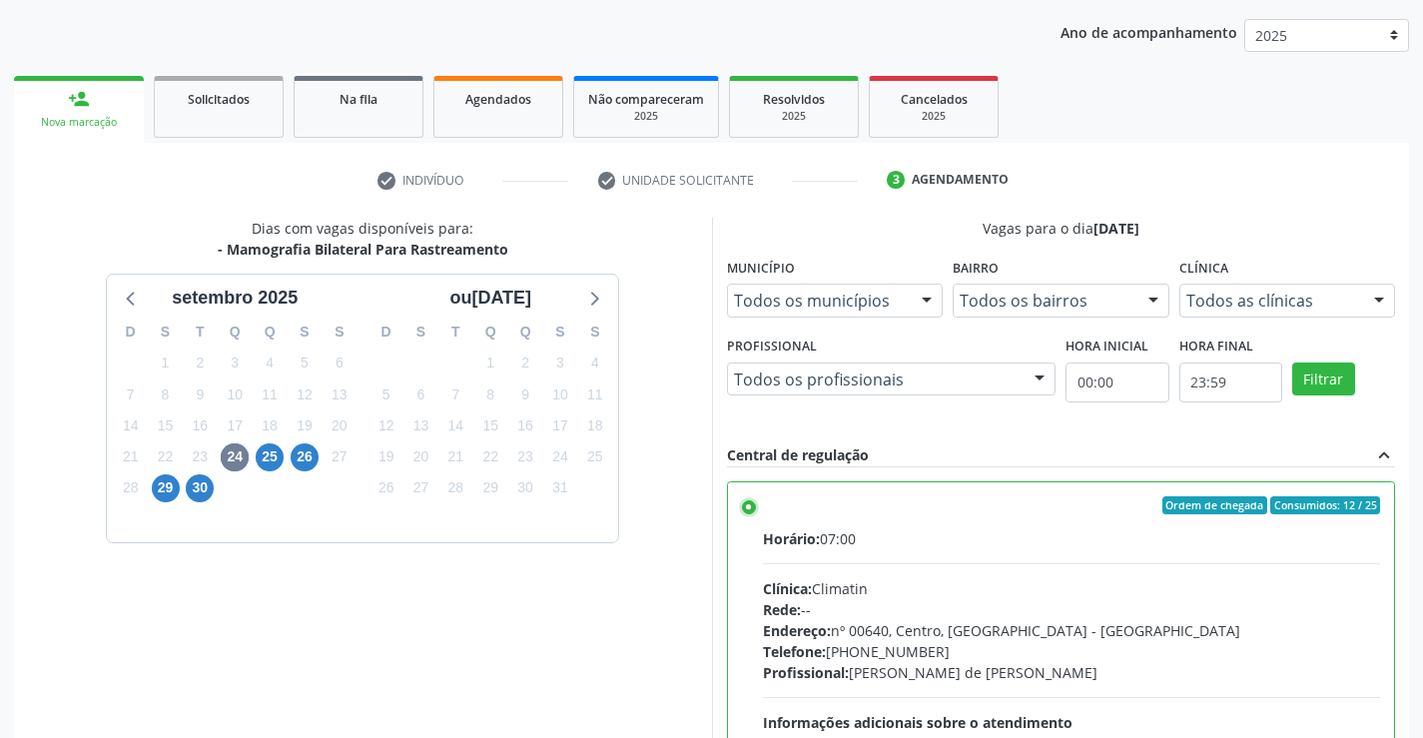
scroll to position [455, 0]
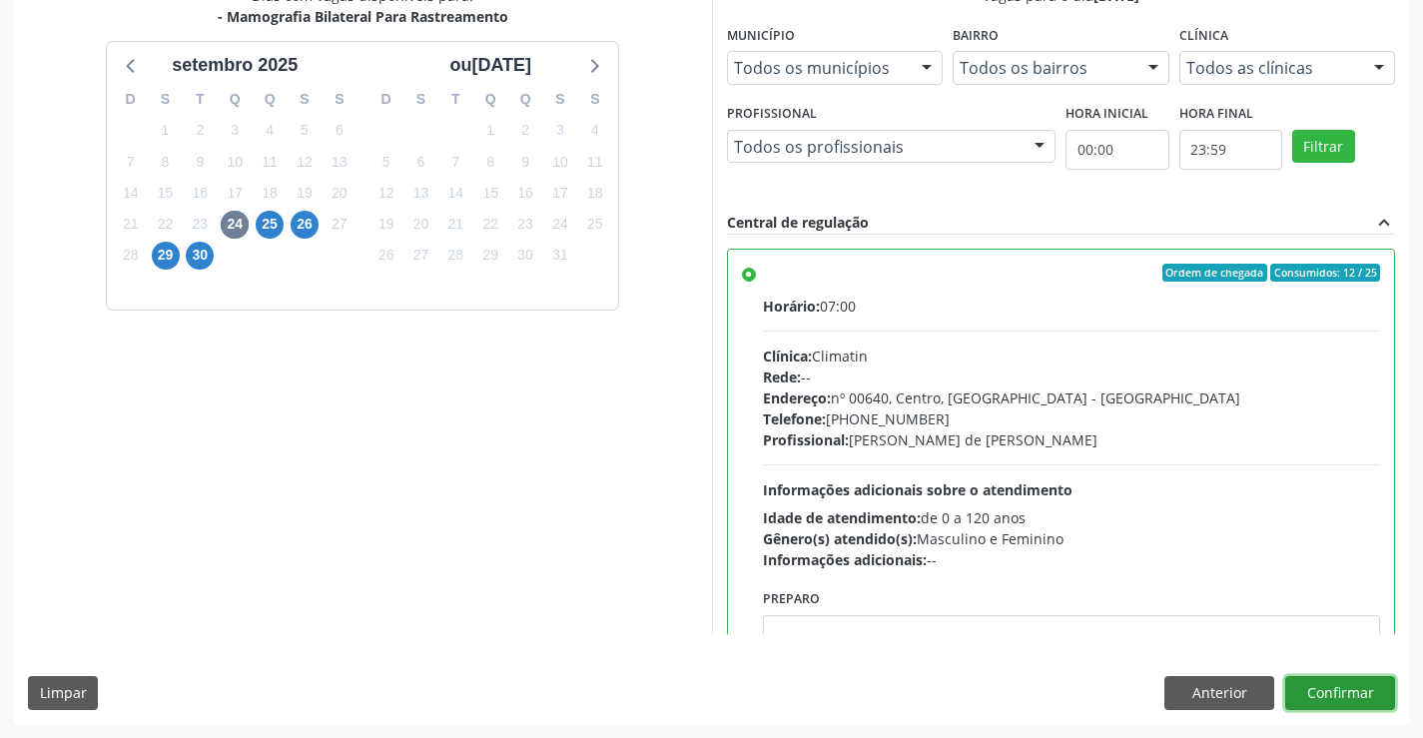
click at [1358, 686] on button "Confirmar" at bounding box center [1340, 693] width 110 height 34
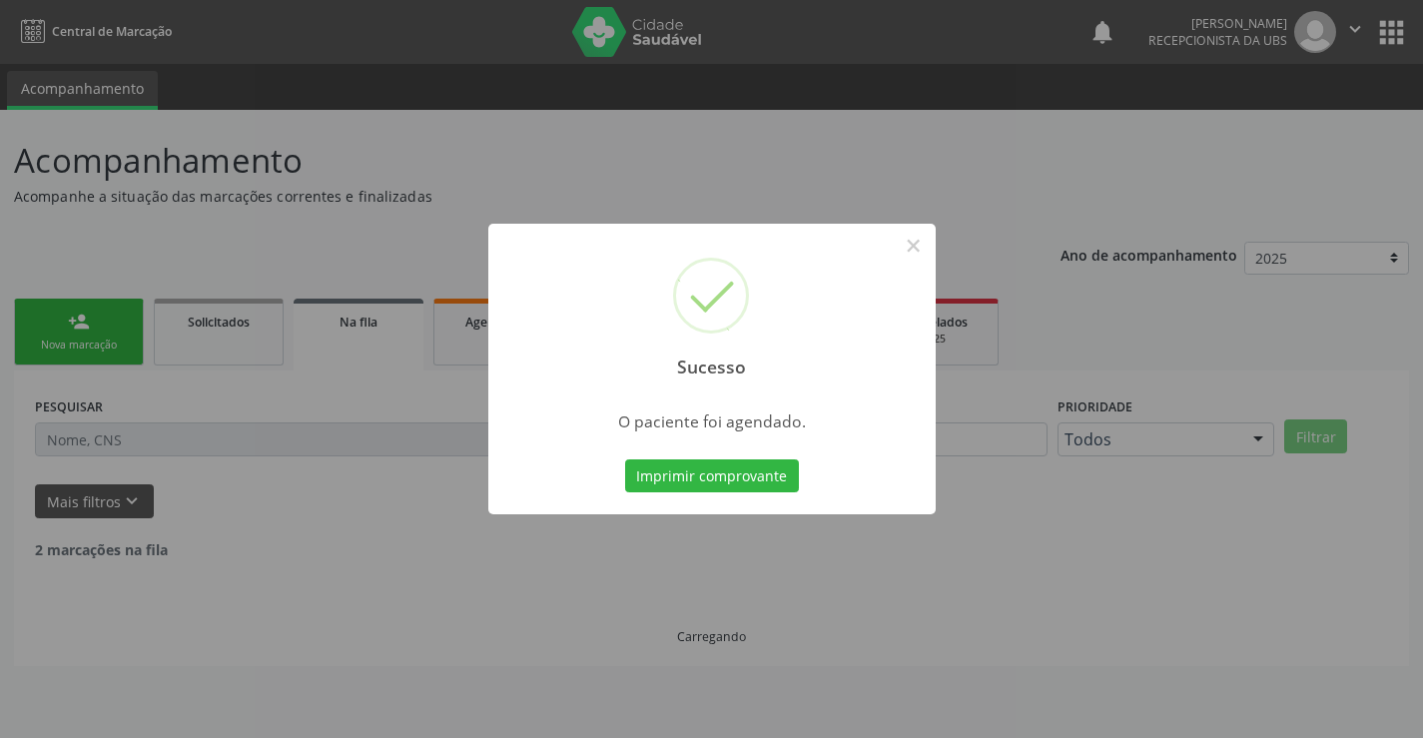
scroll to position [0, 0]
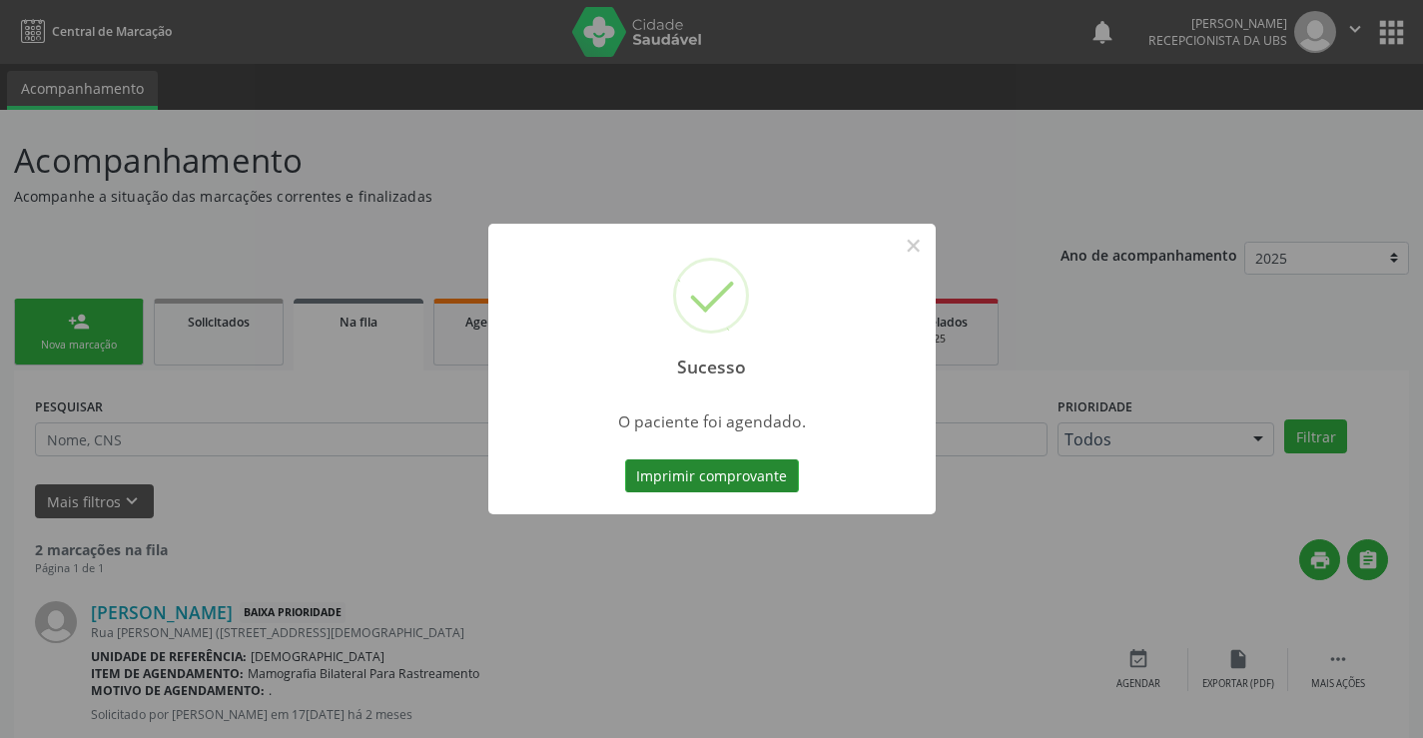
click at [702, 486] on button "Imprimir comprovante" at bounding box center [712, 476] width 174 height 34
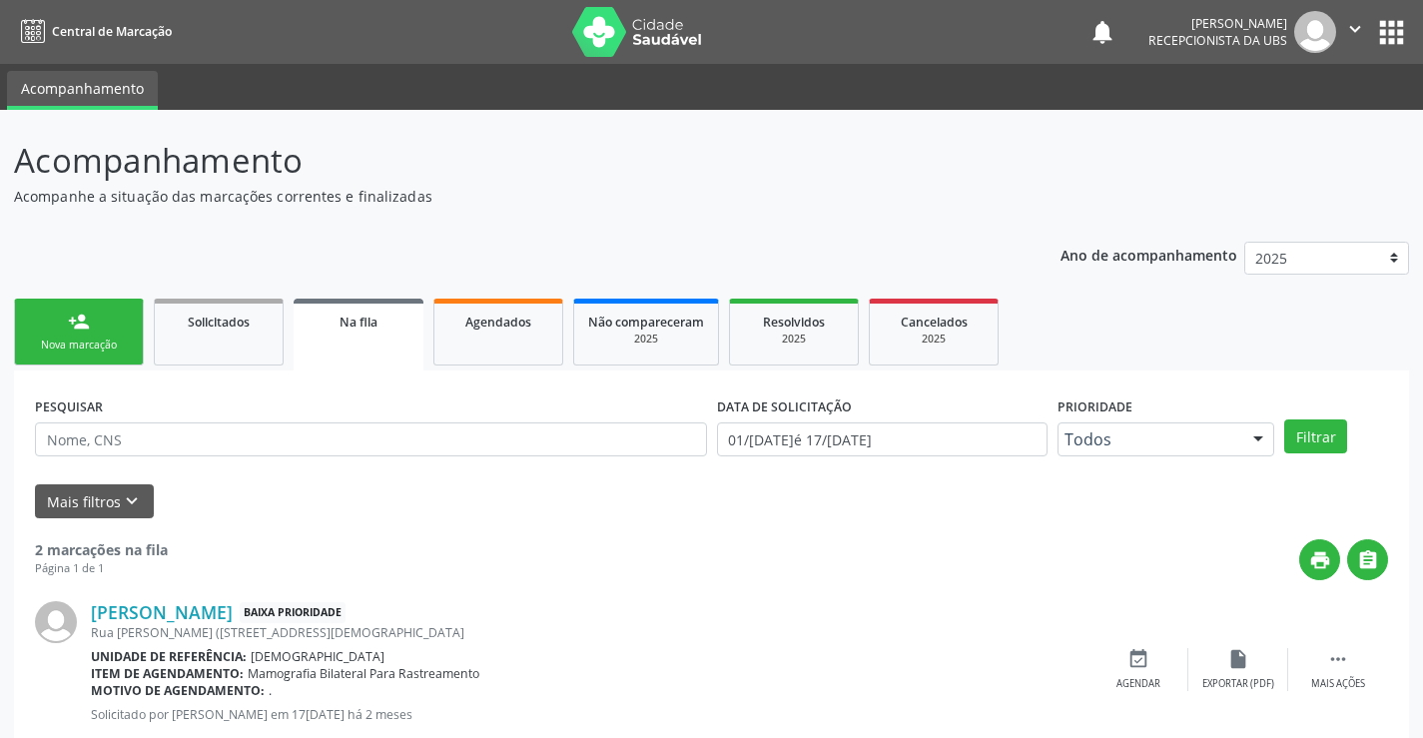
click at [112, 347] on div "Nova marcação" at bounding box center [79, 344] width 100 height 15
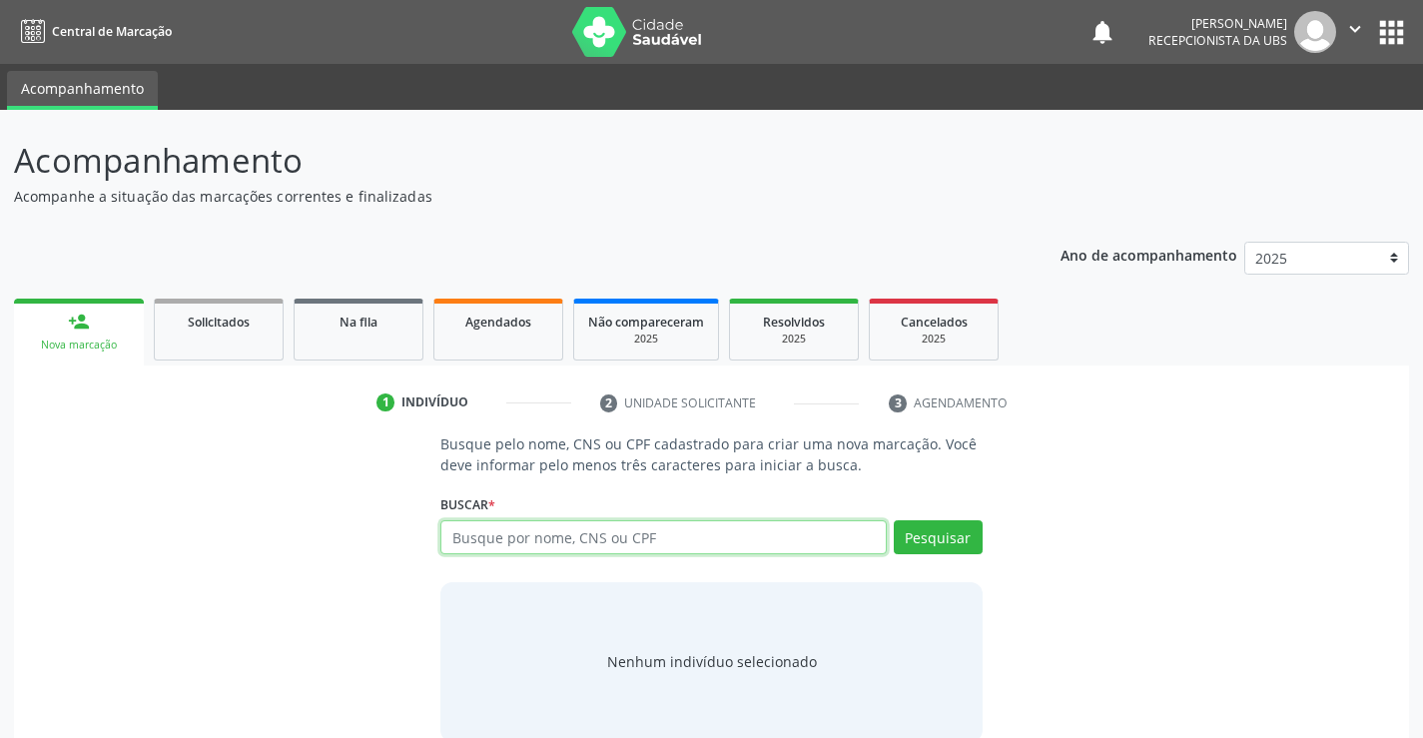
click at [794, 542] on input "text" at bounding box center [662, 537] width 445 height 34
click at [765, 550] on input "text" at bounding box center [662, 537] width 445 height 34
type input "704007356549864"
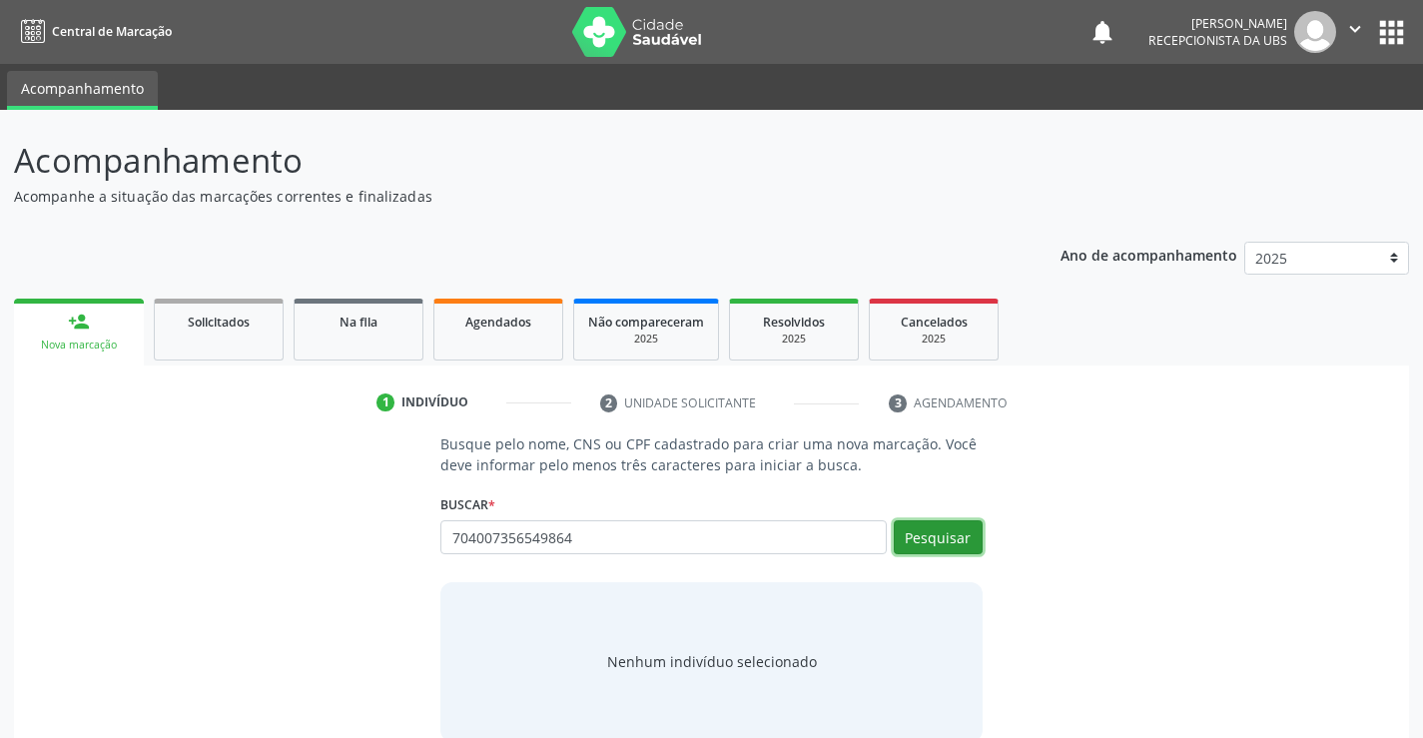
click at [912, 542] on button "Pesquisar" at bounding box center [938, 537] width 89 height 34
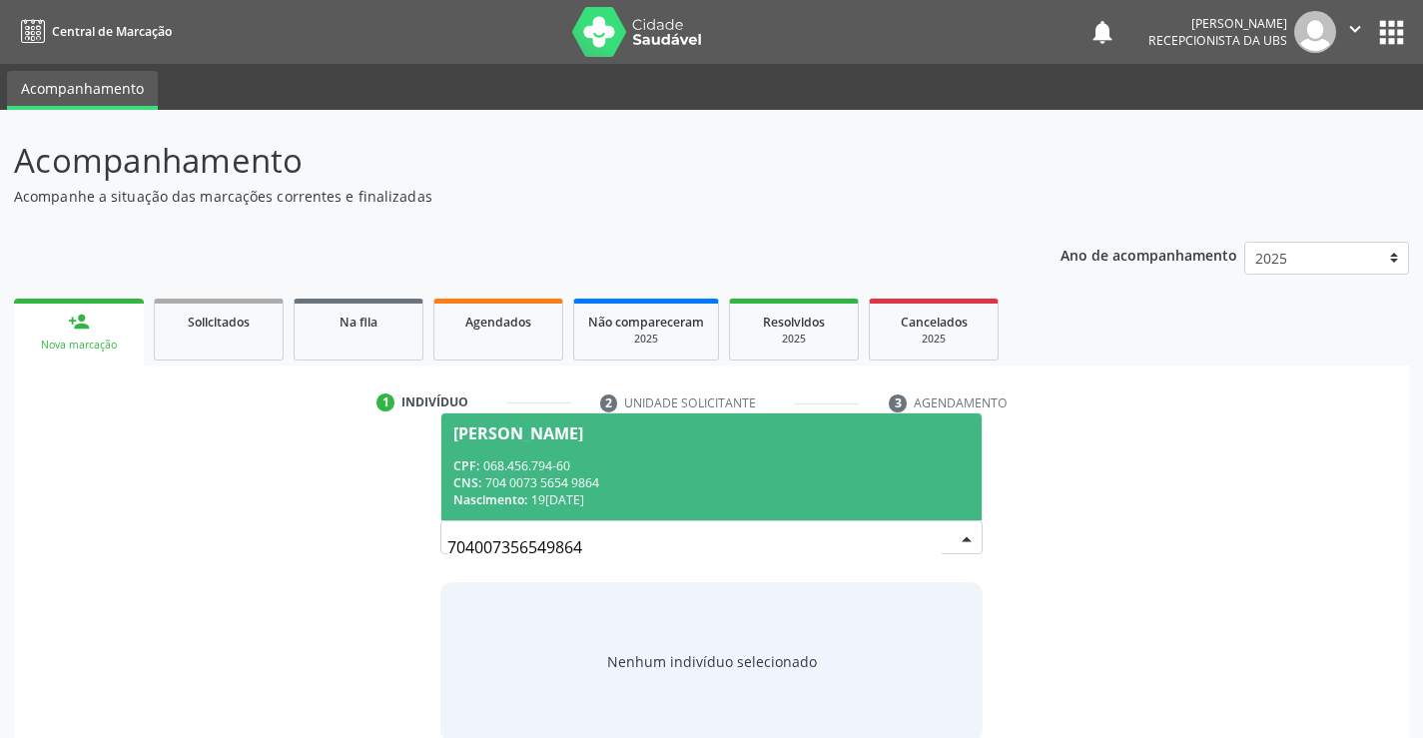
click at [742, 500] on div "Nascimento: [DATE]" at bounding box center [710, 499] width 515 height 17
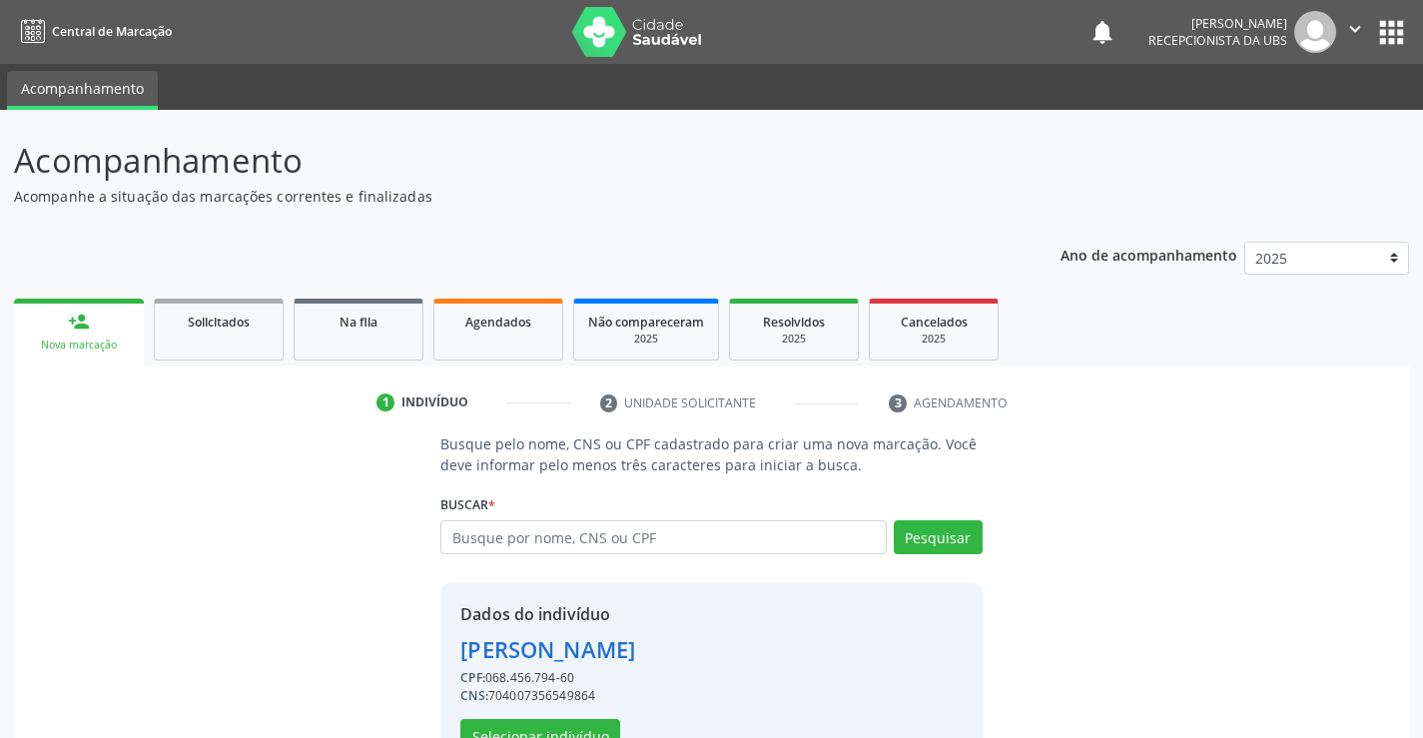
scroll to position [63, 0]
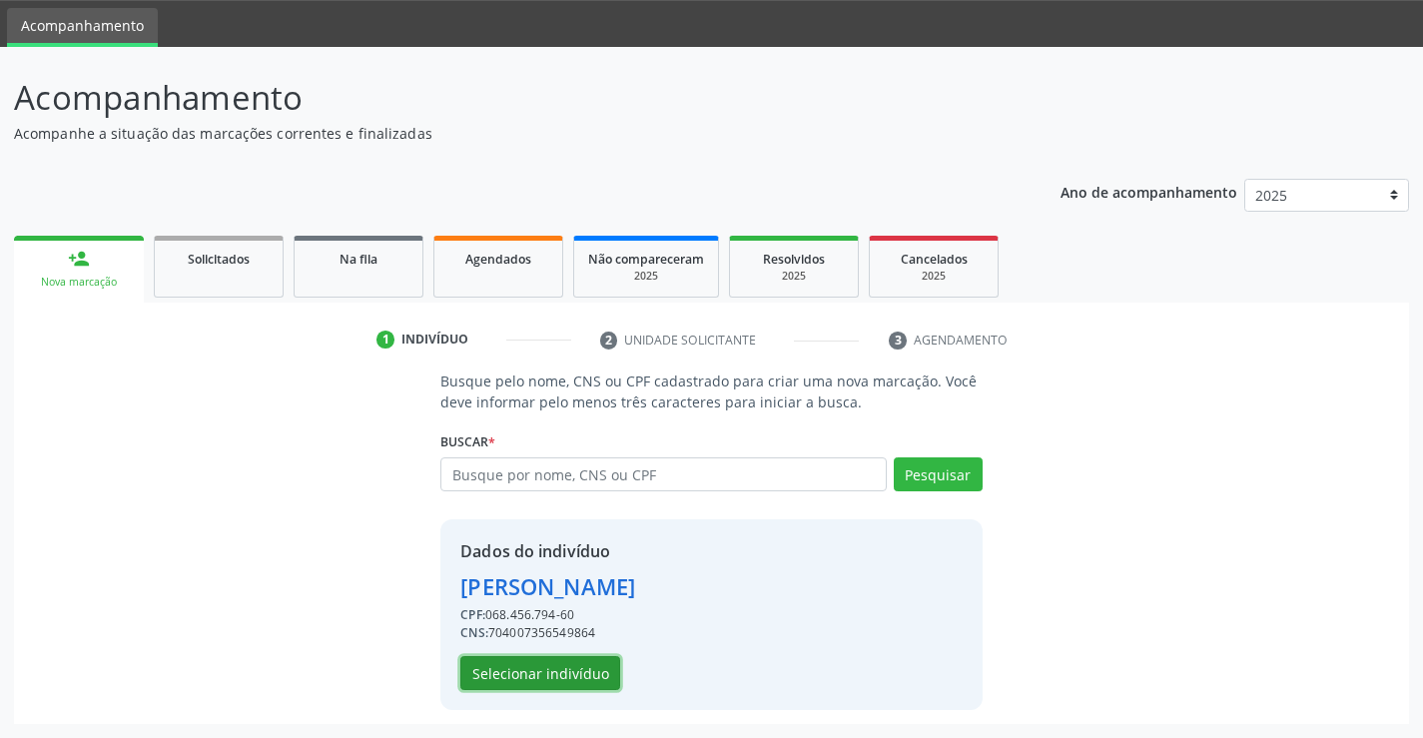
click at [538, 672] on button "Selecionar indivíduo" at bounding box center [540, 673] width 160 height 34
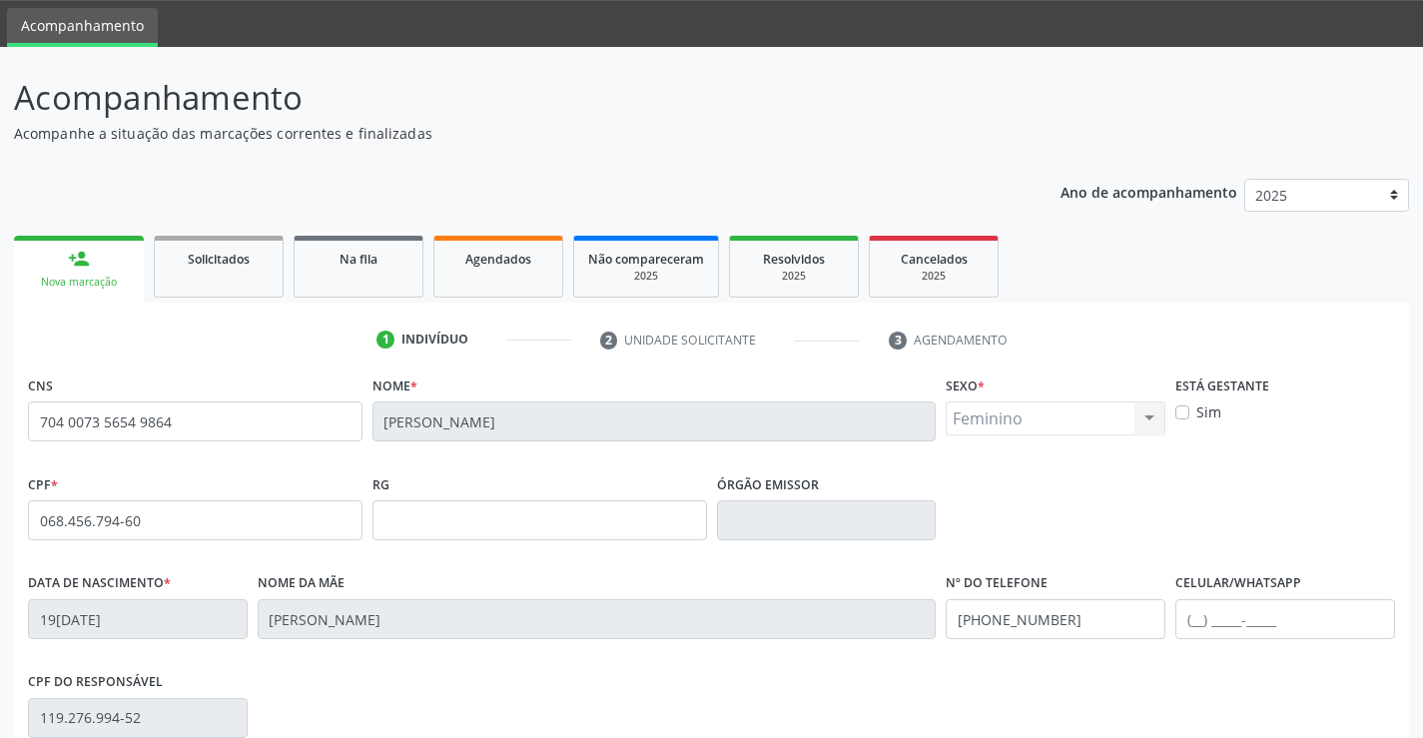
scroll to position [344, 0]
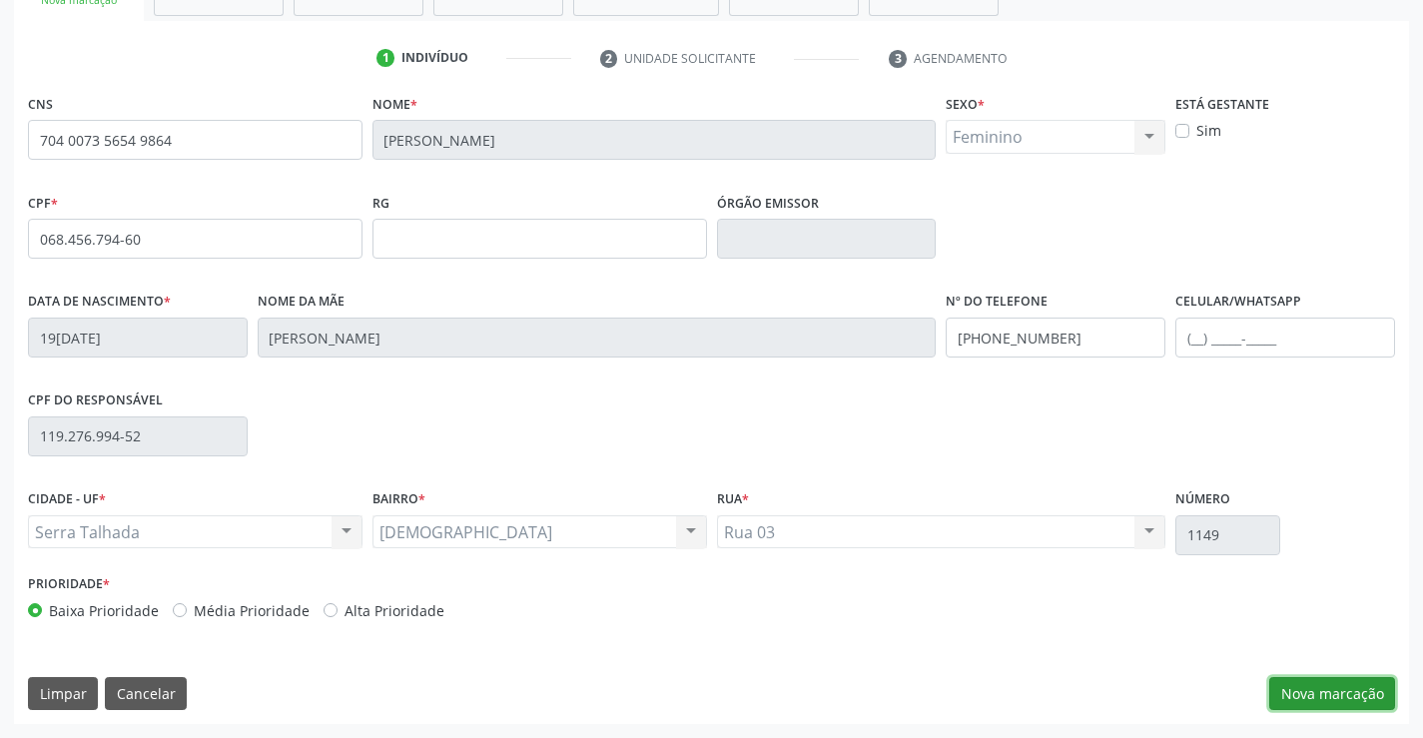
click at [1320, 677] on button "Nova marcação" at bounding box center [1332, 694] width 126 height 34
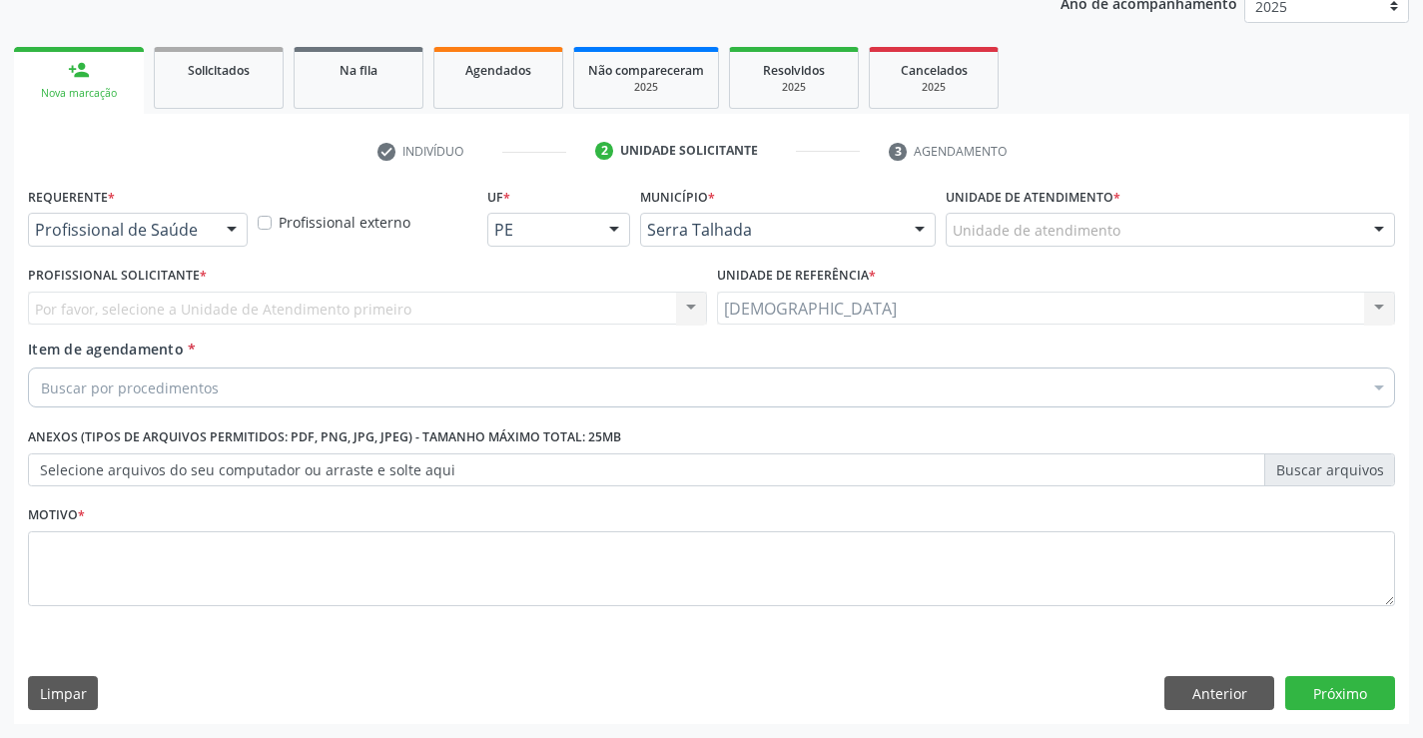
click at [227, 227] on div at bounding box center [232, 231] width 30 height 34
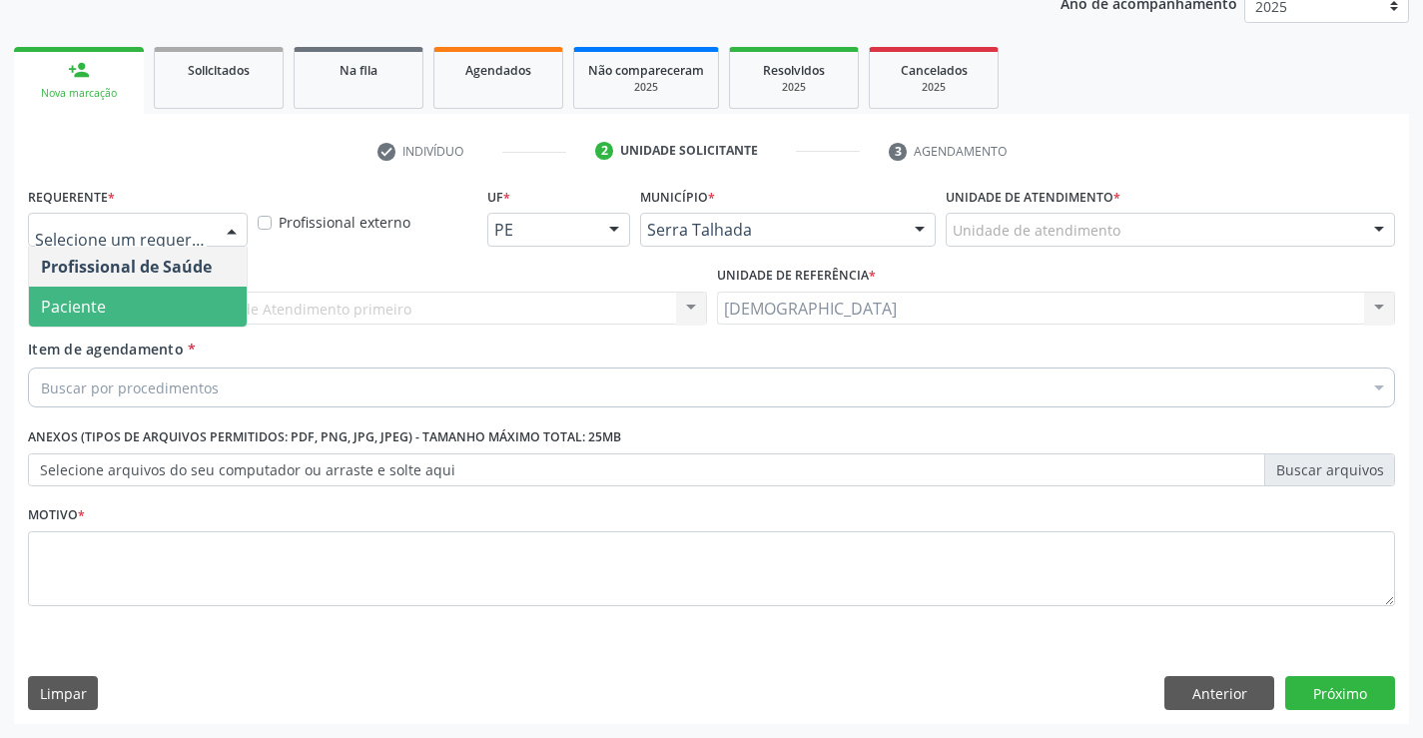
click at [192, 305] on span "Paciente" at bounding box center [138, 307] width 218 height 40
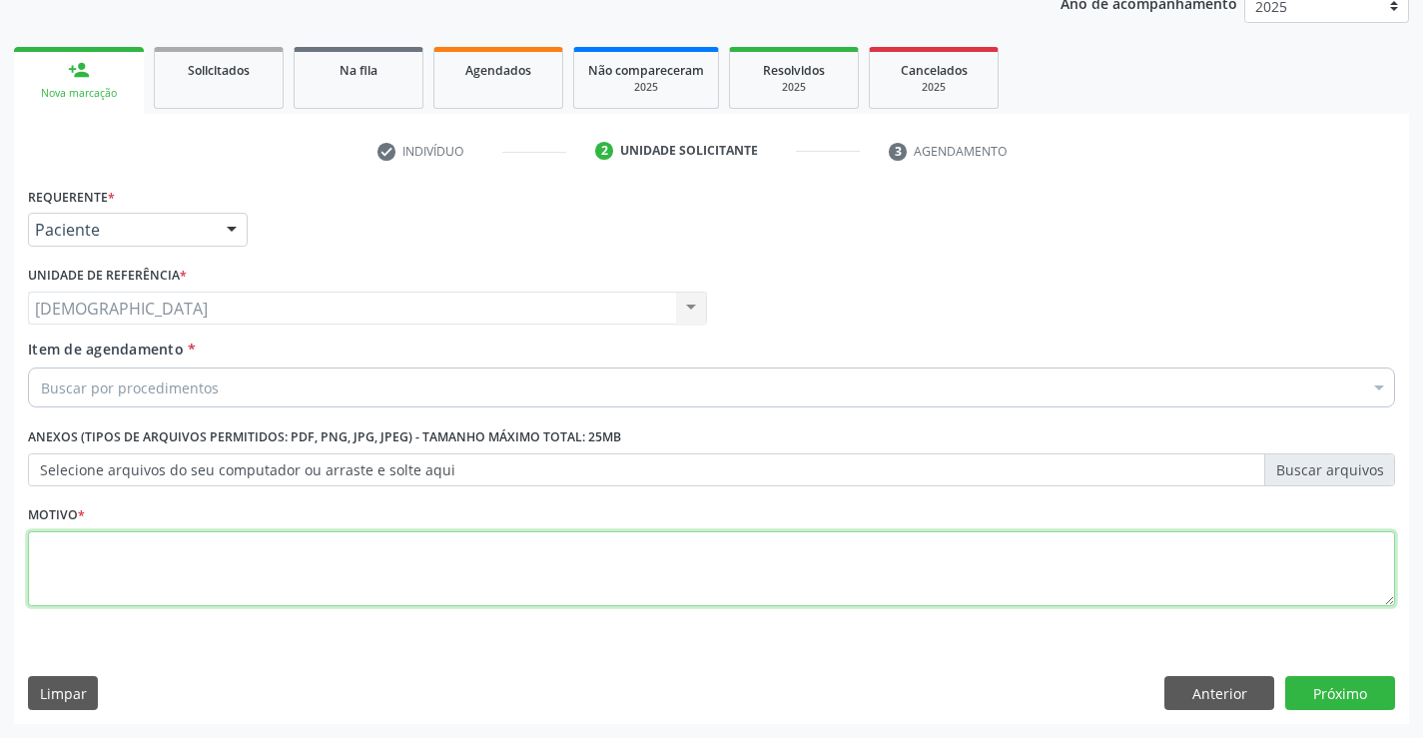
click at [159, 567] on textarea at bounding box center [711, 569] width 1367 height 76
type textarea "."
click at [404, 397] on div "Buscar por procedimentos" at bounding box center [711, 387] width 1367 height 40
